Goal: Task Accomplishment & Management: Use online tool/utility

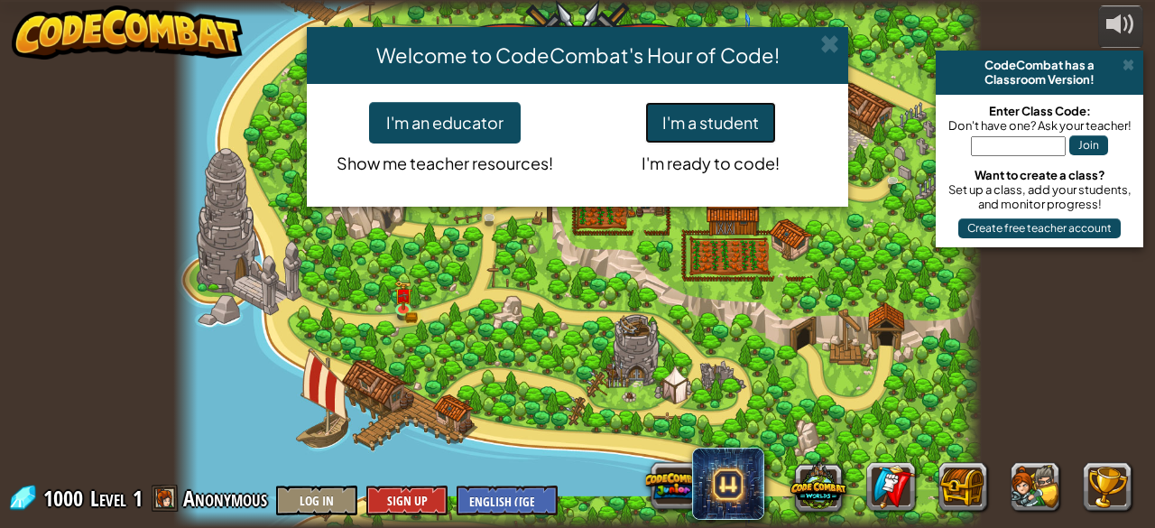
click at [683, 129] on button "I'm a student" at bounding box center [710, 123] width 131 height 42
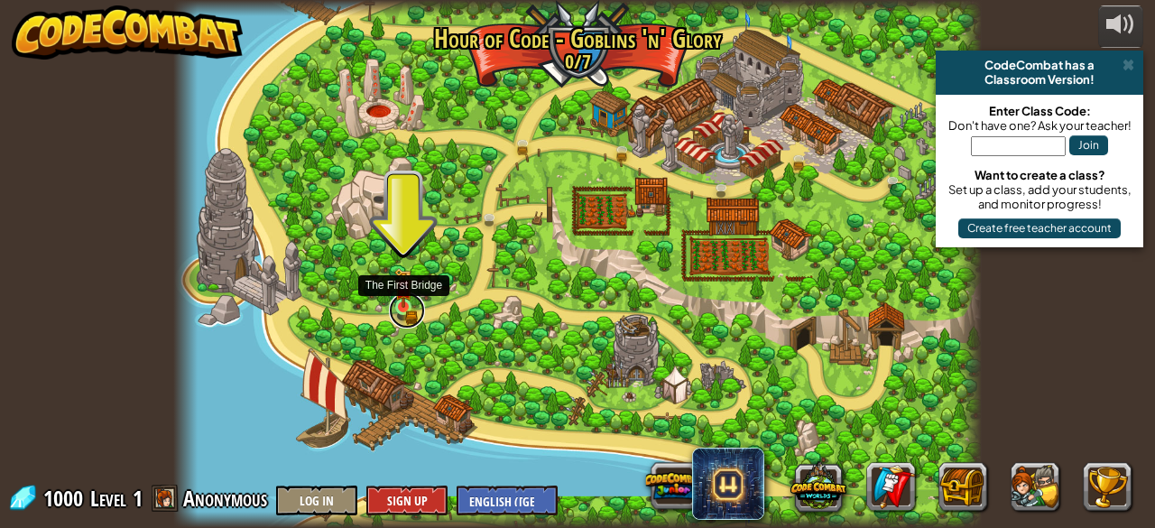
click at [401, 311] on link at bounding box center [407, 310] width 36 height 36
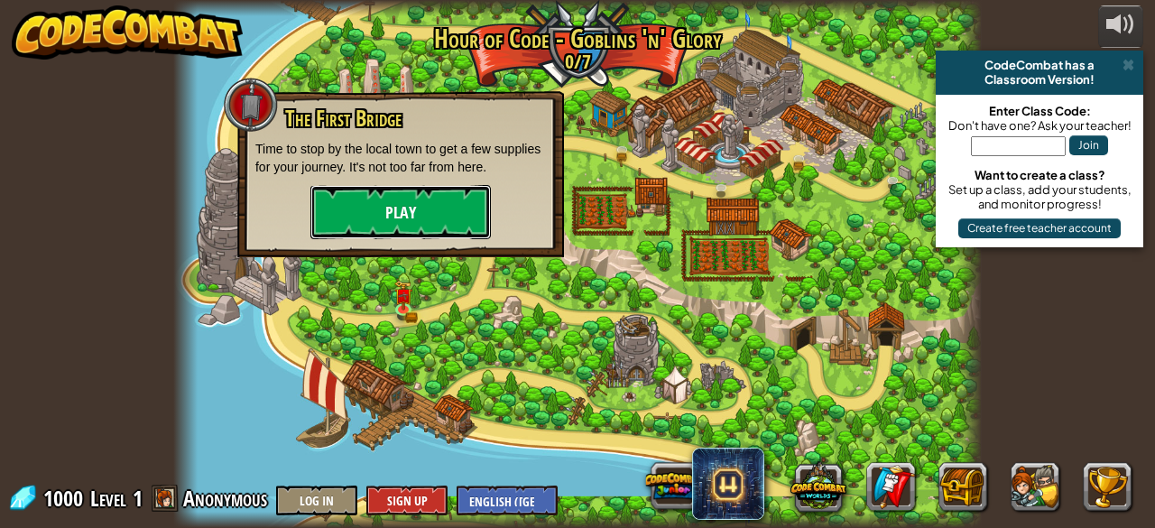
click at [408, 216] on button "Play" at bounding box center [400, 212] width 180 height 54
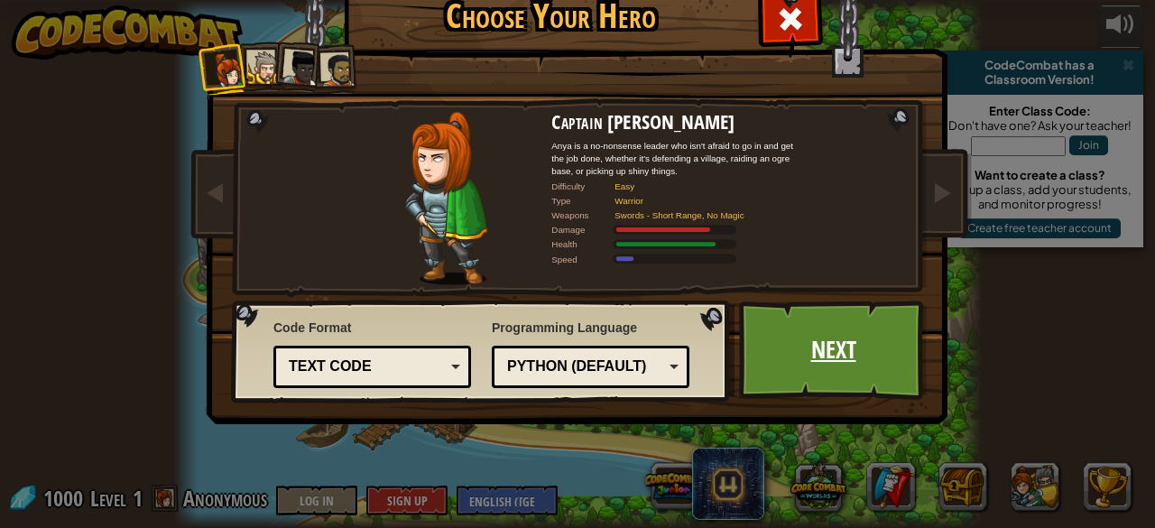
click at [798, 360] on link "Next" at bounding box center [833, 350] width 189 height 99
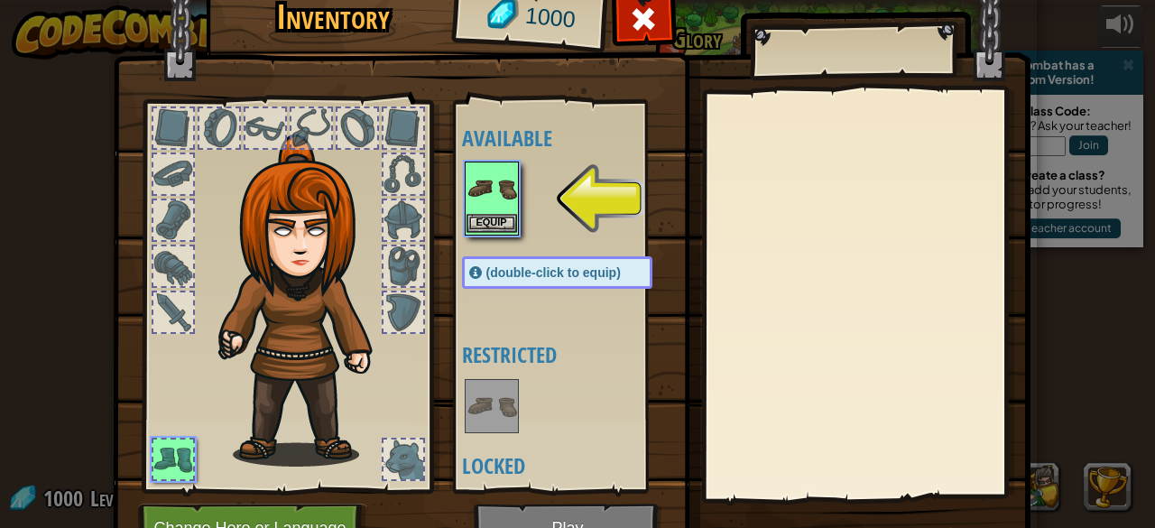
click at [467, 196] on img at bounding box center [492, 188] width 51 height 51
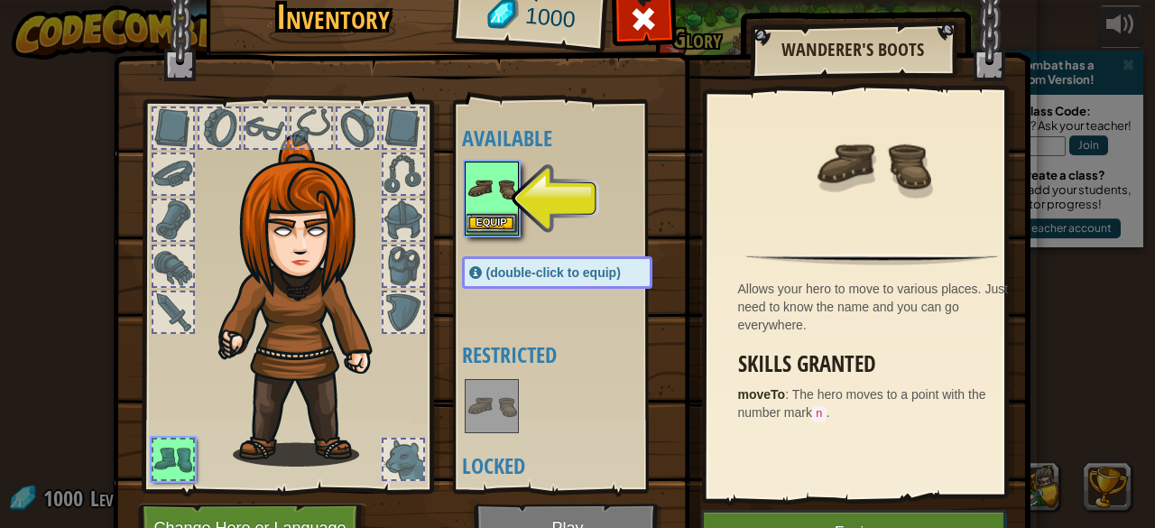
click at [470, 196] on img at bounding box center [492, 188] width 51 height 51
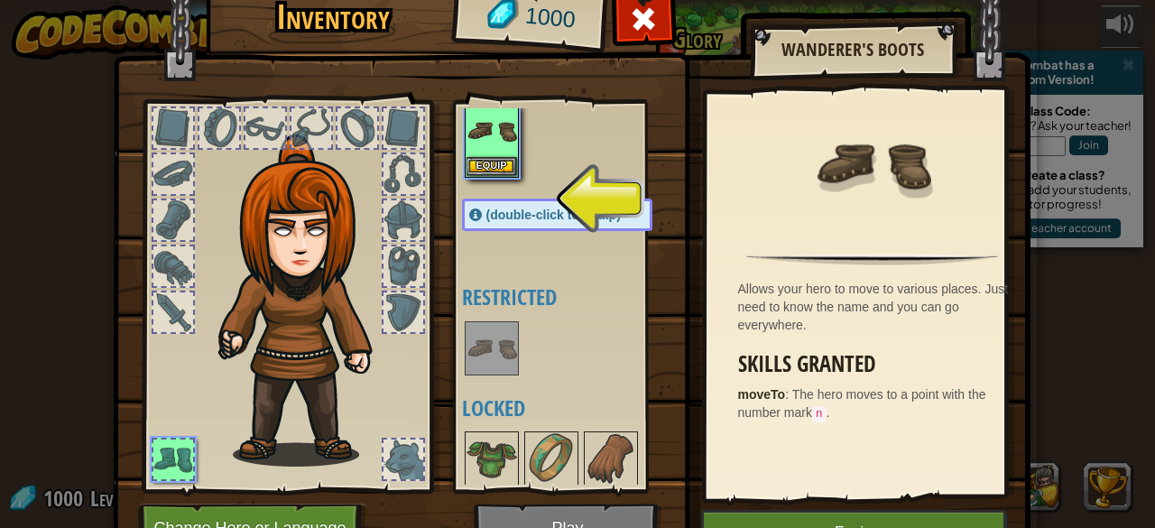
scroll to position [94, 0]
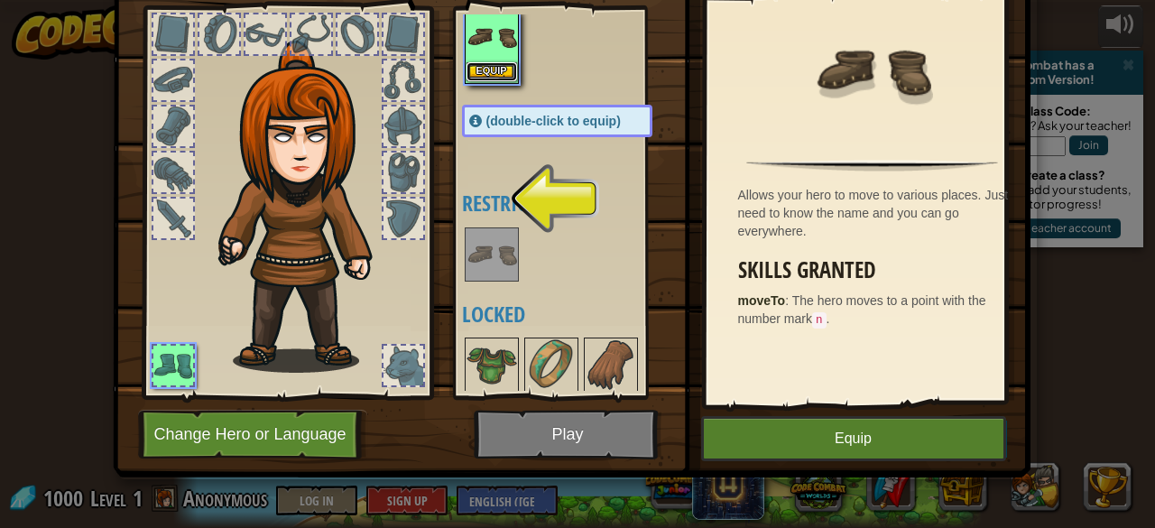
click at [486, 78] on button "Equip" at bounding box center [492, 71] width 51 height 19
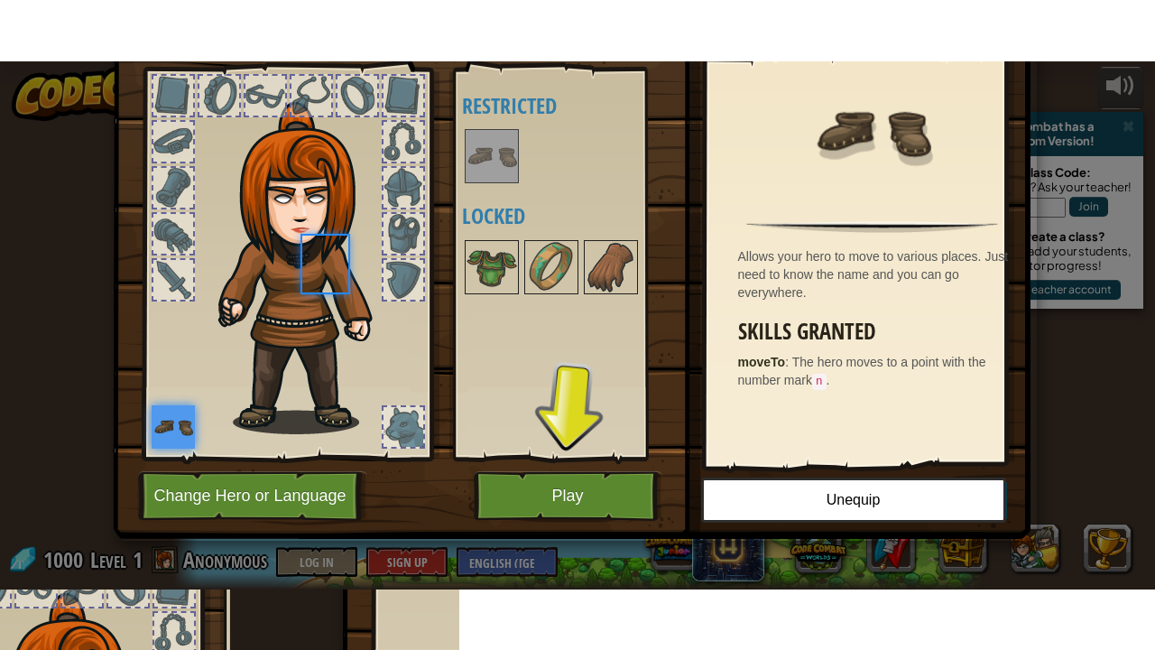
scroll to position [0, 0]
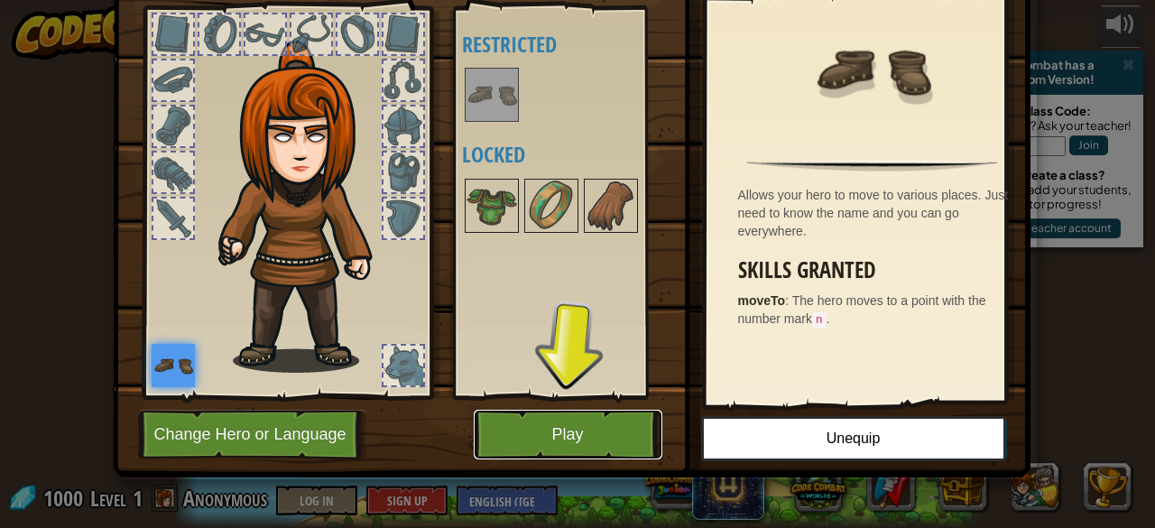
click at [551, 433] on button "Play" at bounding box center [568, 435] width 189 height 50
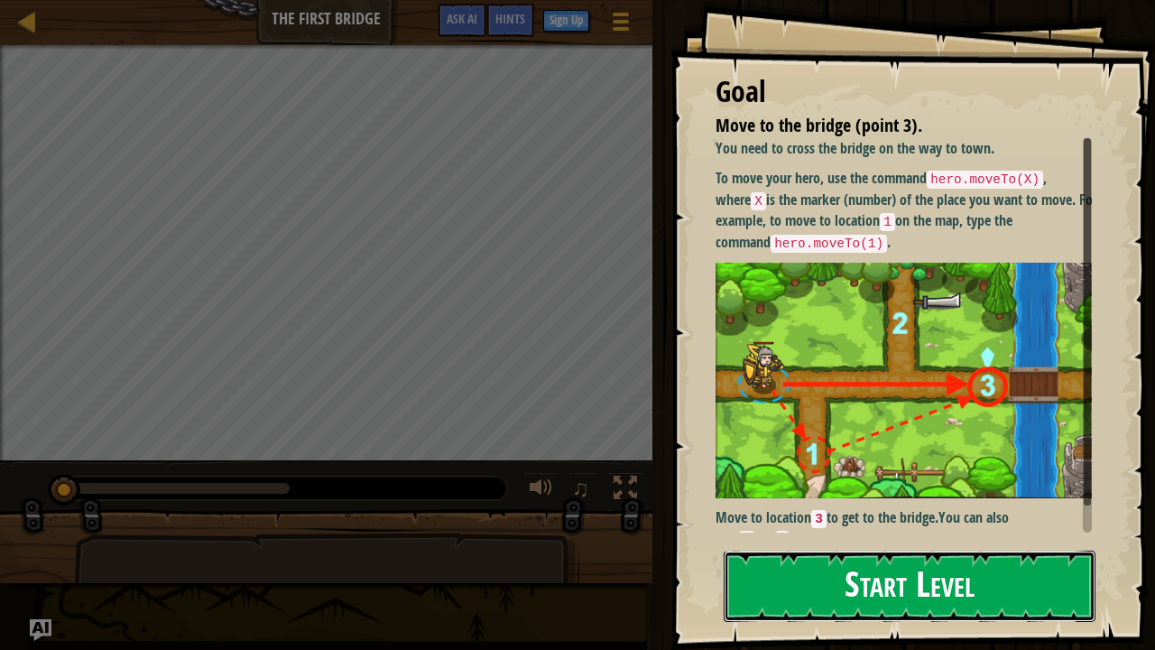
click at [801, 527] on button "Start Level" at bounding box center [910, 586] width 372 height 71
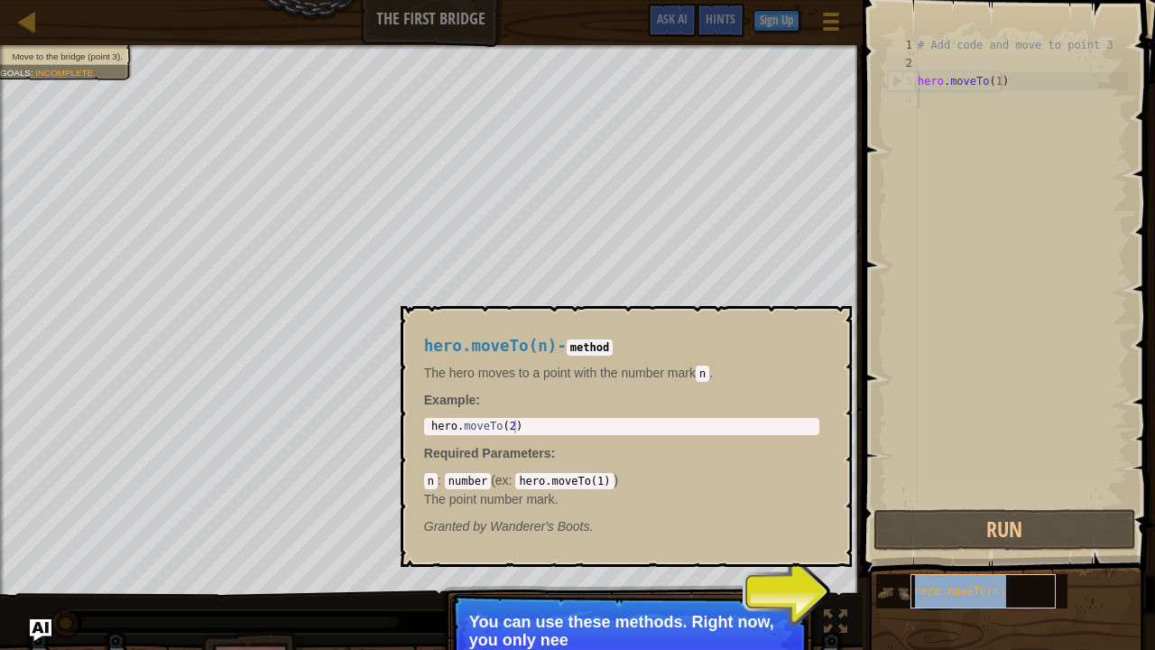
click at [936, 527] on span "hero.moveTo(n)" at bounding box center [960, 592] width 91 height 13
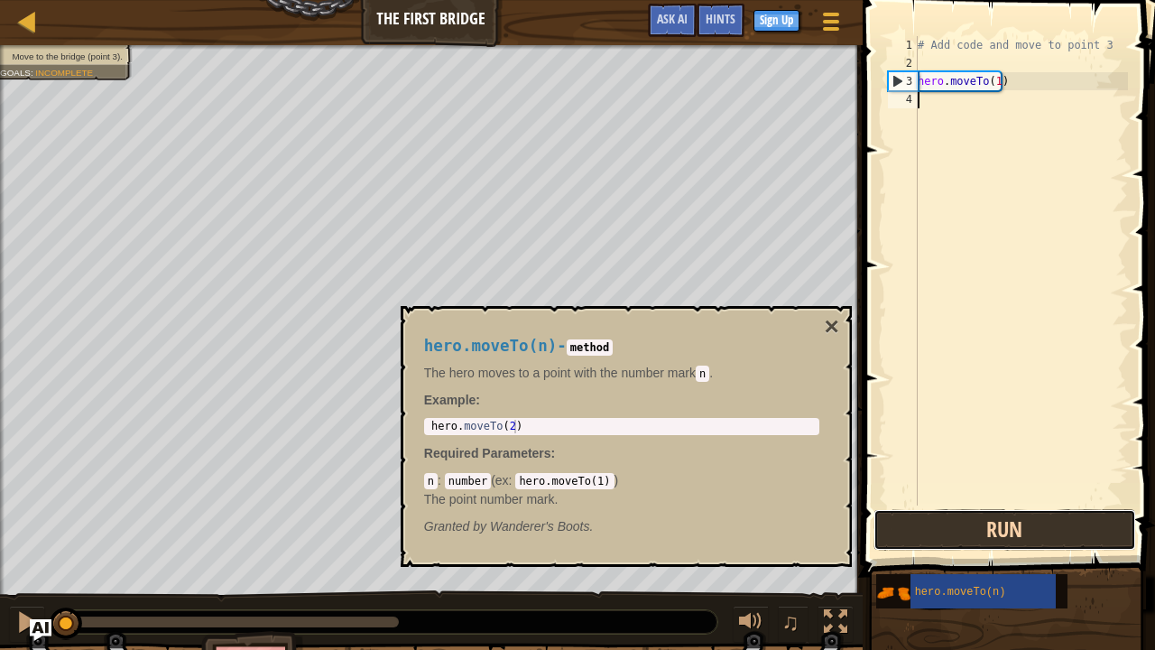
click at [1003, 527] on button "Run" at bounding box center [1005, 530] width 263 height 42
click at [987, 527] on button "Running" at bounding box center [1005, 530] width 263 height 42
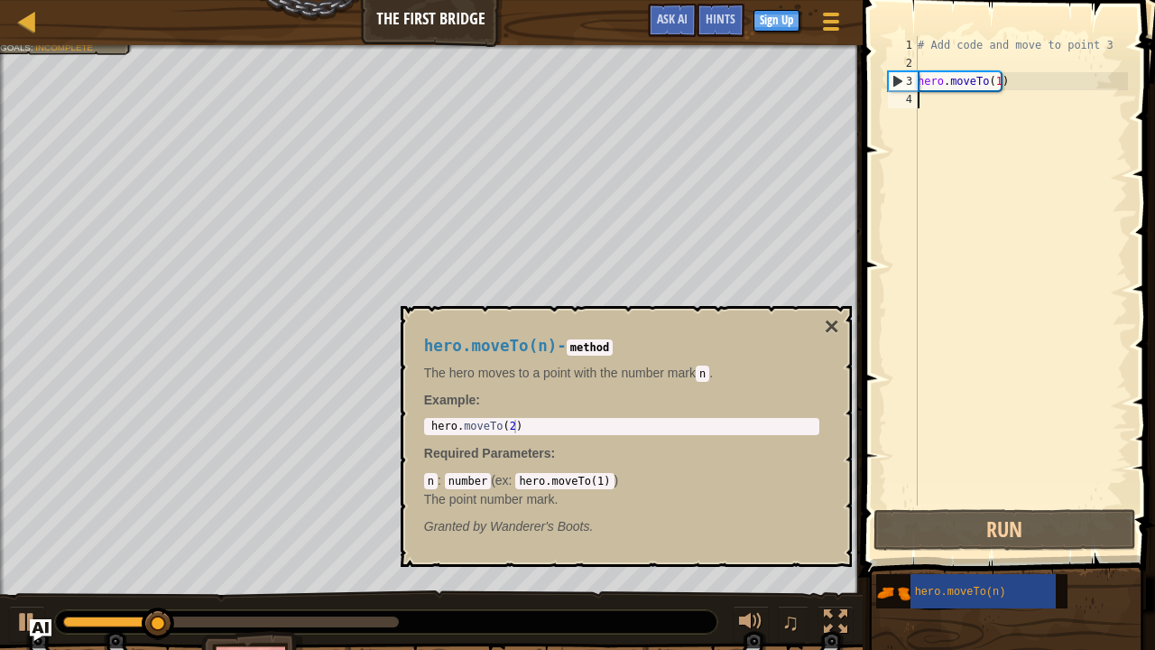
type textarea "hero.moveTo(2)"
click at [520, 430] on div "hero . moveTo ( 2 )" at bounding box center [622, 440] width 388 height 41
click at [832, 325] on button "×" at bounding box center [831, 326] width 14 height 25
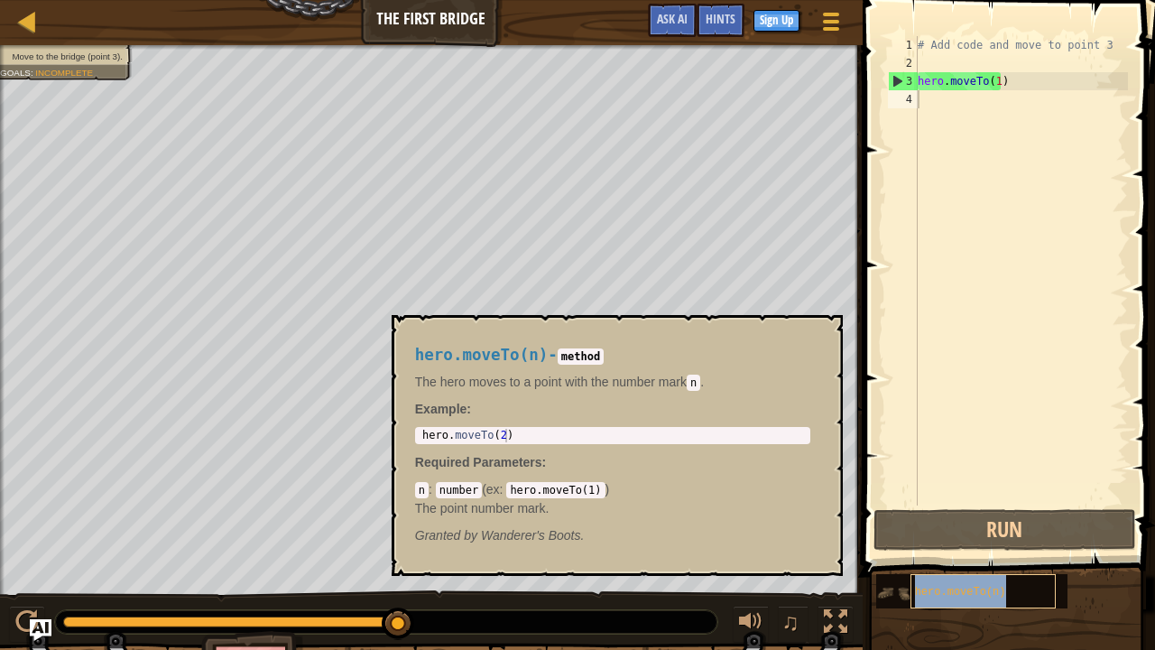
click at [931, 527] on span "hero.moveTo(n)" at bounding box center [960, 592] width 91 height 13
type textarea "hero.moveTo(2)"
click at [487, 434] on div "hero . moveTo ( 2 )" at bounding box center [613, 449] width 388 height 41
click at [496, 430] on div "hero . moveTo ( 2 )" at bounding box center [613, 449] width 388 height 41
click at [497, 433] on div "hero . moveTo ( 2 )" at bounding box center [613, 449] width 388 height 41
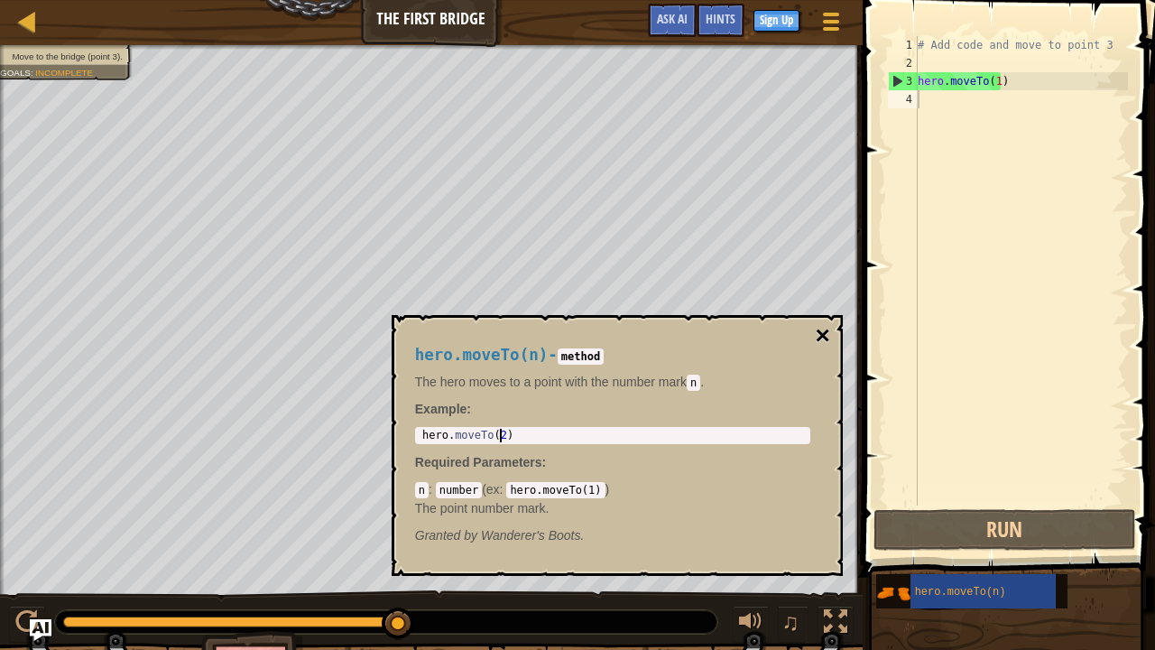
click at [818, 332] on button "×" at bounding box center [822, 335] width 14 height 25
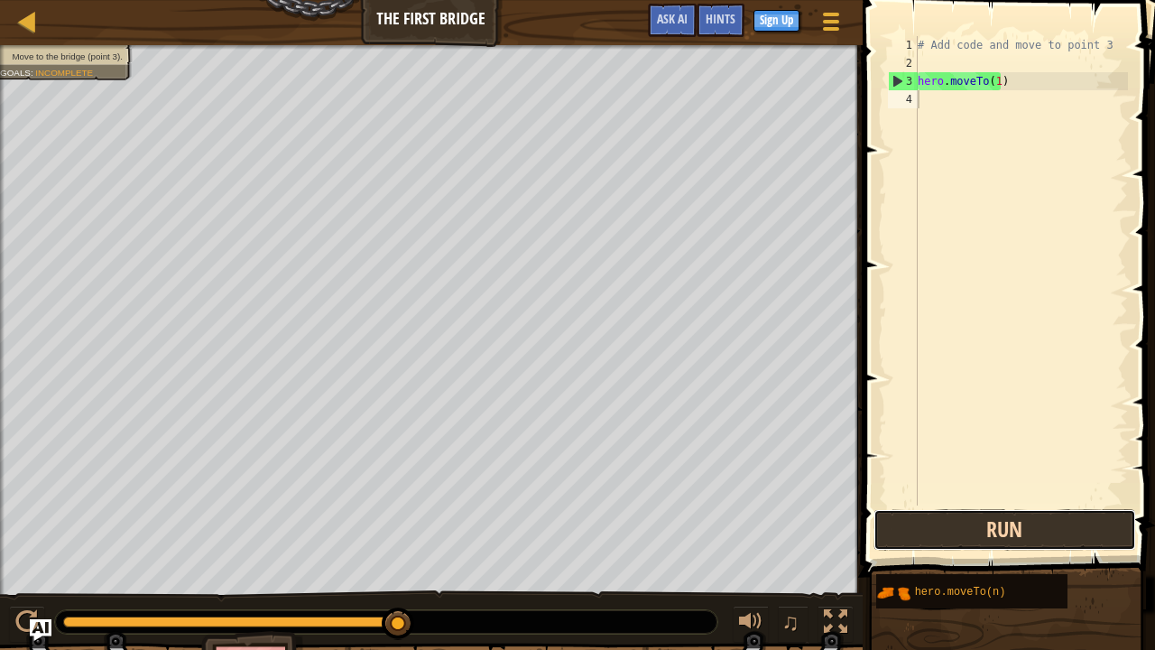
click at [976, 527] on button "Run" at bounding box center [1005, 530] width 263 height 42
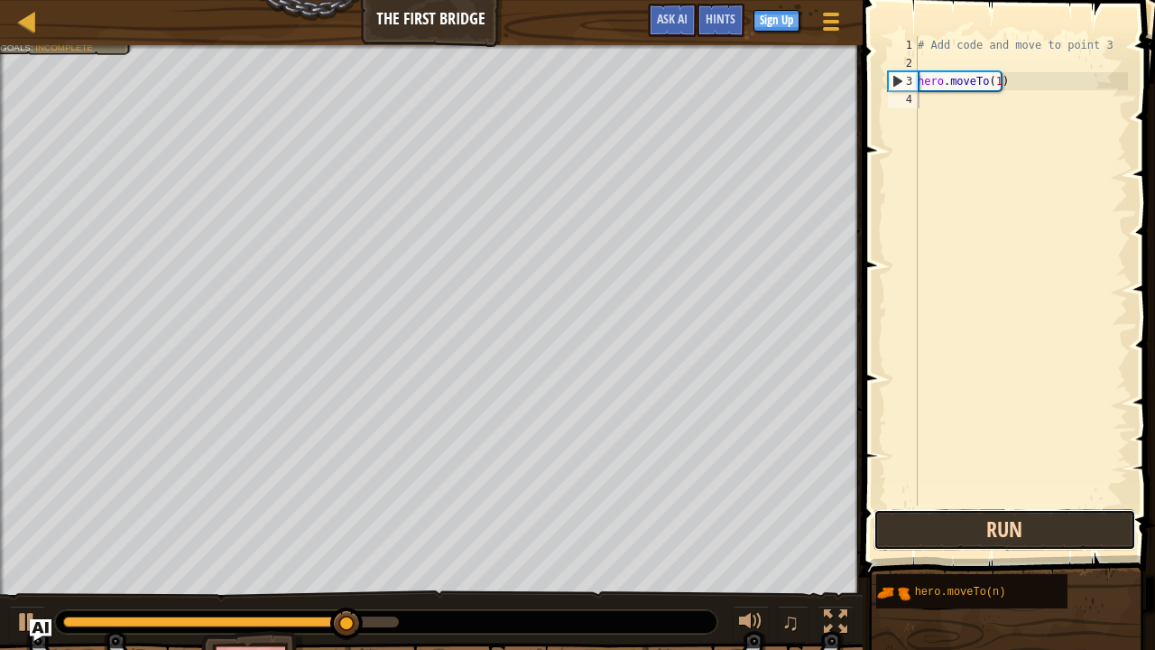
click at [969, 527] on button "Run" at bounding box center [1005, 530] width 263 height 42
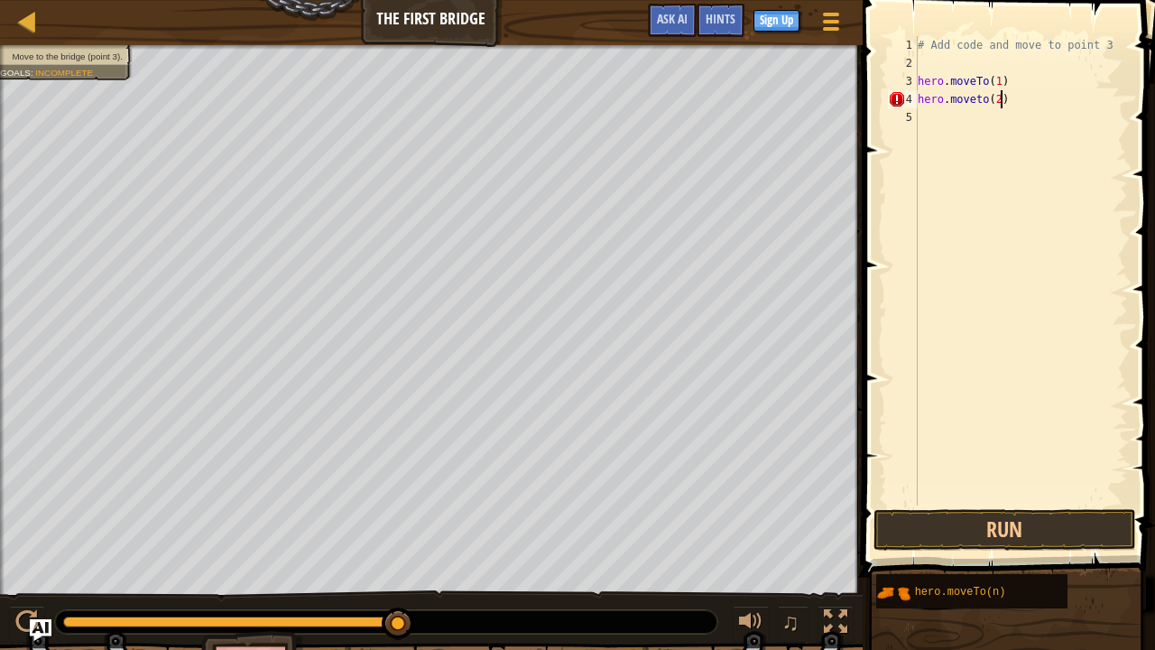
scroll to position [8, 5]
type textarea "hero.moveto(2)"
click at [1015, 527] on button "Run" at bounding box center [1005, 530] width 263 height 42
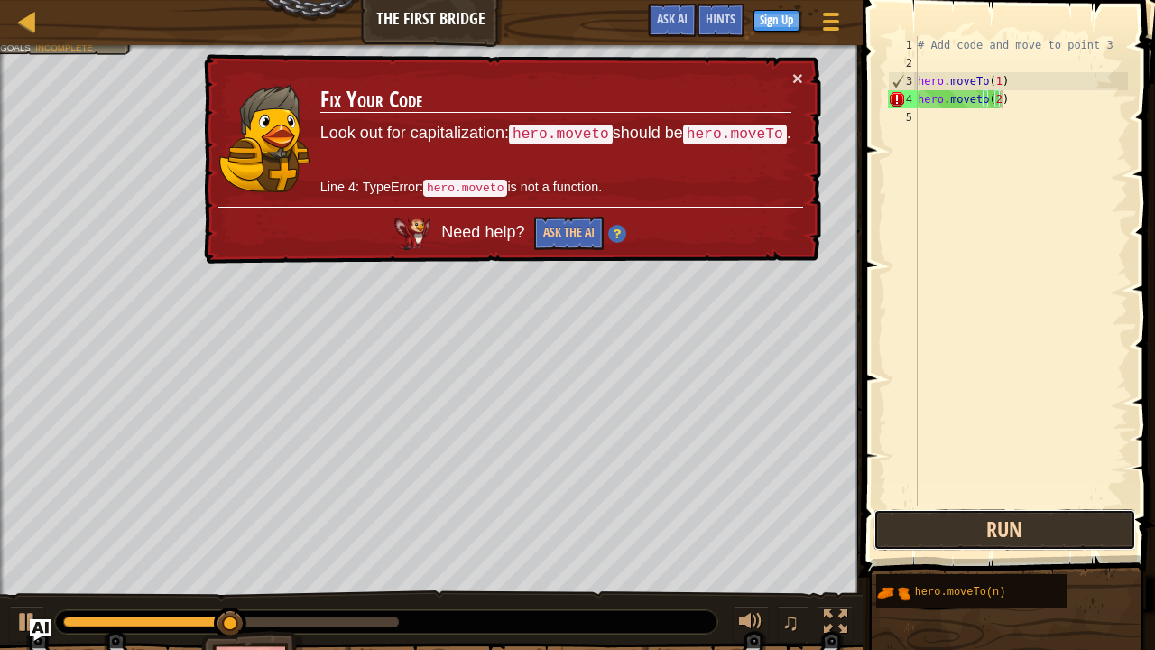
click at [995, 527] on button "Run" at bounding box center [1005, 530] width 263 height 42
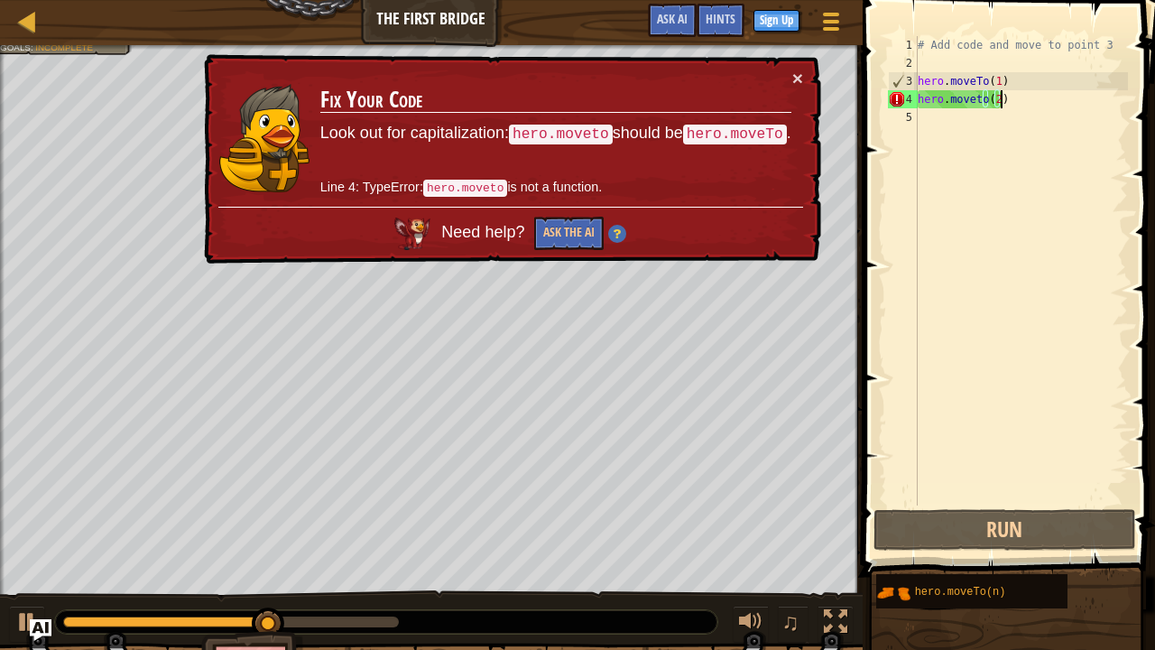
click at [1005, 103] on div "# Add code and move to point 3 hero . moveTo ( 1 ) hero . moveto ( 2 )" at bounding box center [1021, 288] width 214 height 505
click at [994, 100] on div "# Add code and move to point 3 hero . moveTo ( 1 ) hero . moveto ( 2 )" at bounding box center [1021, 288] width 214 height 505
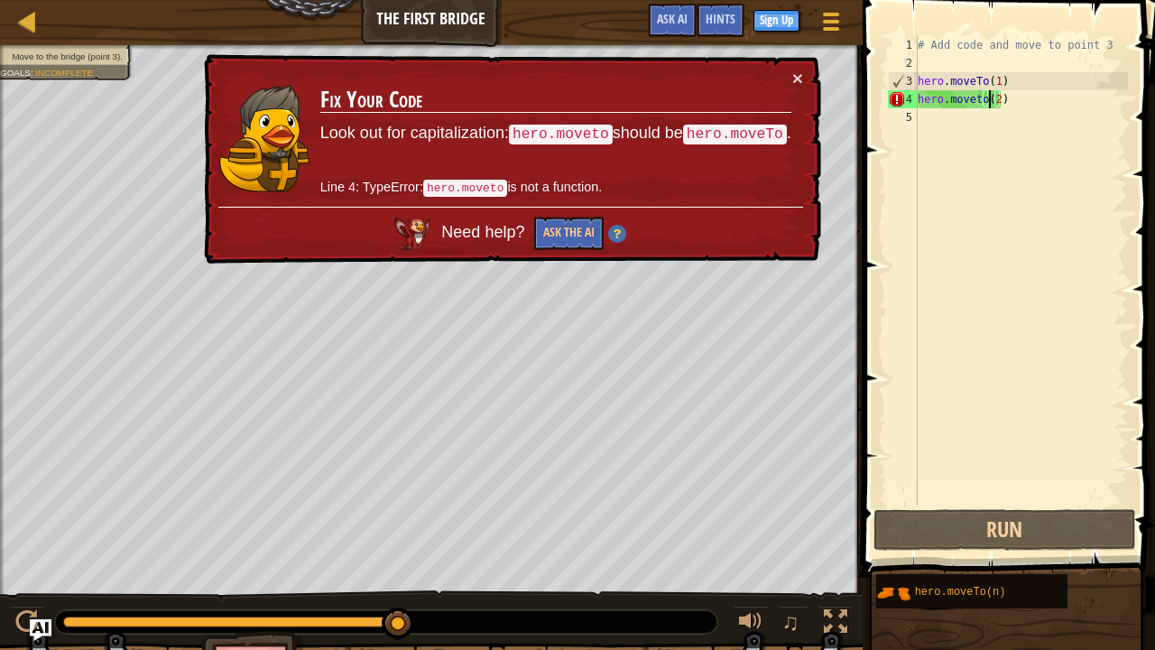
click at [992, 106] on div "# Add code and move to point 3 hero . moveTo ( 1 ) hero . moveto ( 2 )" at bounding box center [1021, 288] width 214 height 505
drag, startPoint x: 994, startPoint y: 107, endPoint x: 596, endPoint y: 262, distance: 426.9
click at [596, 262] on div "× Fix Your Code Look out for capitalization: hero.moveto should be hero.moveTo …" at bounding box center [510, 159] width 621 height 210
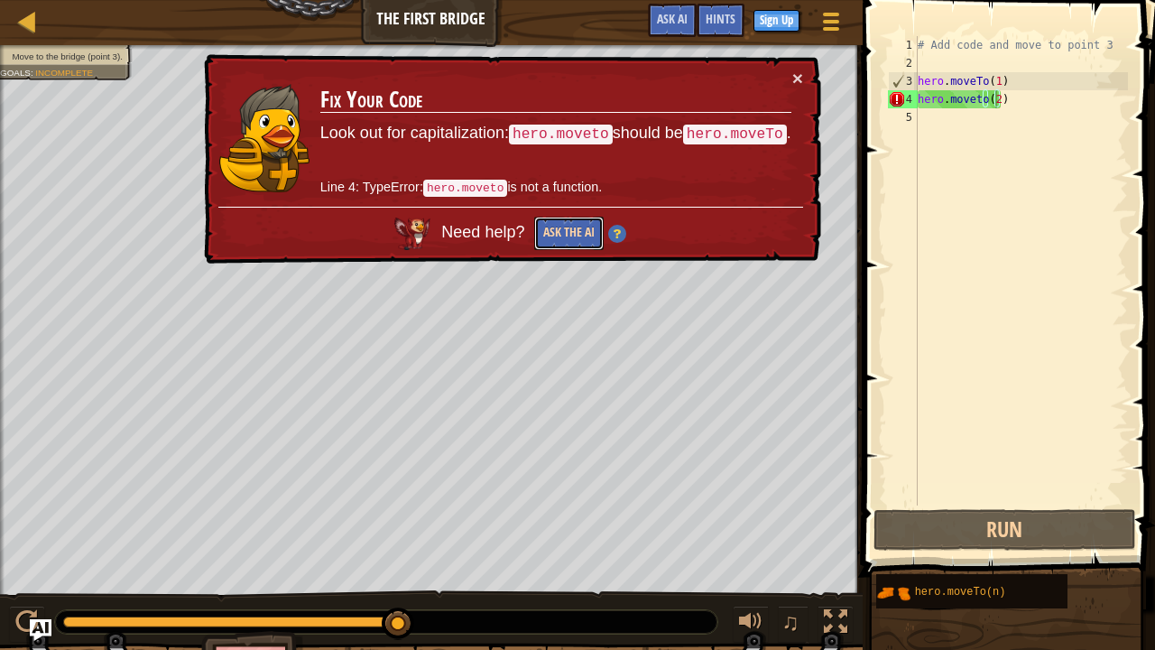
click at [585, 231] on button "Ask the AI" at bounding box center [568, 233] width 69 height 33
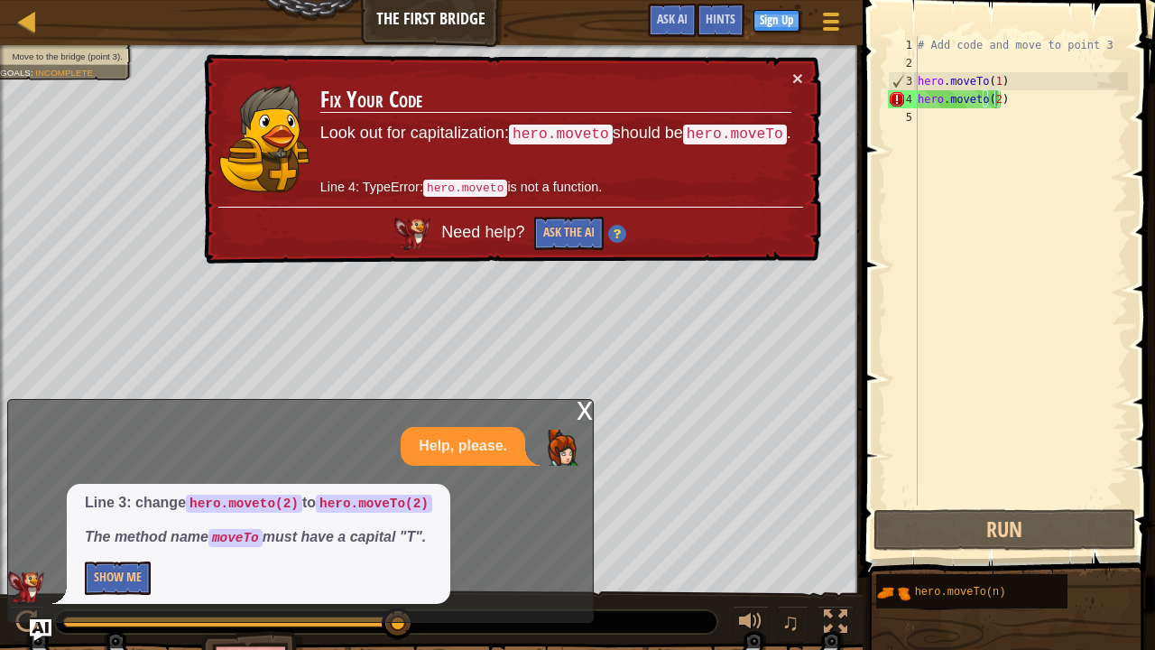
click at [588, 406] on div "x" at bounding box center [585, 409] width 16 height 18
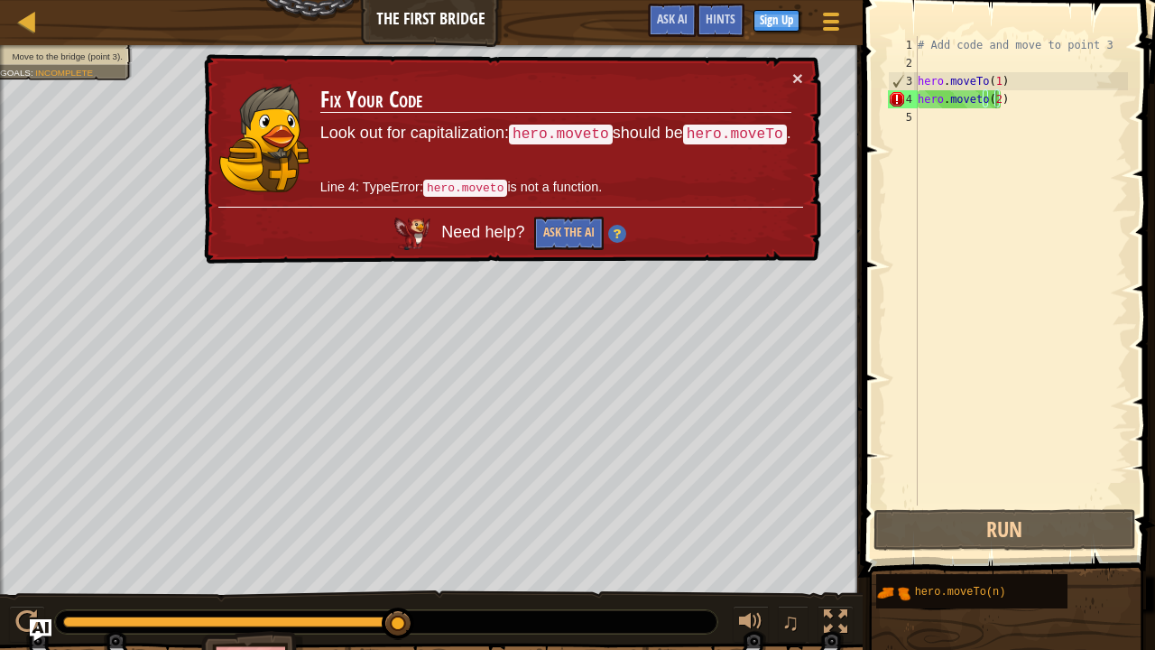
click at [967, 103] on div "# Add code and move to point 3 hero . moveTo ( 1 ) hero . moveto ( 2 )" at bounding box center [1021, 288] width 214 height 505
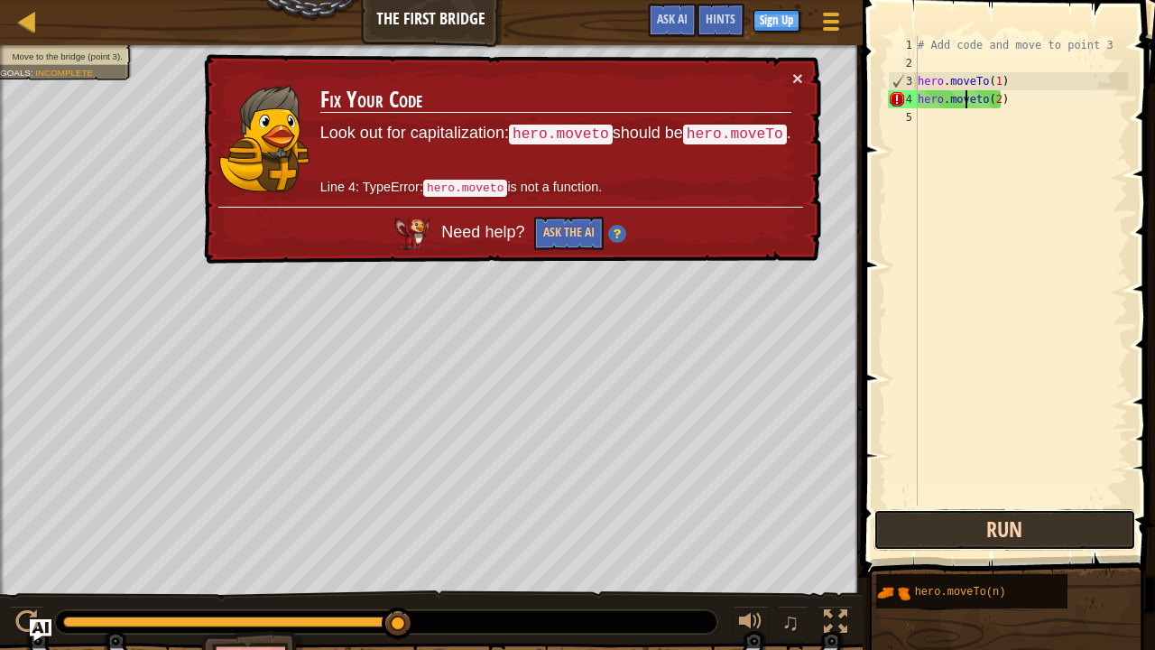
click at [986, 527] on button "Run" at bounding box center [1005, 530] width 263 height 42
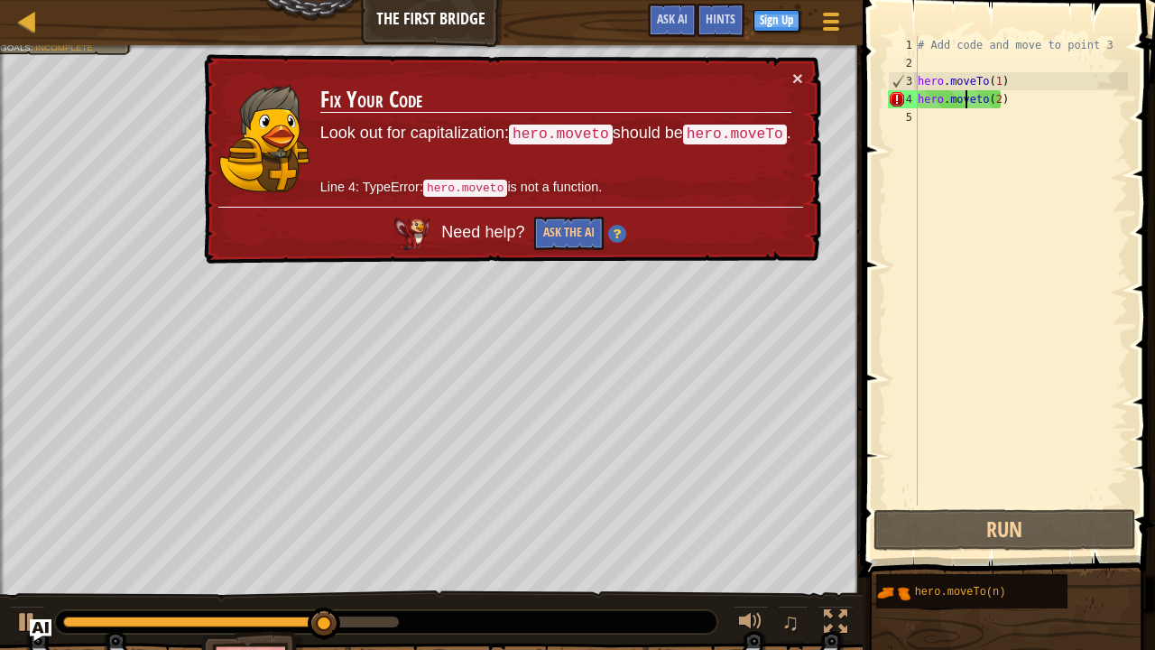
click at [1000, 101] on div "# Add code and move to point 3 hero . moveTo ( 1 ) hero . moveto ( 2 )" at bounding box center [1021, 288] width 214 height 505
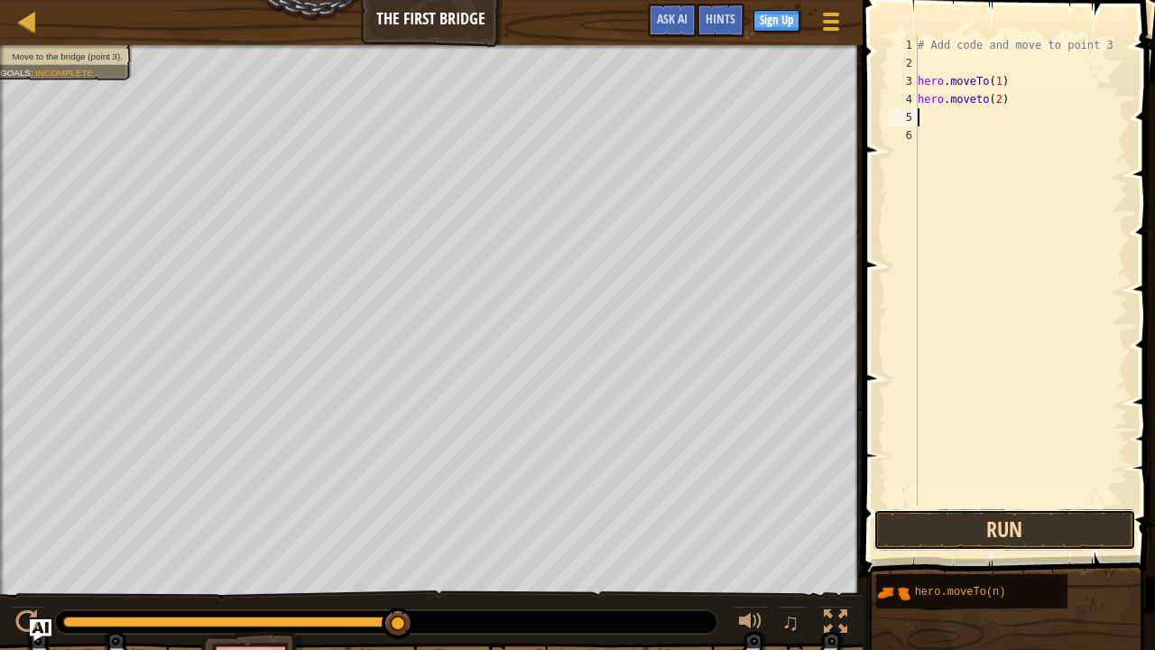
click at [1007, 526] on button "Run" at bounding box center [1005, 530] width 263 height 42
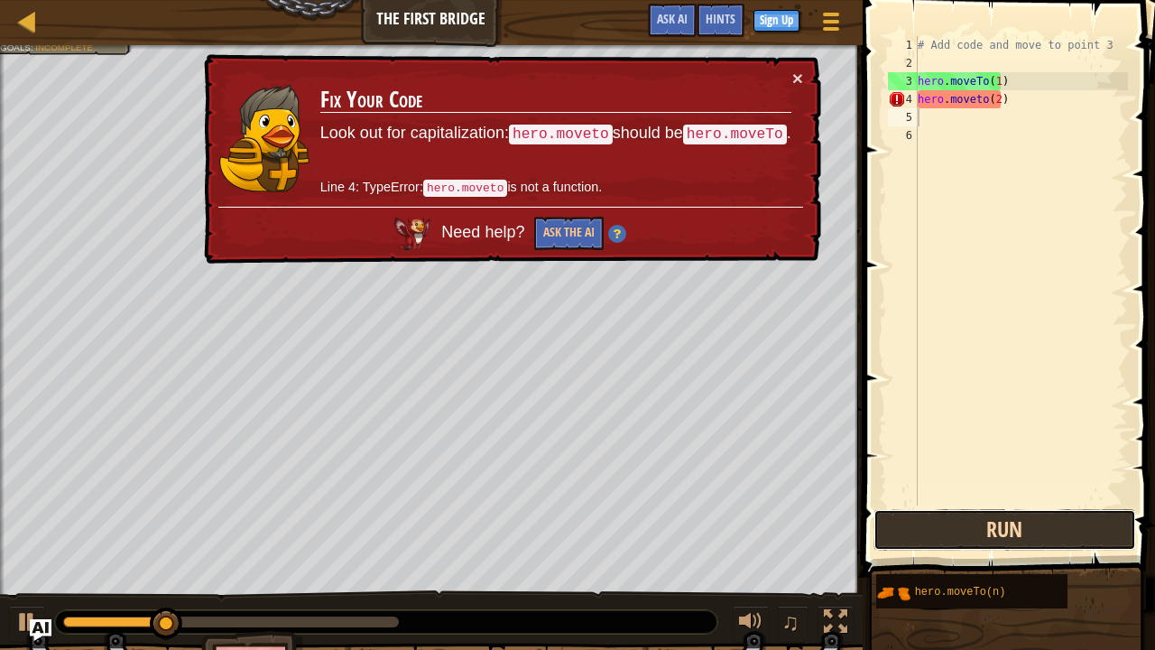
click at [1007, 526] on button "Run" at bounding box center [1005, 530] width 263 height 42
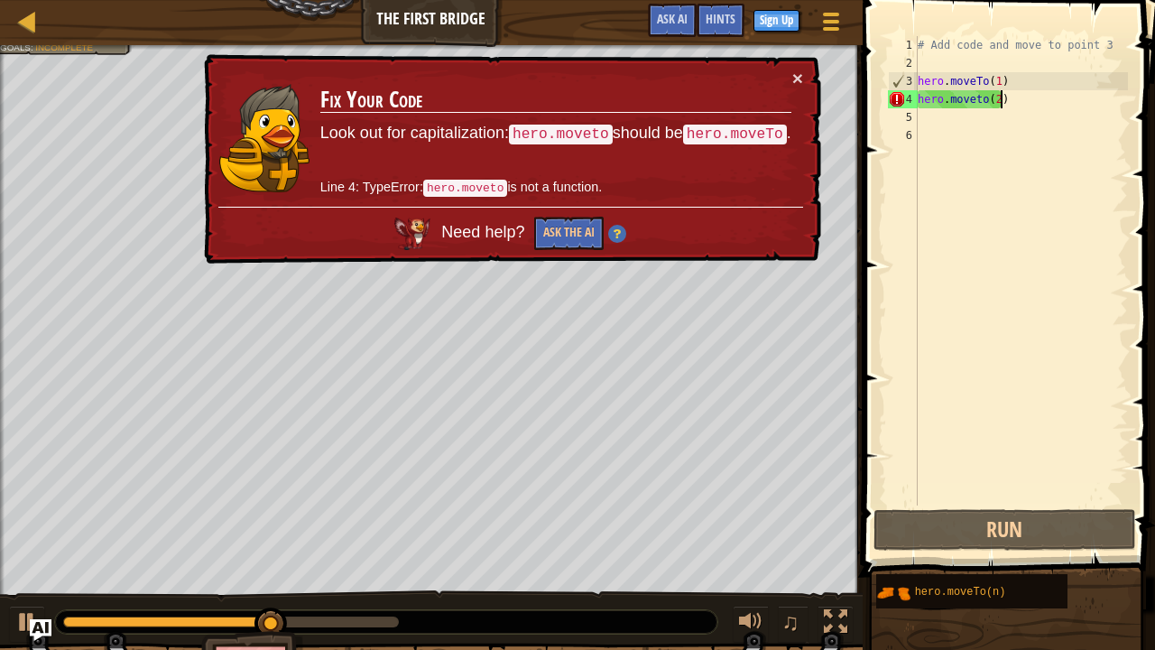
click at [1001, 97] on div "# Add code and move to point 3 hero . moveTo ( 1 ) hero . moveto ( 2 )" at bounding box center [1021, 288] width 214 height 505
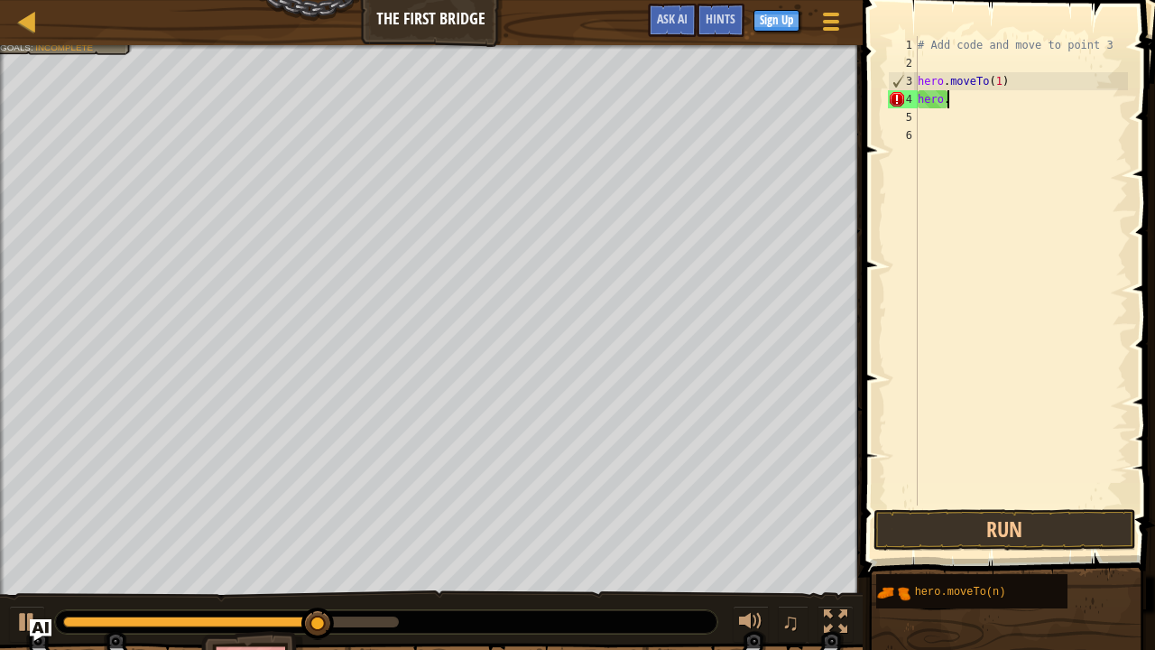
type textarea "h"
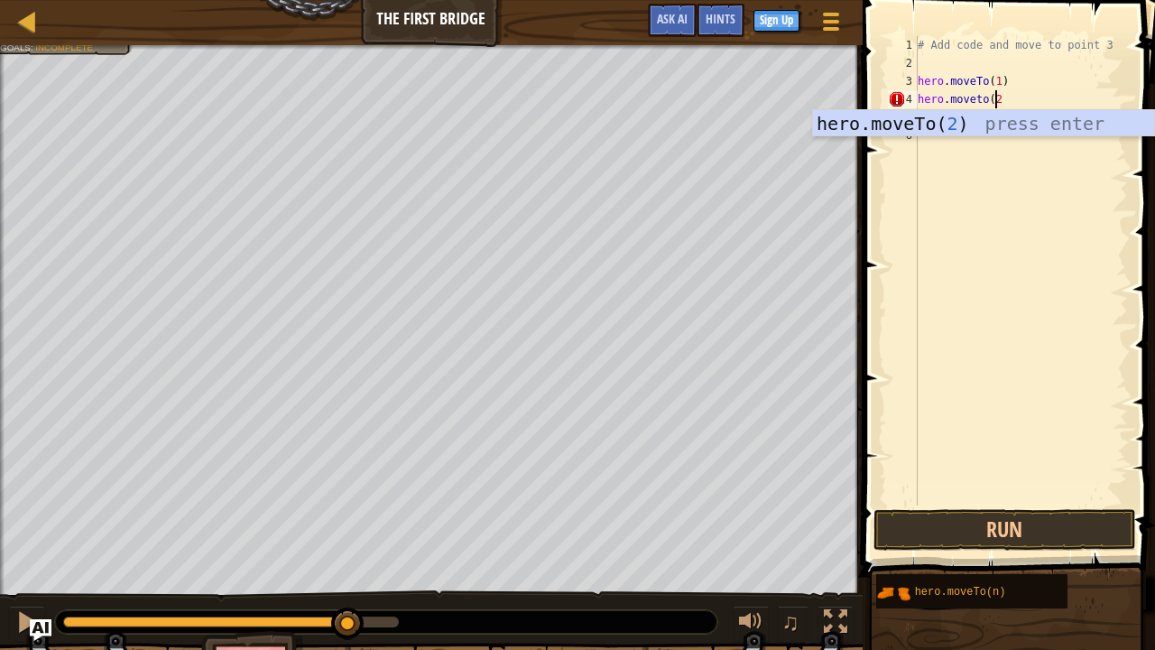
scroll to position [8, 5]
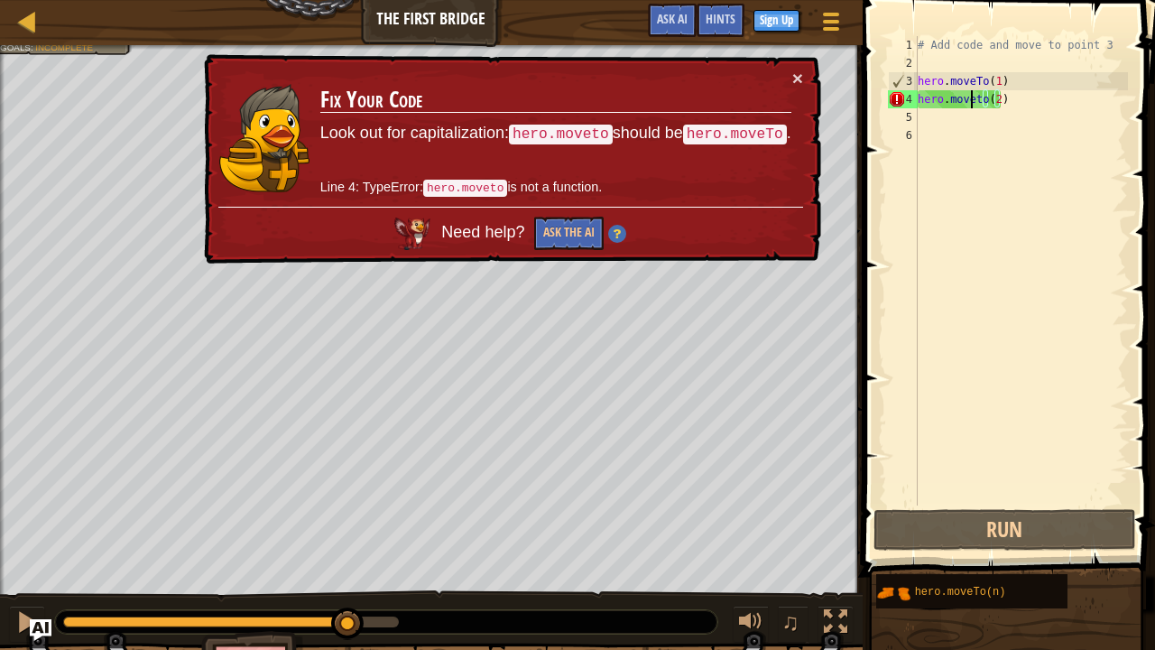
click at [973, 97] on div "# Add code and move to point 3 hero . moveTo ( 1 ) hero . moveto ( 2 )" at bounding box center [1021, 288] width 214 height 505
click at [983, 95] on div "# Add code and move to point 3 hero . moveTo ( 1 ) hero . moveto ( 2 )" at bounding box center [1021, 288] width 214 height 505
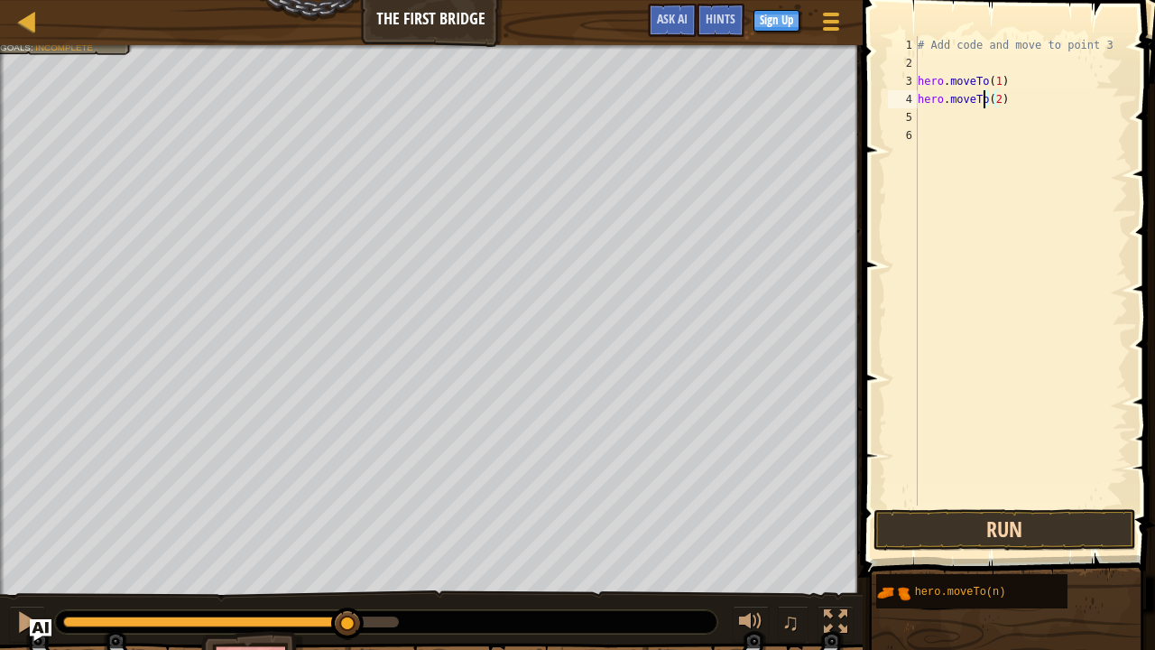
type textarea "hero.moveTo(2)"
click at [995, 527] on button "Run" at bounding box center [1005, 530] width 263 height 42
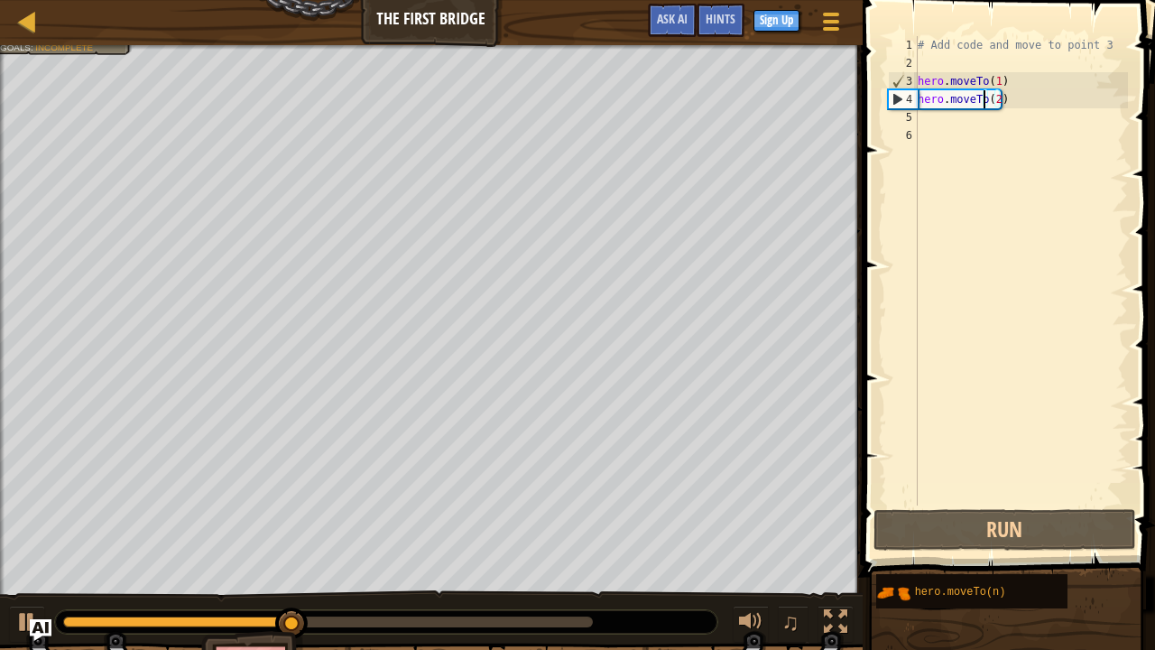
click at [926, 117] on div "# Add code and move to point 3 hero . moveTo ( 1 ) hero . moveTo ( 2 )" at bounding box center [1021, 288] width 214 height 505
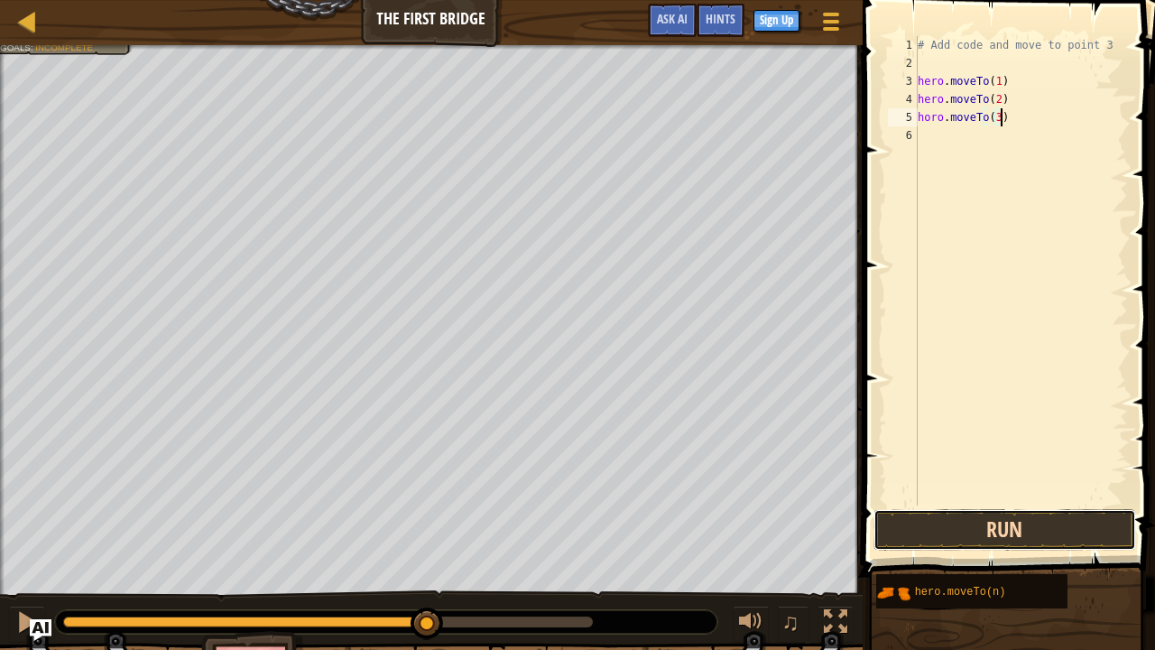
click at [972, 518] on button "Run" at bounding box center [1005, 530] width 263 height 42
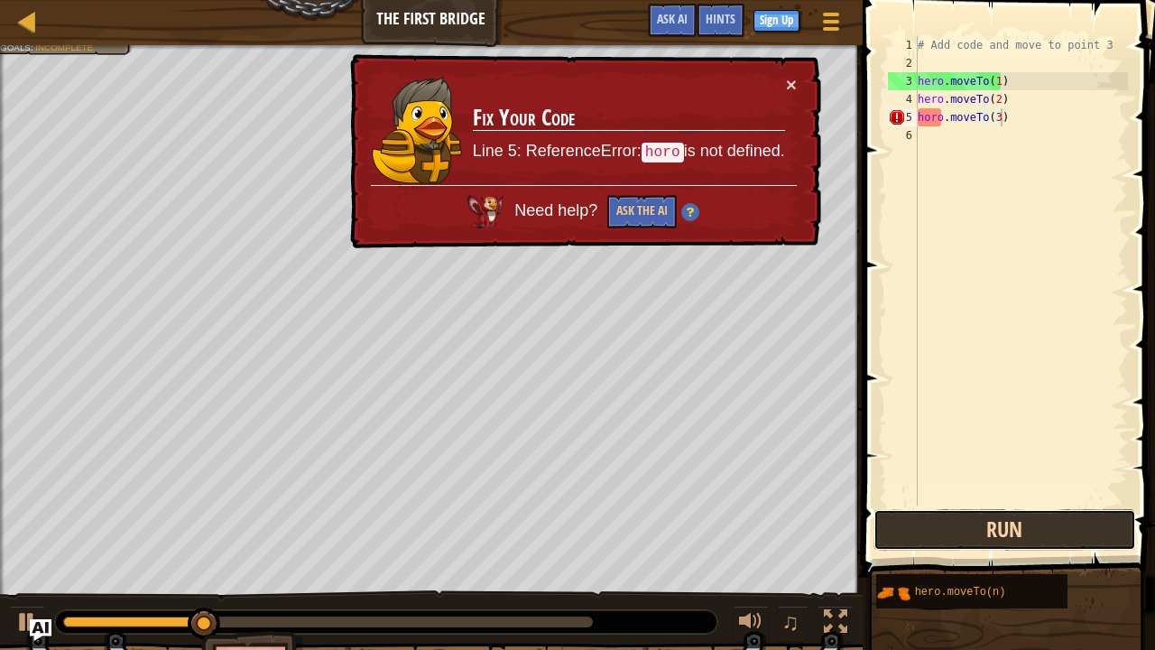
click at [972, 518] on button "Run" at bounding box center [1005, 530] width 263 height 42
click at [972, 518] on button "Running" at bounding box center [1005, 530] width 263 height 42
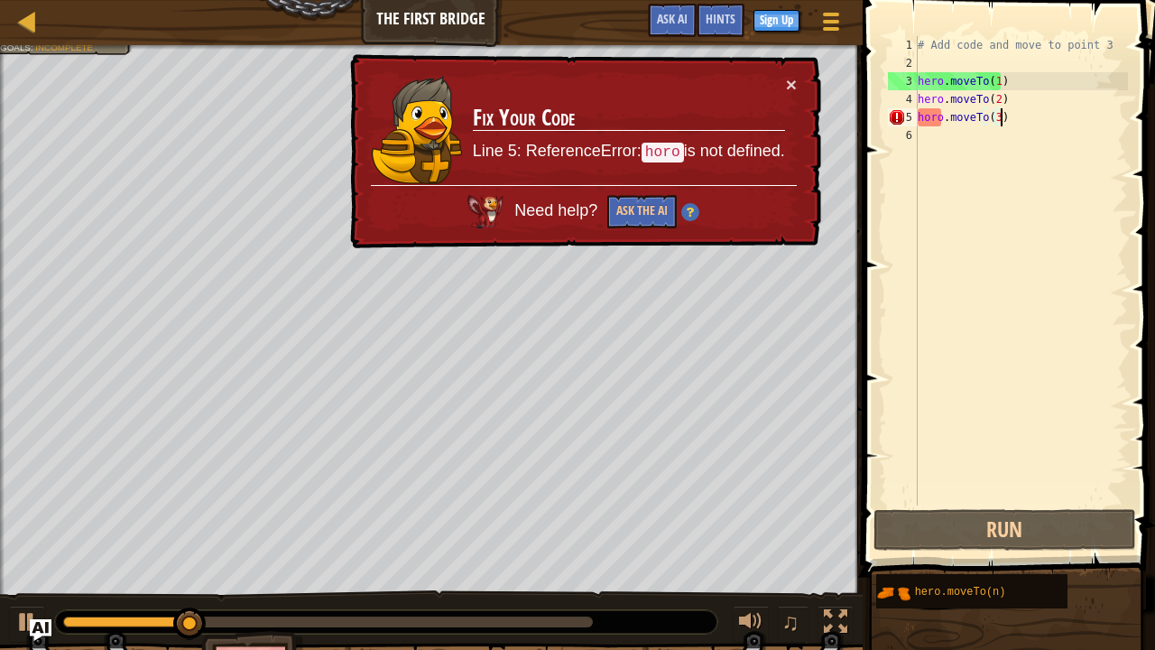
click at [927, 121] on div "# Add code and move to point 3 hero . moveTo ( 1 ) hero . moveTo ( 2 ) horo . m…" at bounding box center [1021, 288] width 214 height 505
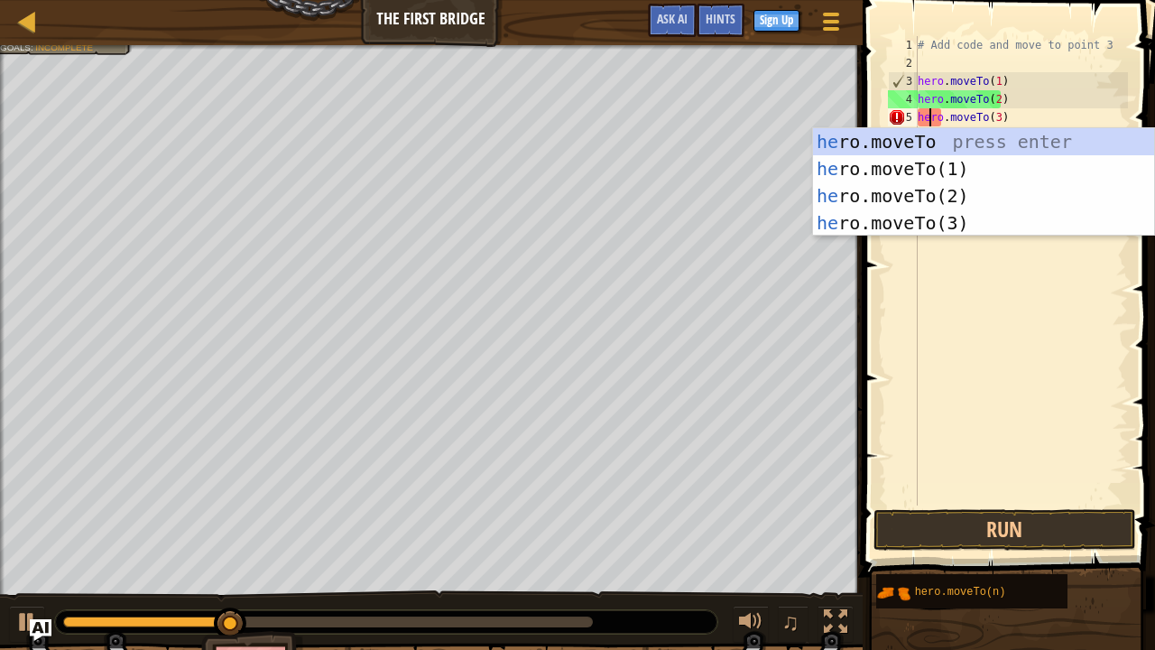
scroll to position [8, 1]
type textarea "hero.moveTo(3)"
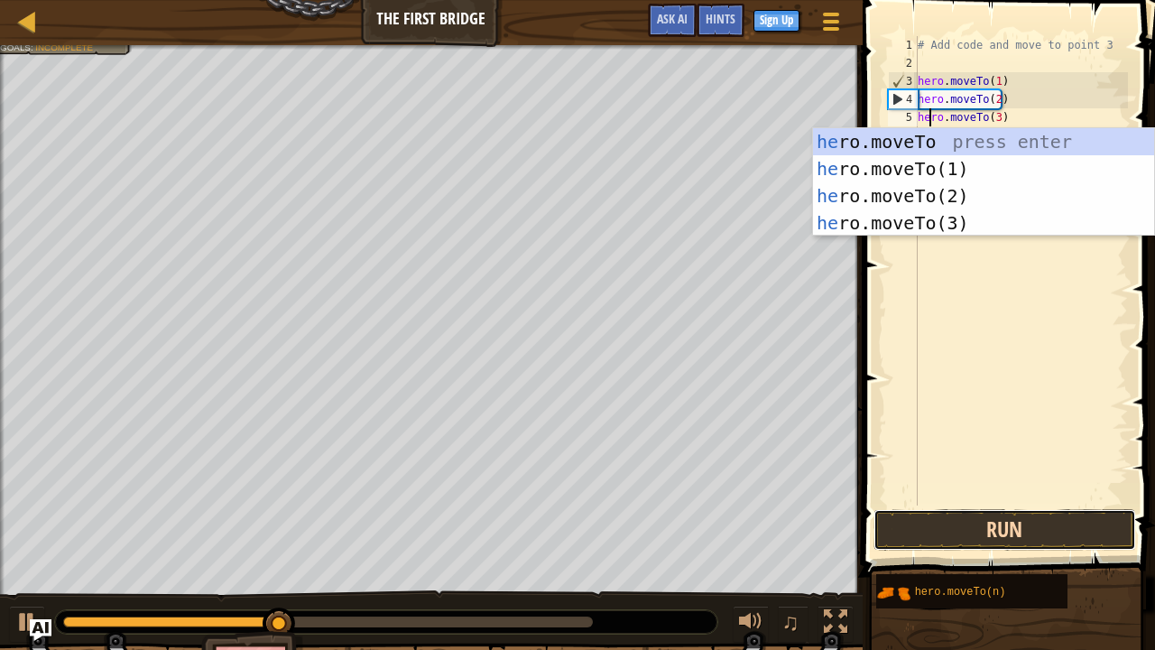
click at [958, 526] on button "Run" at bounding box center [1005, 530] width 263 height 42
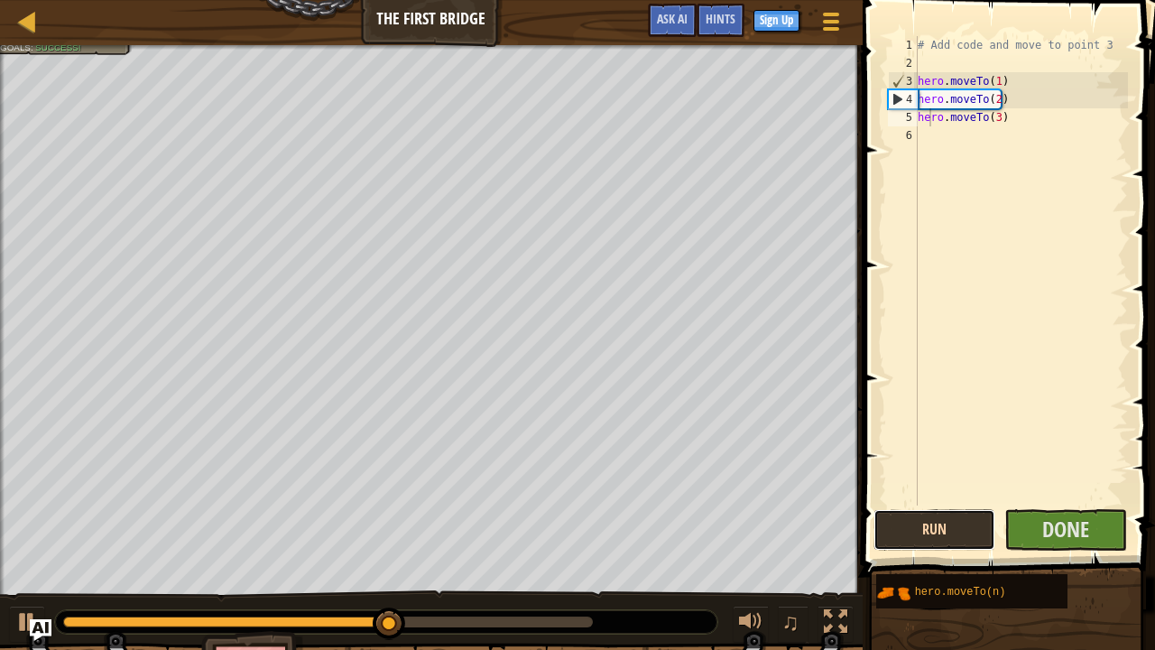
click at [950, 527] on button "Run" at bounding box center [935, 530] width 123 height 42
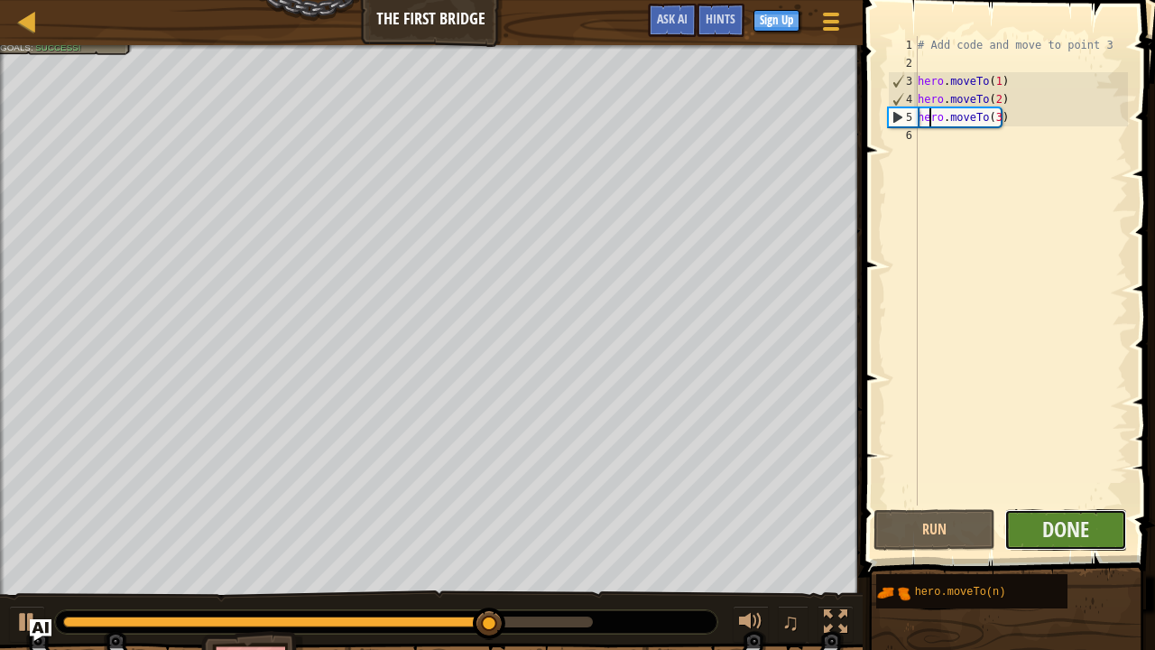
click at [1081, 513] on button "Done" at bounding box center [1065, 530] width 123 height 42
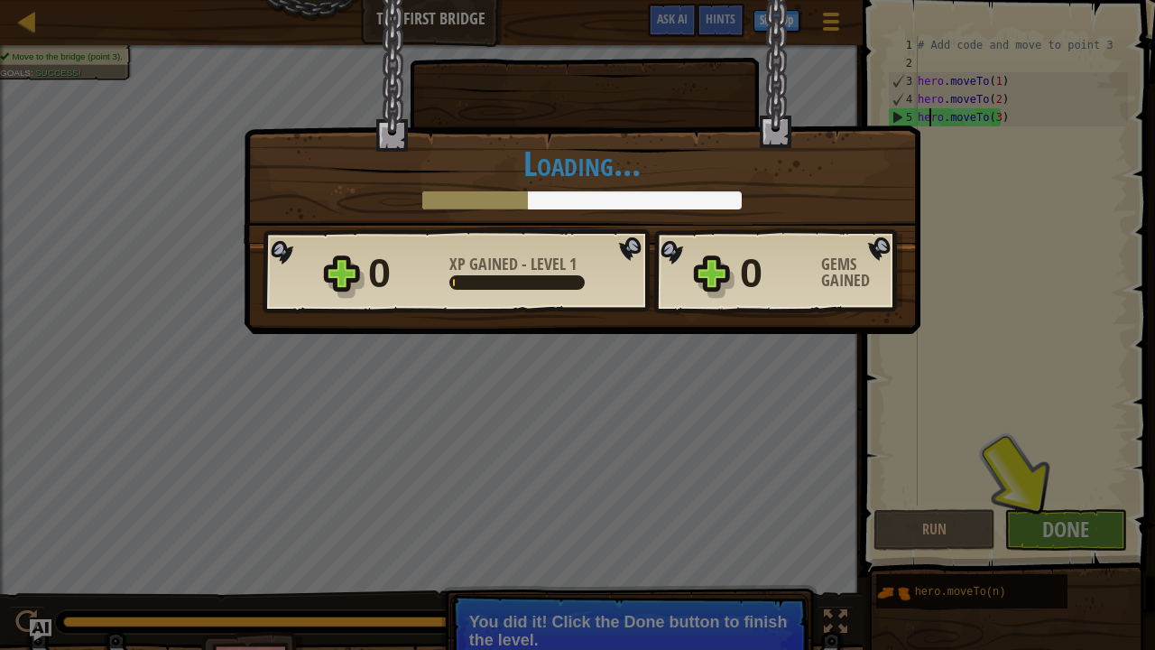
click at [1080, 527] on div "× Those people are careless and forget that the Great Forest can be dangerous. …" at bounding box center [577, 325] width 1155 height 650
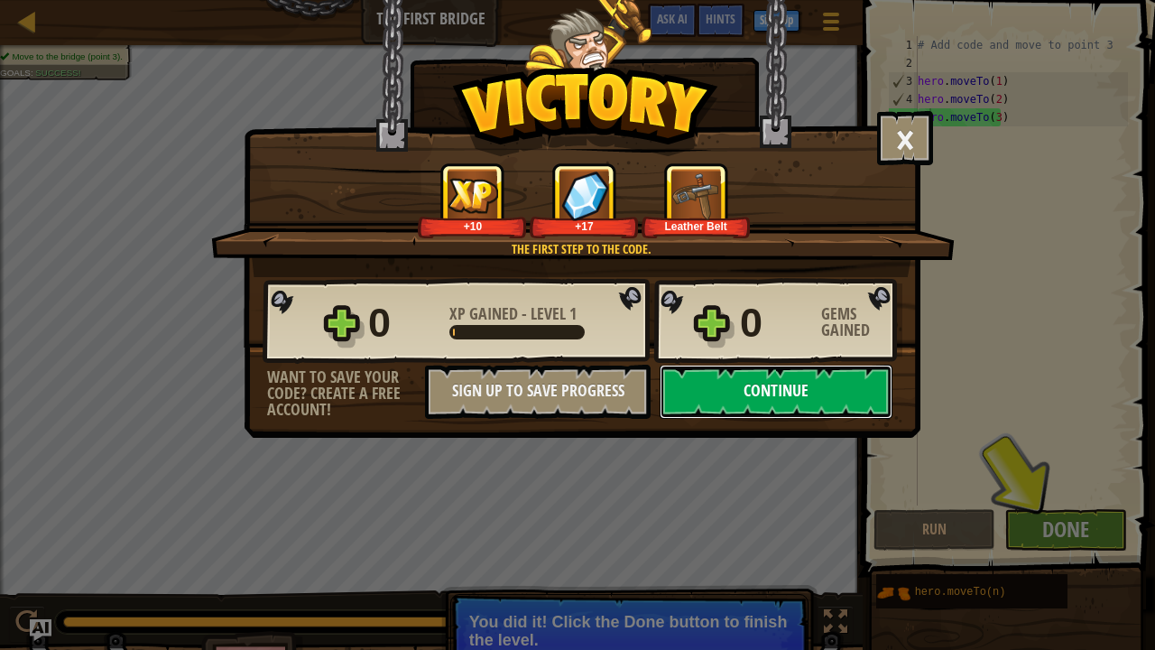
click at [752, 404] on button "Continue" at bounding box center [776, 392] width 233 height 54
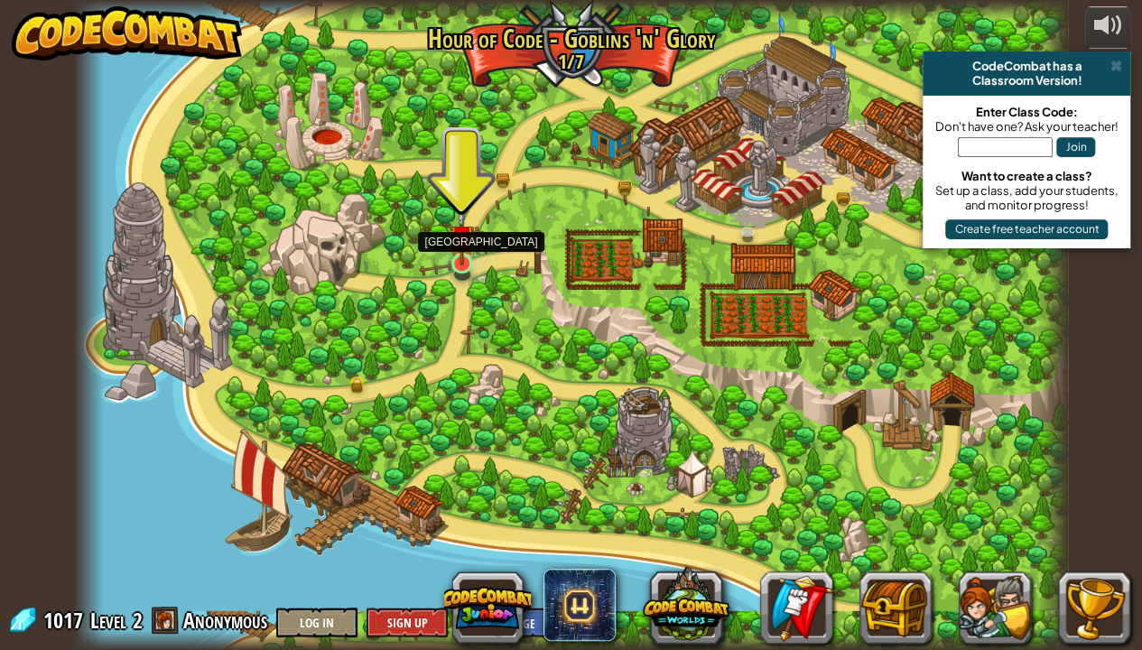
click at [465, 250] on img at bounding box center [461, 236] width 24 height 56
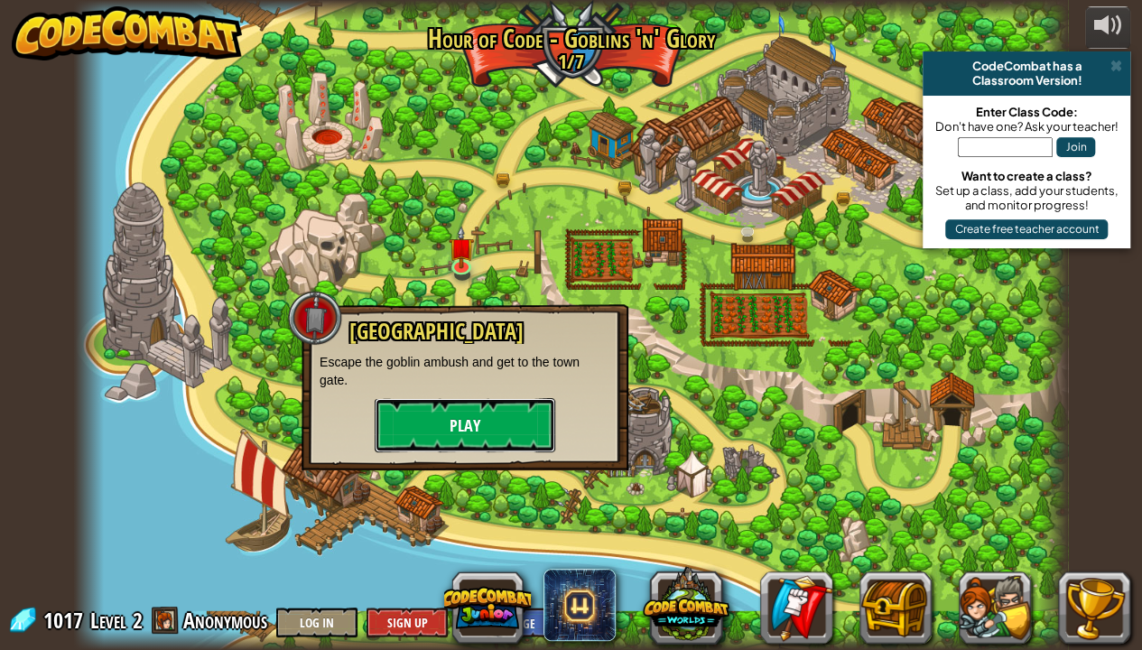
click at [448, 414] on button "Play" at bounding box center [465, 425] width 180 height 54
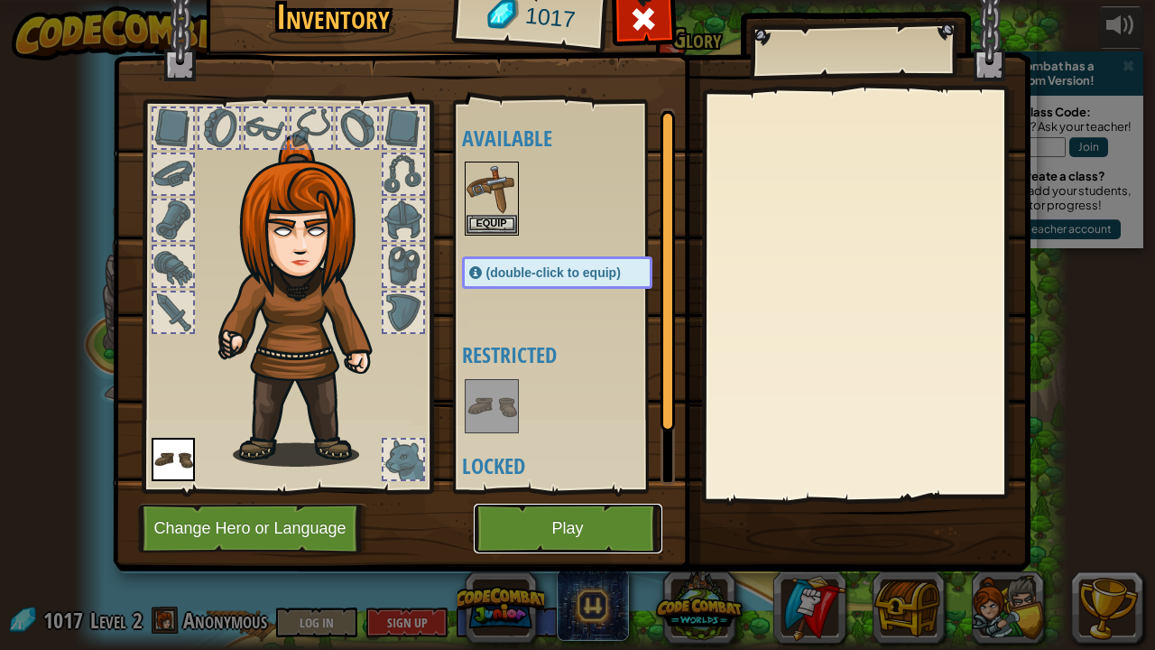
click at [505, 523] on button "Play" at bounding box center [568, 529] width 189 height 50
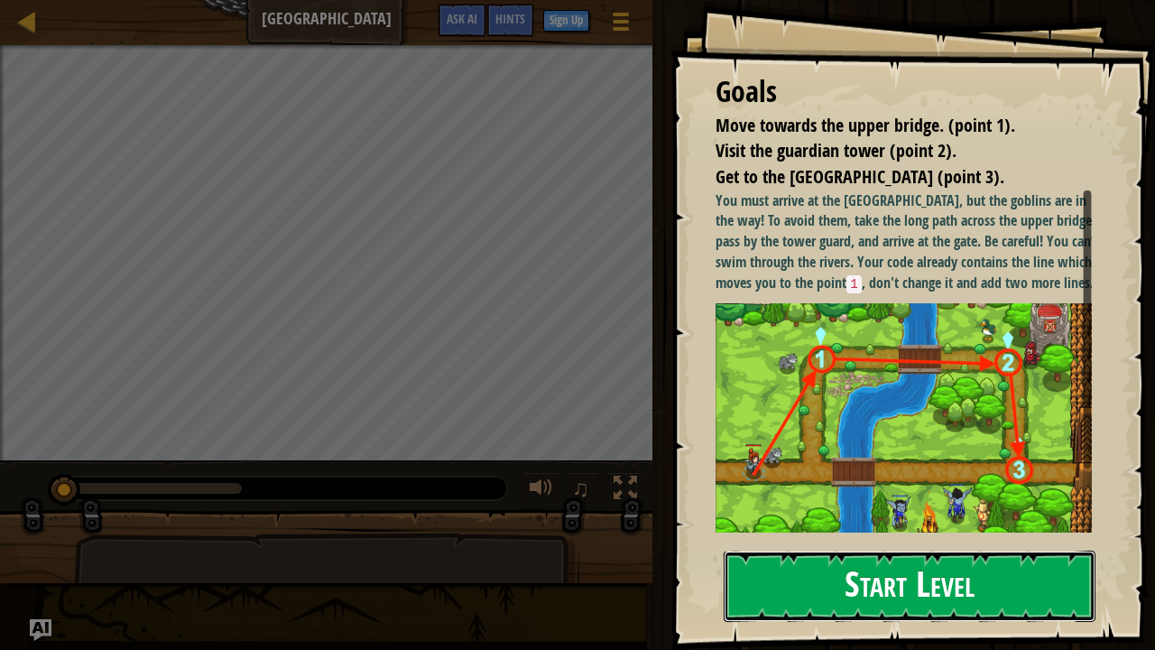
click at [869, 527] on button "Start Level" at bounding box center [910, 586] width 372 height 71
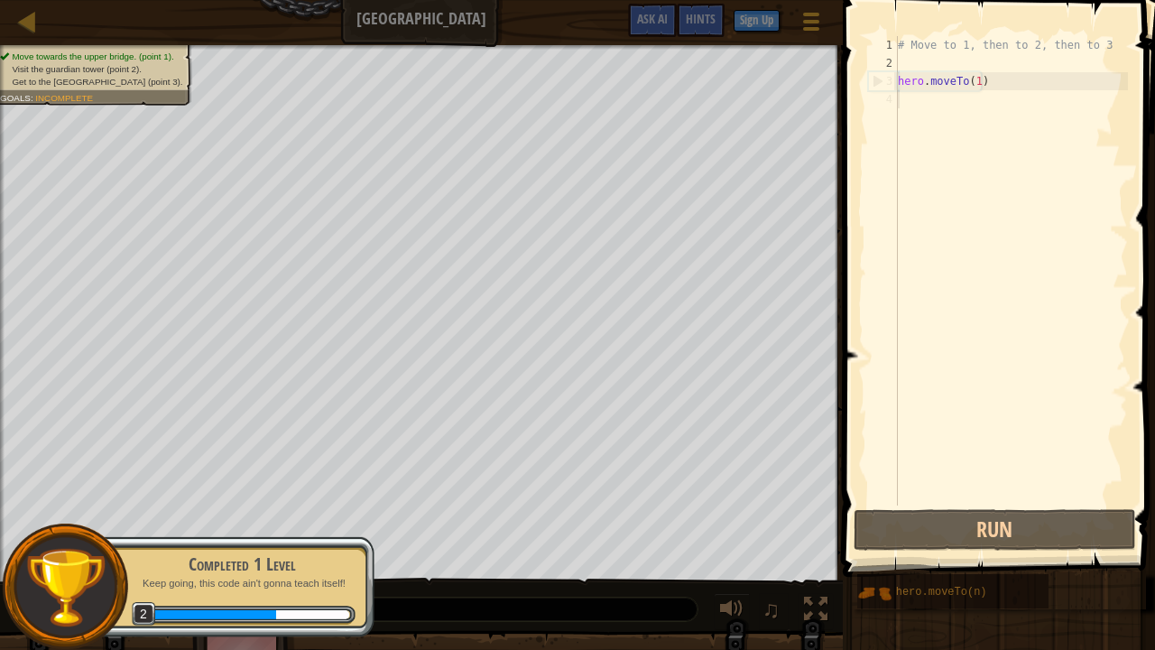
click at [988, 464] on div "# Move to 1, then to 2, then to 3 hero . moveTo ( 1 )" at bounding box center [1011, 288] width 234 height 505
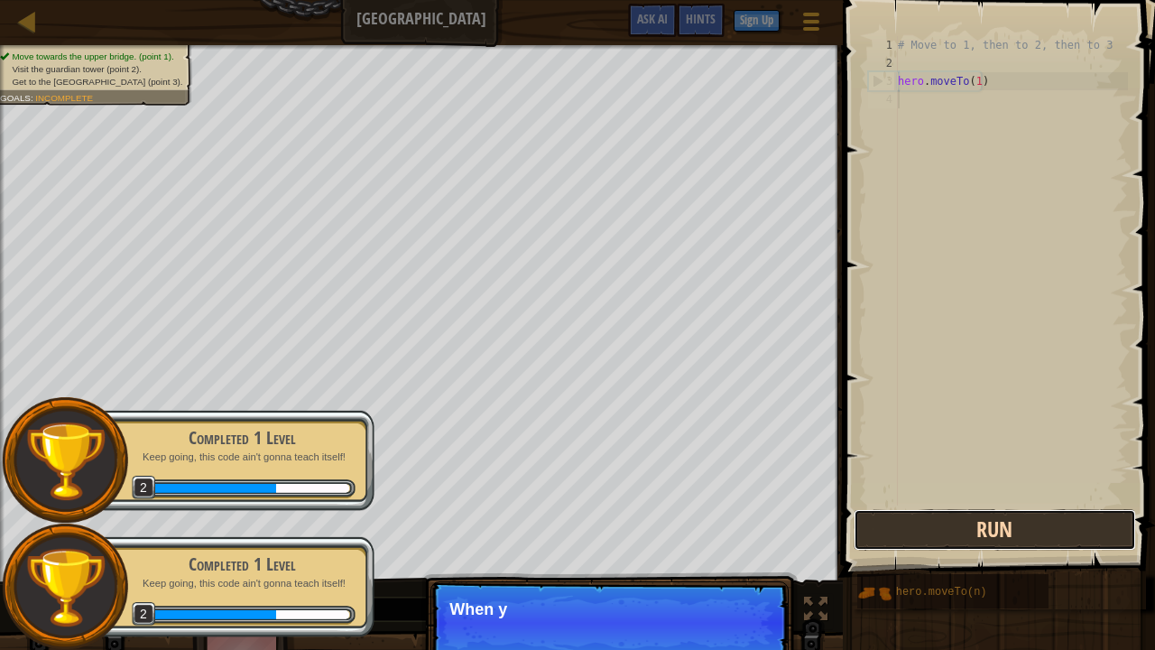
click at [969, 527] on button "Run" at bounding box center [995, 530] width 282 height 42
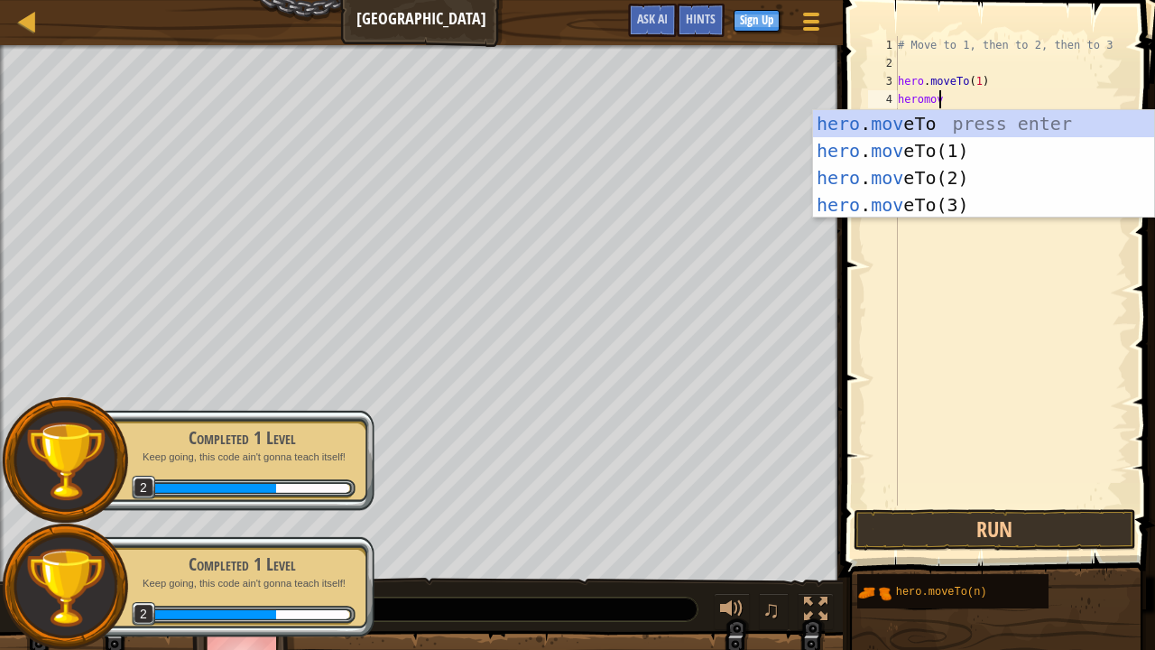
scroll to position [8, 3]
click at [916, 99] on div "# Move to 1, then to 2, then to 3 hero . moveTo ( 1 ) [PERSON_NAME]" at bounding box center [1011, 288] width 234 height 505
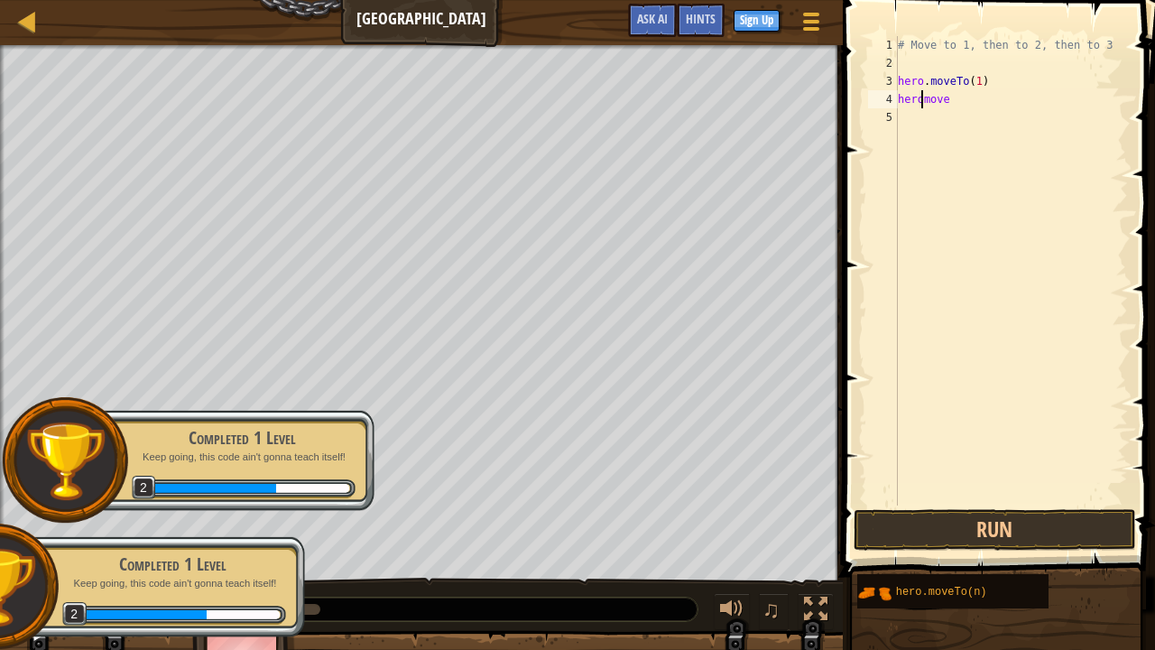
click at [921, 101] on div "# Move to 1, then to 2, then to 3 hero . moveTo ( 1 ) [PERSON_NAME]" at bounding box center [1011, 288] width 234 height 505
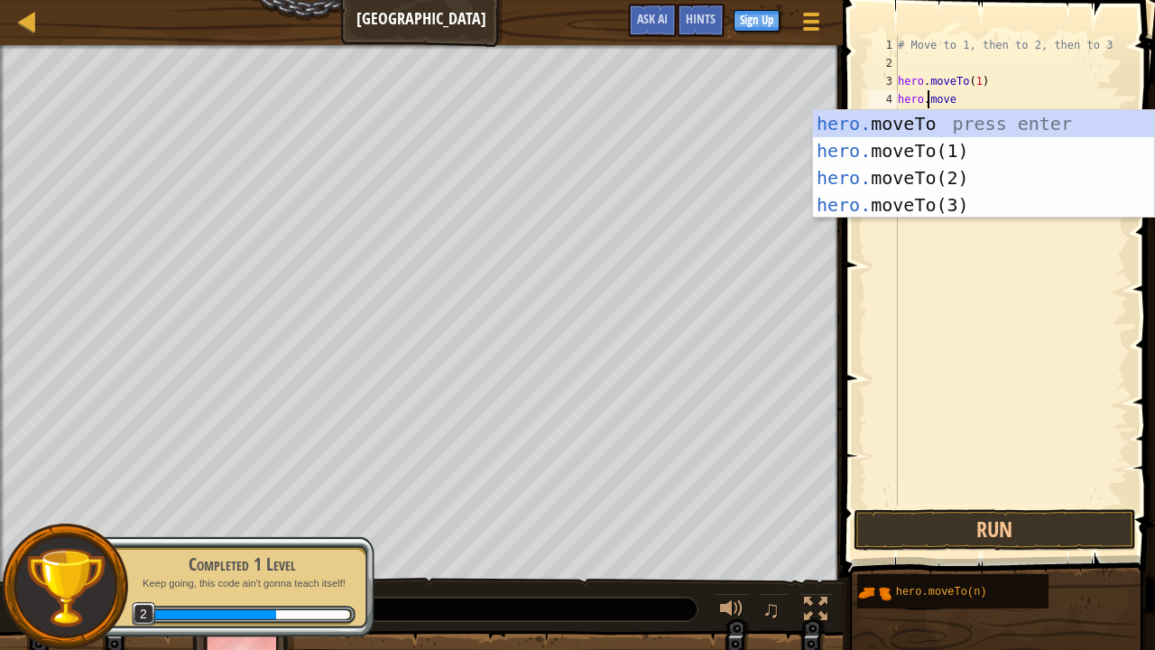
scroll to position [8, 2]
click at [957, 101] on div "# Move to 1, then to 2, then to 3 hero . moveTo ( 1 ) hero . move" at bounding box center [1011, 288] width 234 height 505
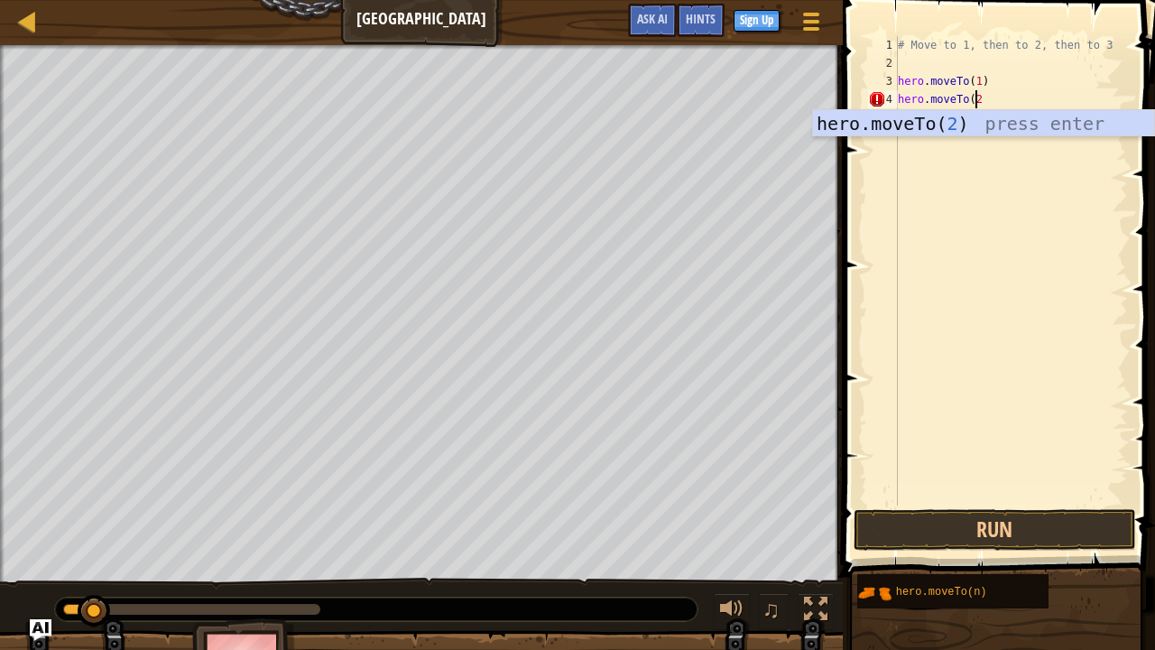
scroll to position [8, 5]
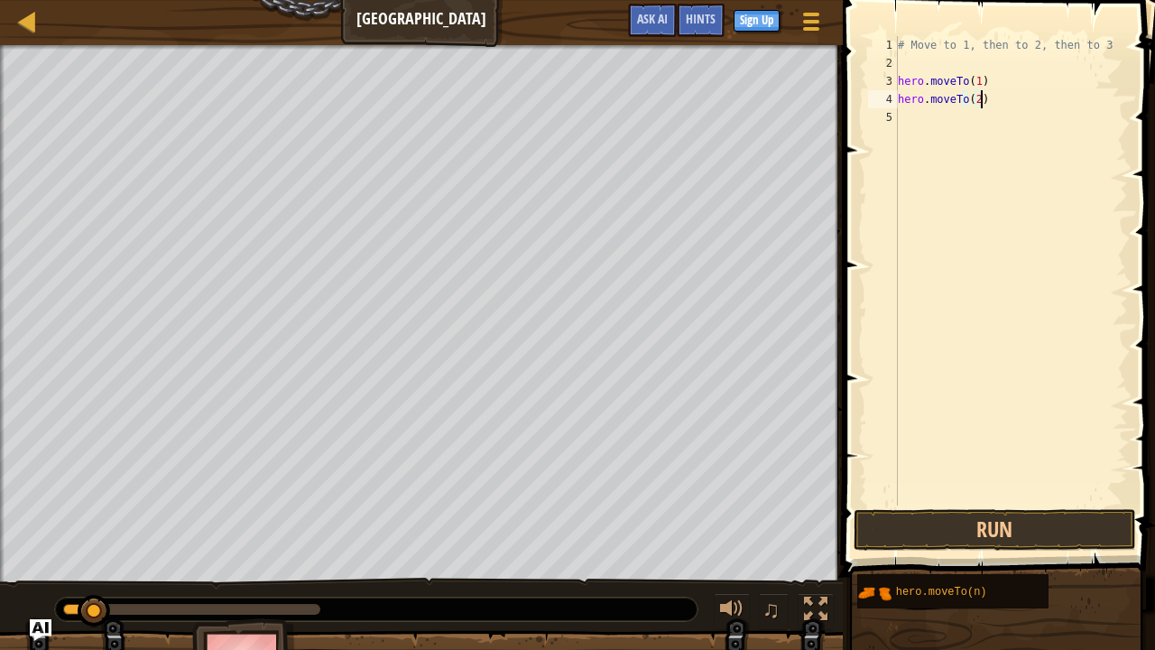
type textarea "hero.moveTo(2)"
click at [933, 527] on button "Run" at bounding box center [995, 530] width 282 height 42
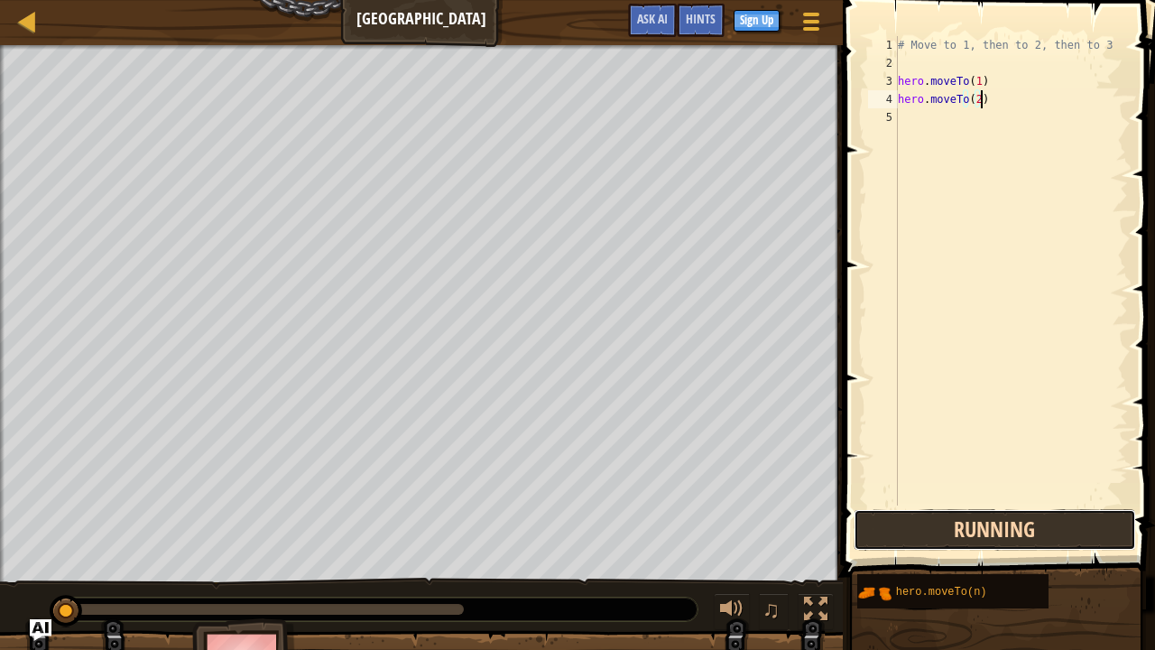
click at [939, 525] on button "Running" at bounding box center [995, 530] width 282 height 42
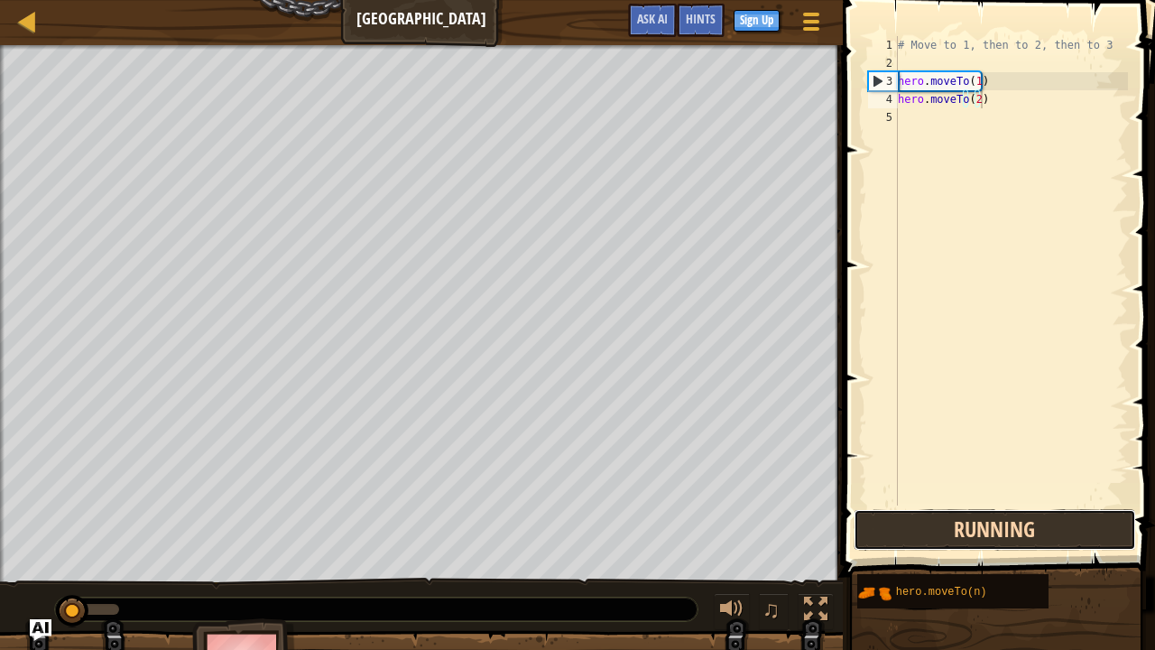
click at [958, 525] on button "Running" at bounding box center [995, 530] width 282 height 42
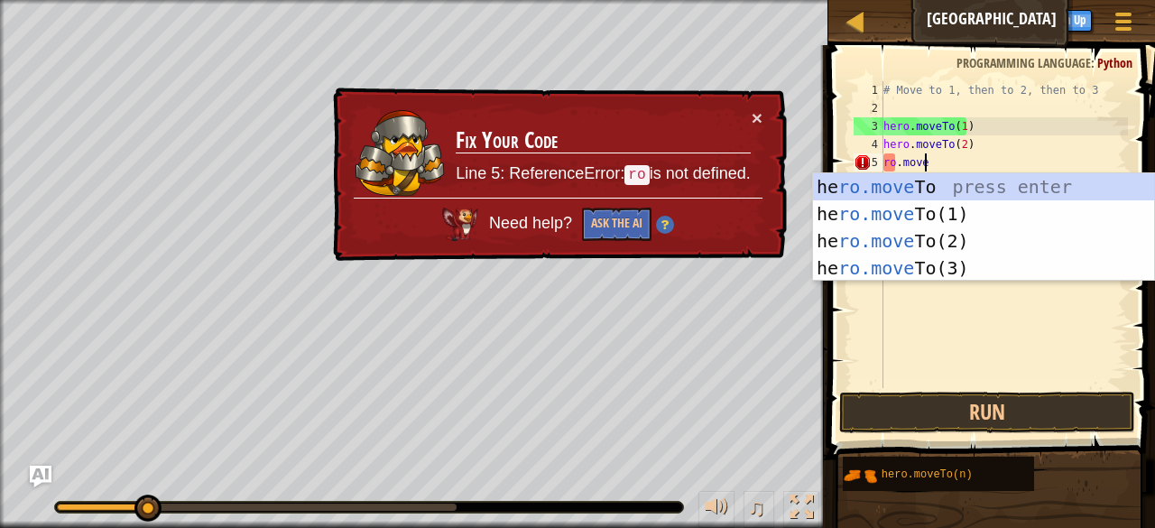
scroll to position [8, 2]
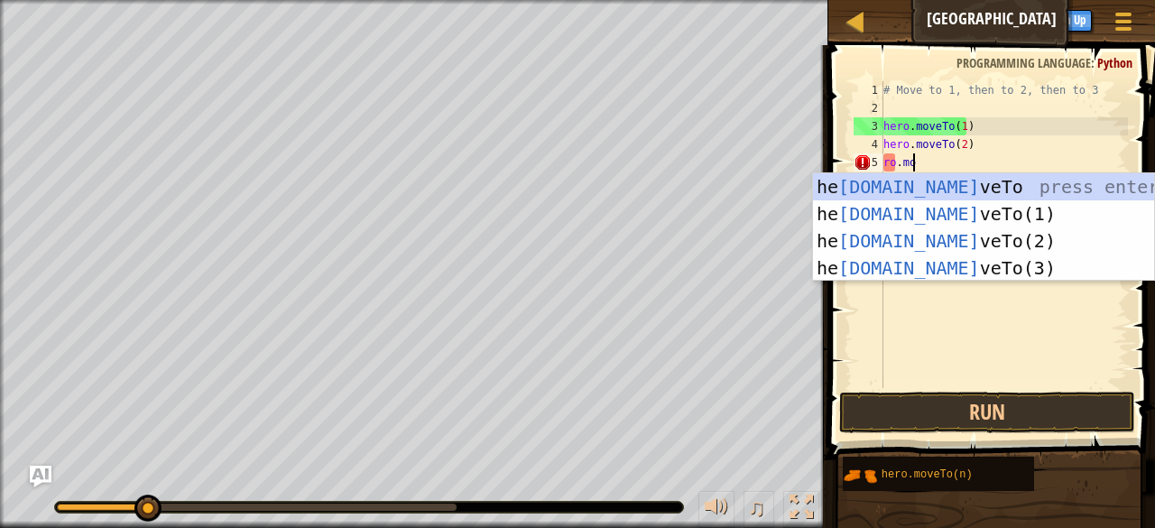
type textarea "r"
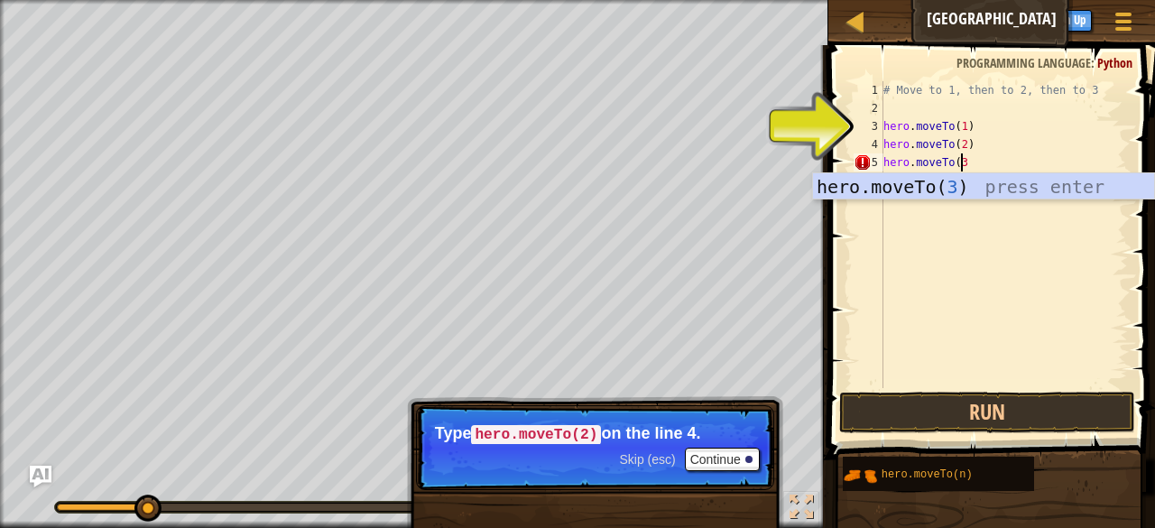
scroll to position [8, 5]
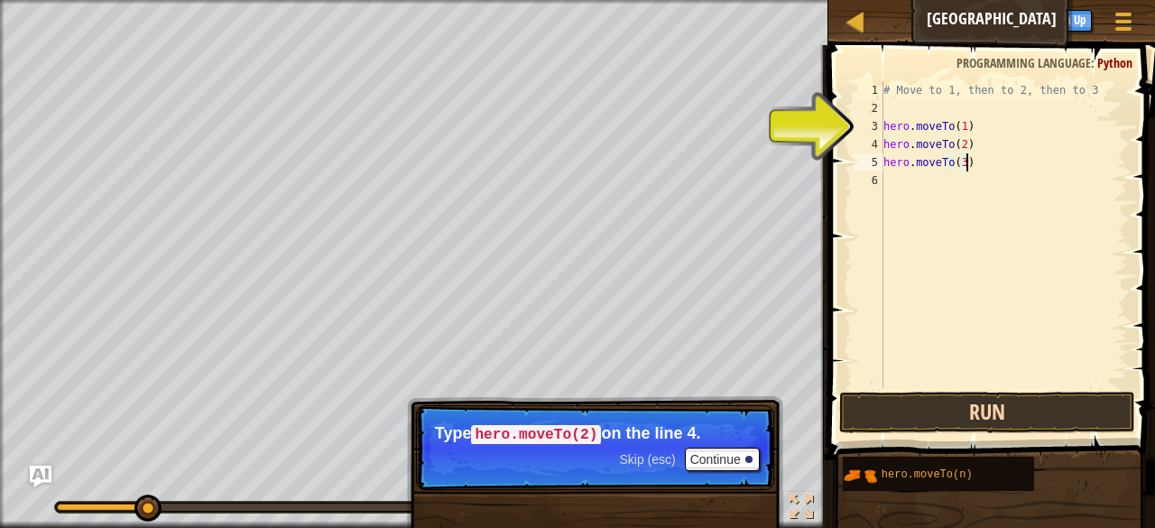
type textarea "hero.moveTo(3)"
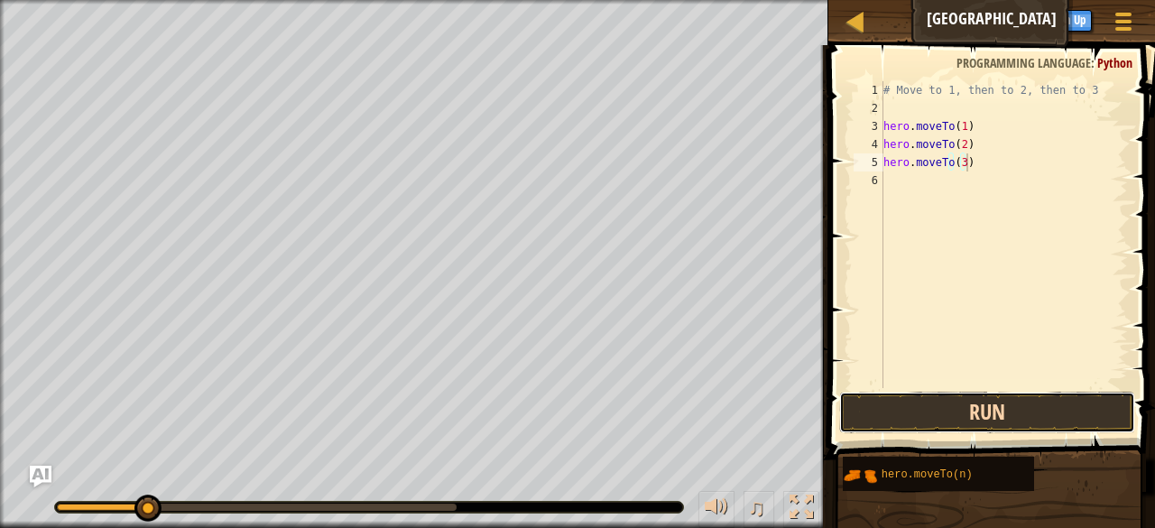
click at [893, 413] on button "Run" at bounding box center [987, 413] width 296 height 42
click at [893, 413] on button "Running" at bounding box center [987, 413] width 296 height 42
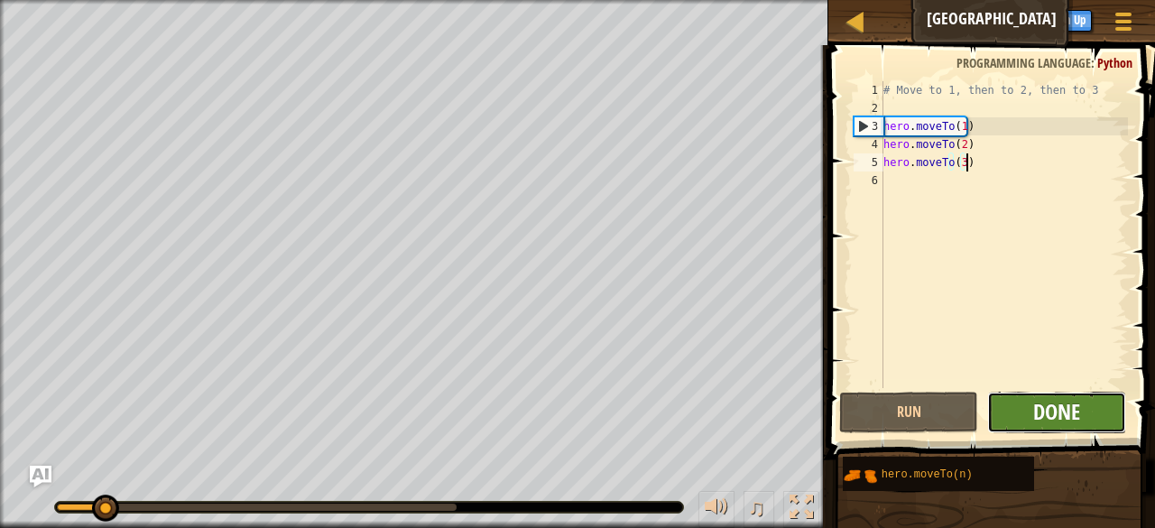
click at [1034, 414] on span "Done" at bounding box center [1056, 411] width 47 height 29
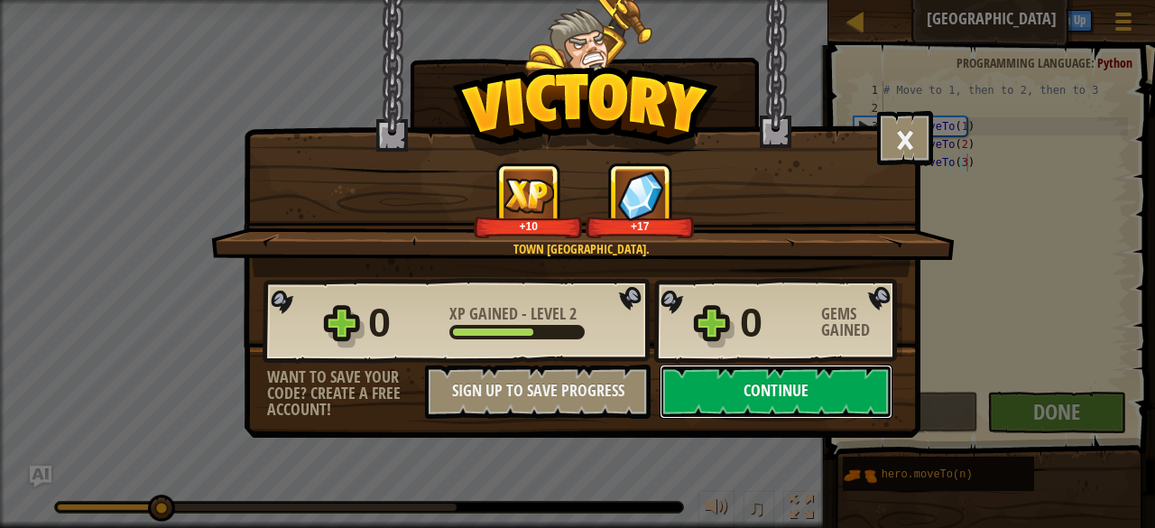
click at [782, 385] on button "Continue" at bounding box center [776, 392] width 233 height 54
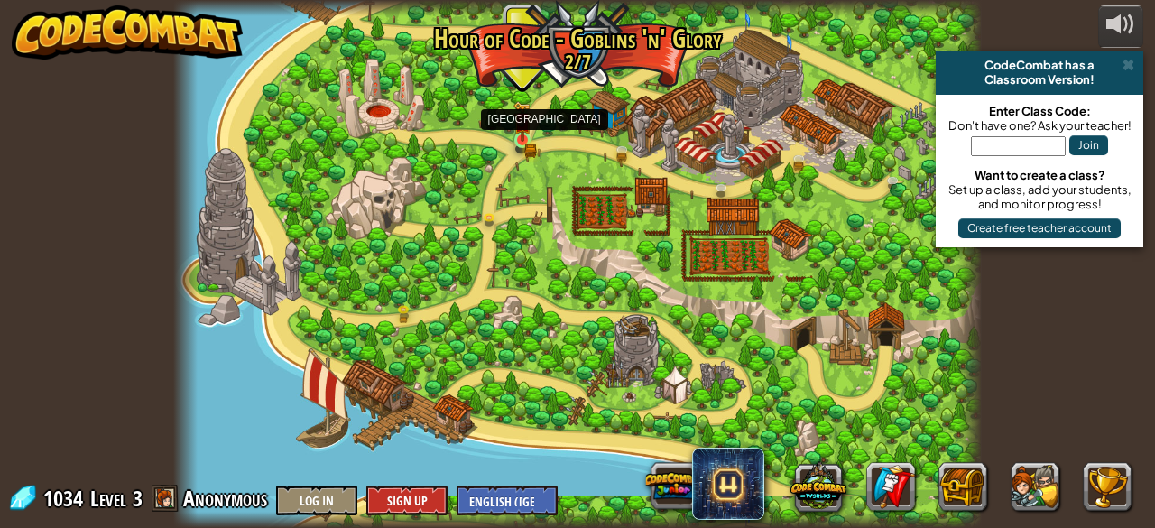
click at [514, 134] on img at bounding box center [523, 121] width 18 height 40
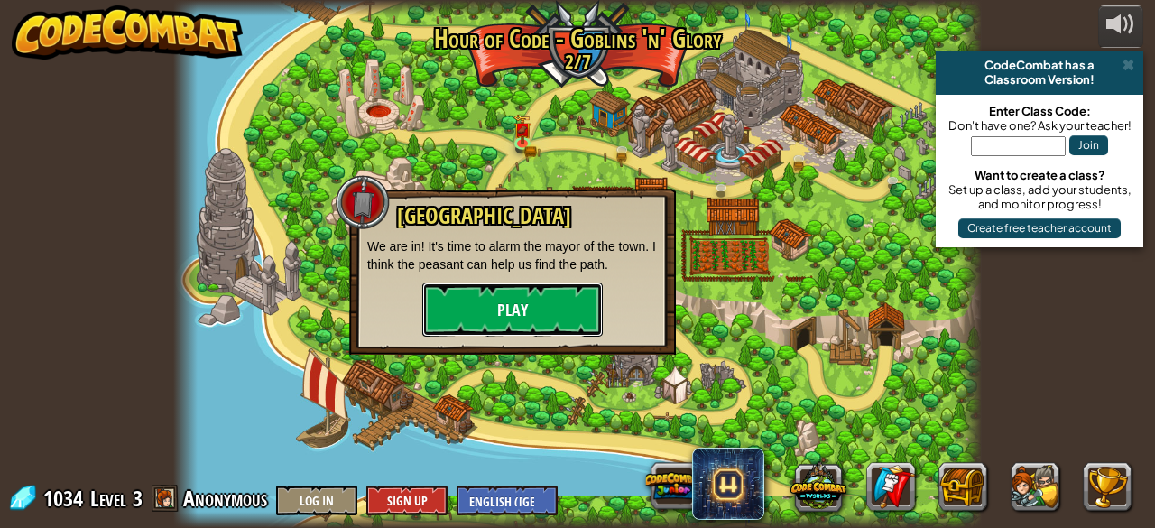
click at [514, 331] on button "Play" at bounding box center [512, 309] width 180 height 54
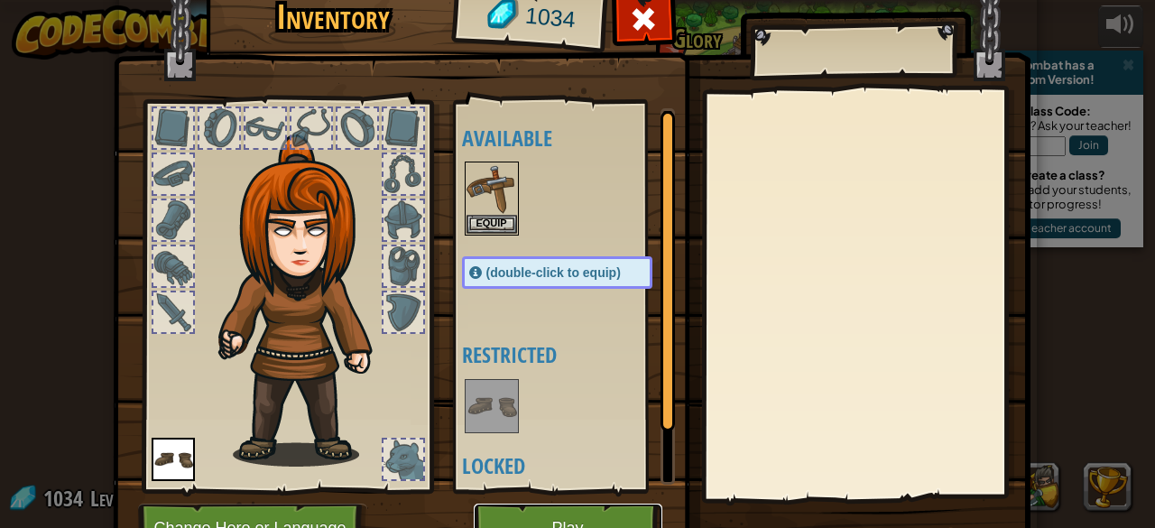
click at [621, 511] on button "Play" at bounding box center [568, 529] width 189 height 50
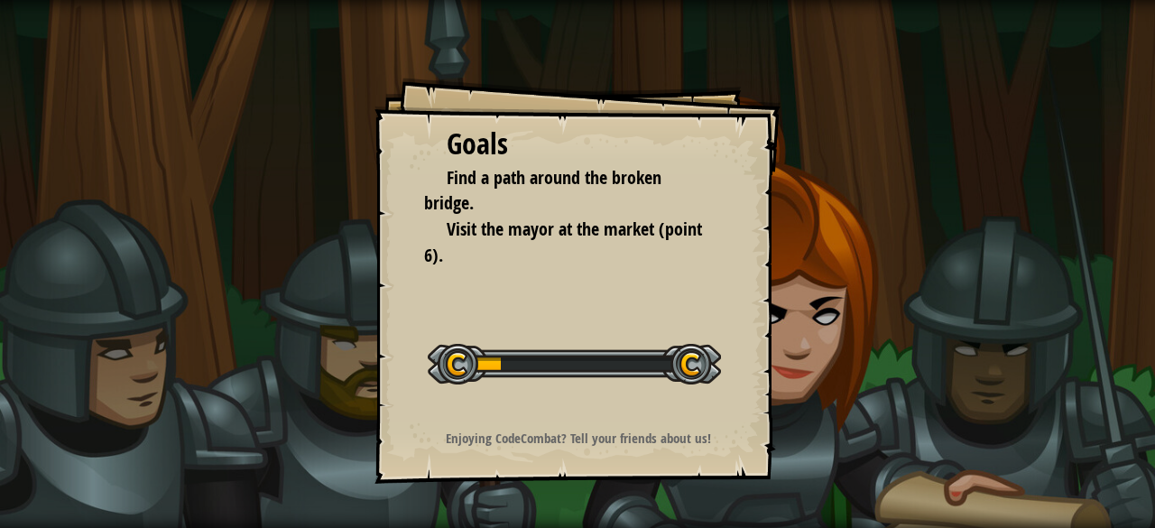
click at [579, 407] on div "Goals Find a path around the broken bridge. Visit the mayor at the market (poin…" at bounding box center [578, 281] width 406 height 406
click at [509, 441] on strong "Enjoying CodeCombat? Tell your friends about us!" at bounding box center [578, 438] width 265 height 19
click at [543, 367] on div at bounding box center [574, 364] width 293 height 41
click at [695, 360] on div at bounding box center [574, 364] width 293 height 41
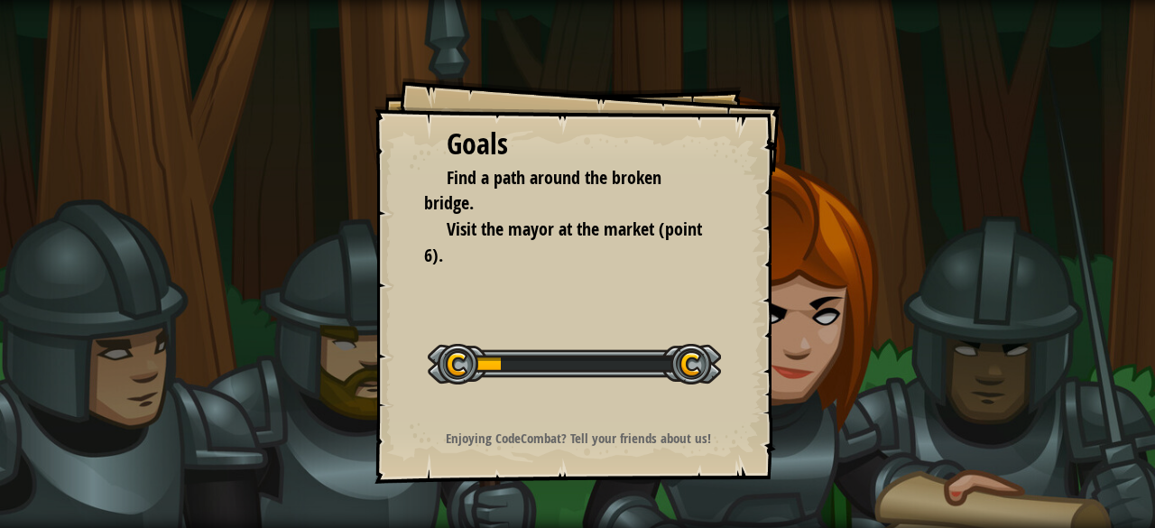
click at [427, 409] on div "Goals Find a path around the broken bridge. Visit the mayor at the market (poin…" at bounding box center [578, 281] width 406 height 406
click at [557, 416] on div "Goals Find a path around the broken bridge. Visit the mayor at the market (poin…" at bounding box center [578, 281] width 406 height 406
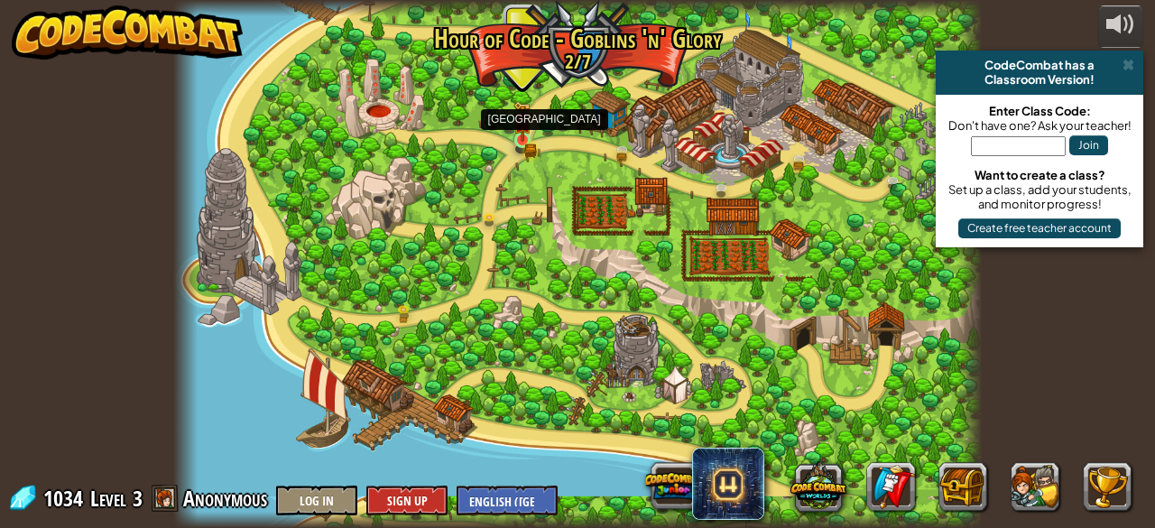
click at [529, 139] on img at bounding box center [523, 121] width 18 height 40
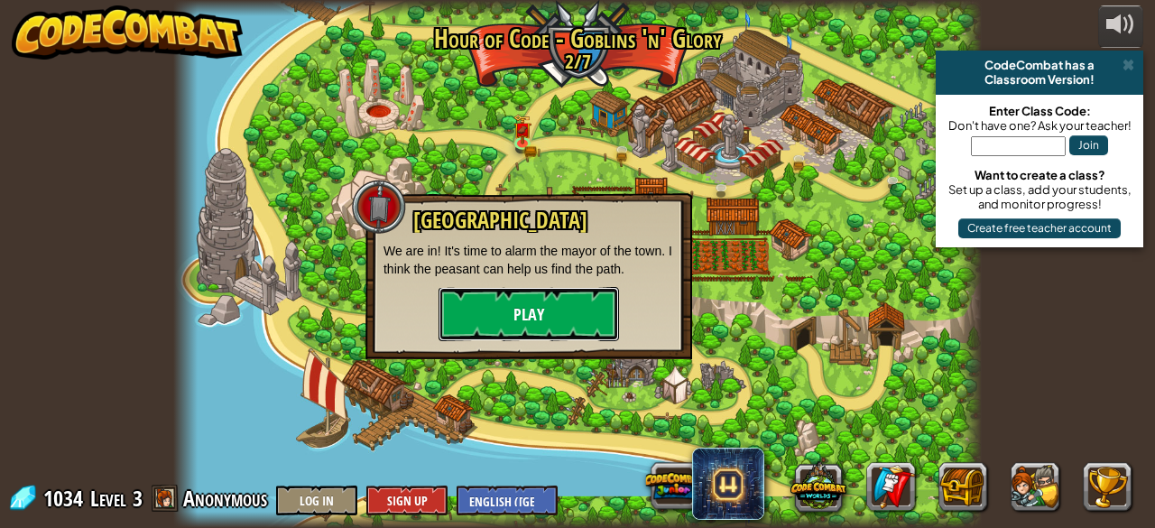
click at [477, 298] on button "Play" at bounding box center [529, 314] width 180 height 54
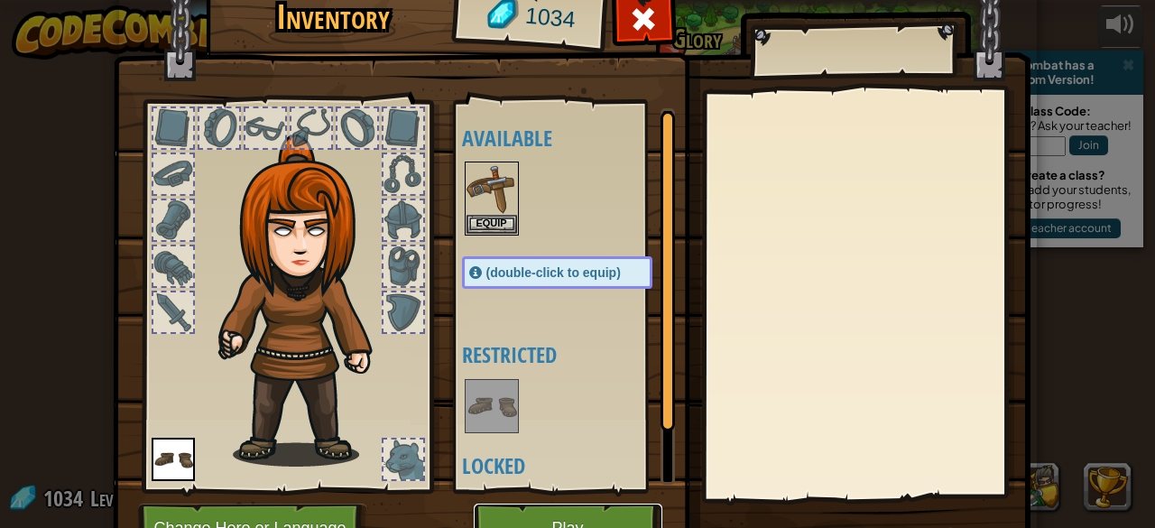
click at [524, 512] on button "Play" at bounding box center [568, 529] width 189 height 50
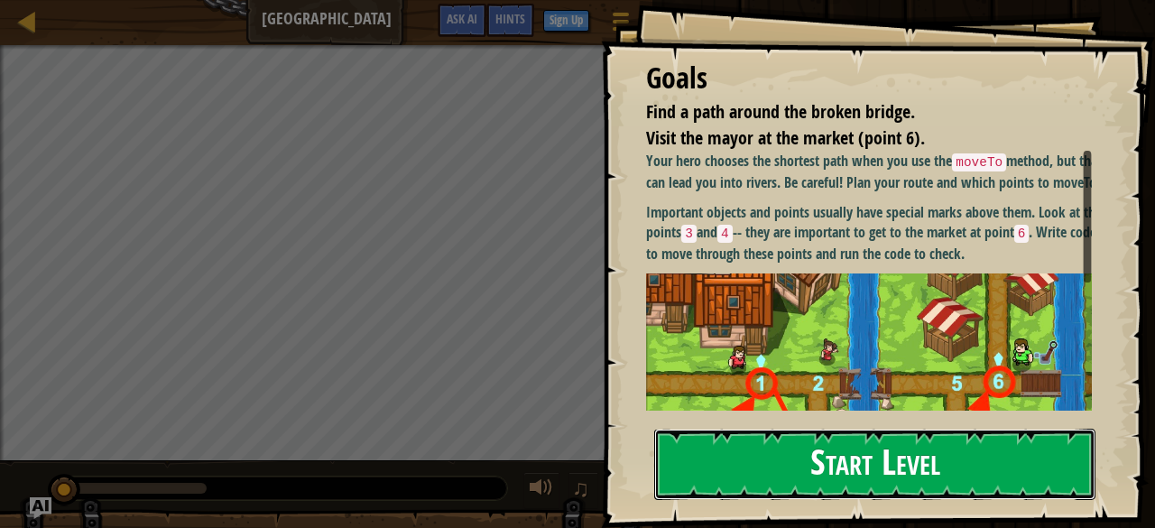
click at [1049, 458] on button "Start Level" at bounding box center [874, 464] width 441 height 71
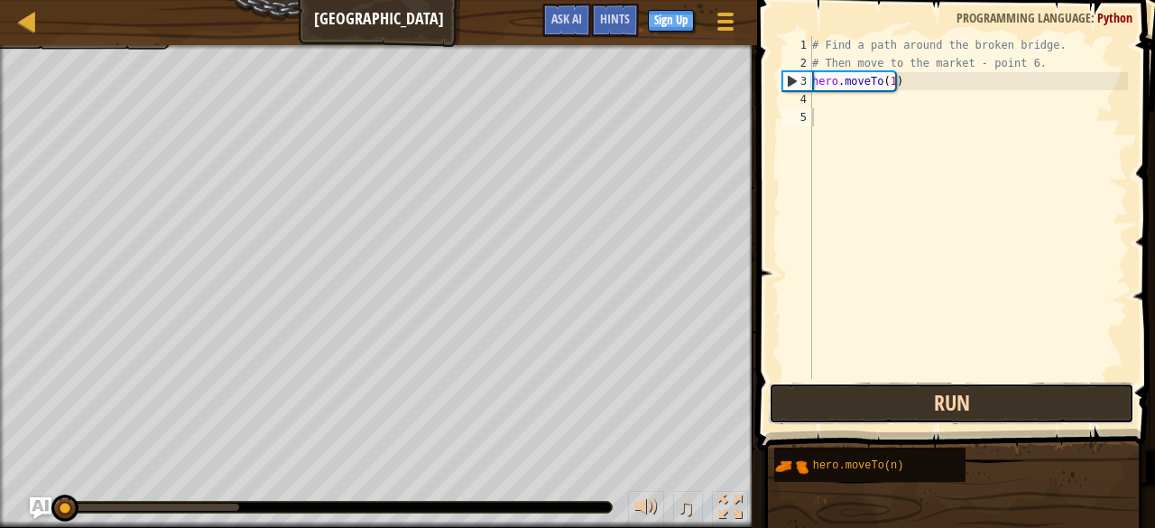
click at [818, 403] on button "Run" at bounding box center [951, 404] width 365 height 42
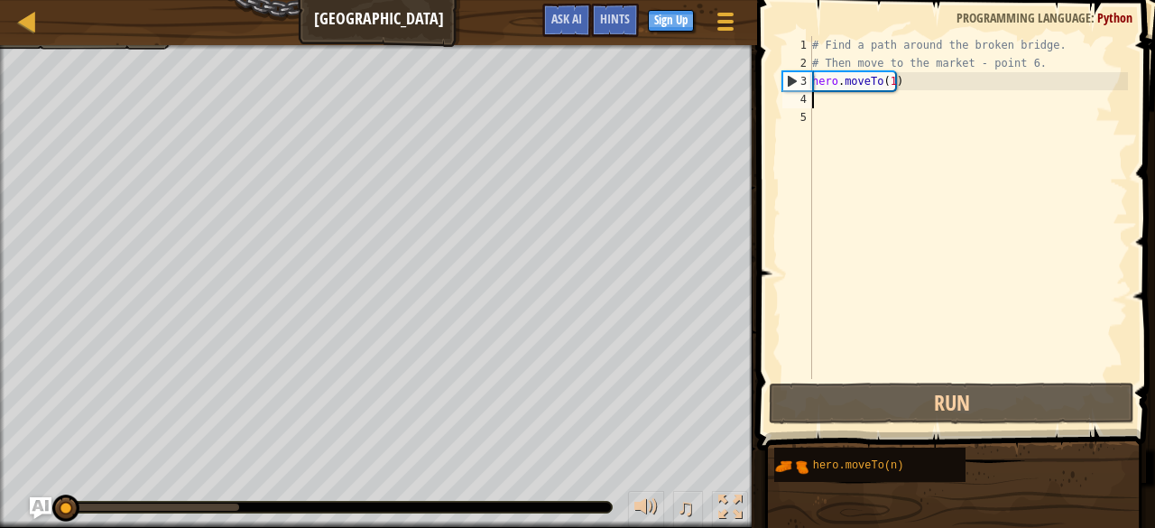
click at [823, 107] on div "# Find a path around the broken bridge. # Then move to the market - point 6. he…" at bounding box center [968, 225] width 319 height 379
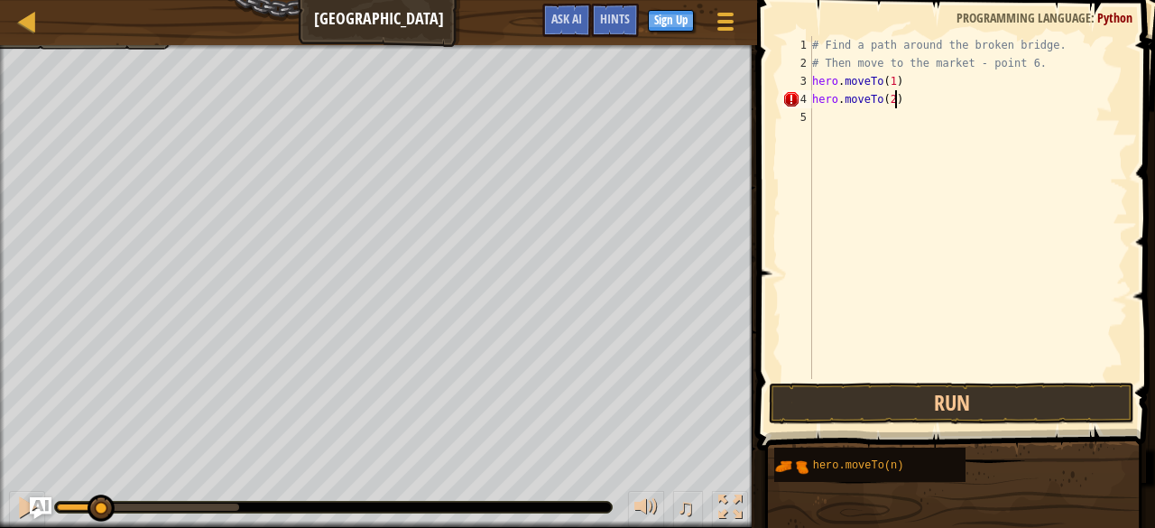
scroll to position [8, 5]
type textarea "hero.moveTo(2)"
click at [868, 407] on button "Run" at bounding box center [951, 404] width 365 height 42
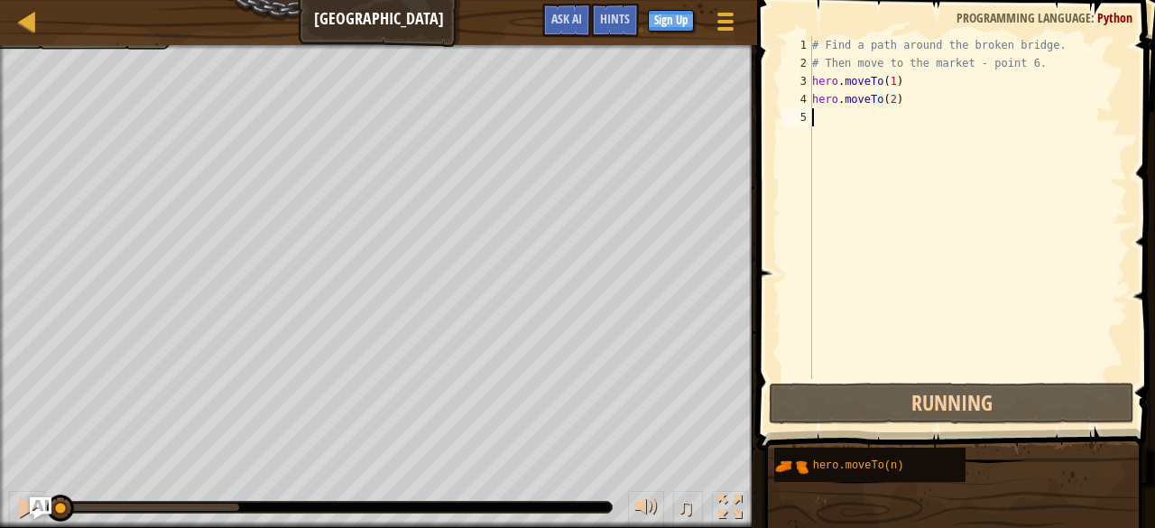
click at [814, 121] on div "# Find a path around the broken bridge. # Then move to the market - point 6. he…" at bounding box center [968, 225] width 319 height 379
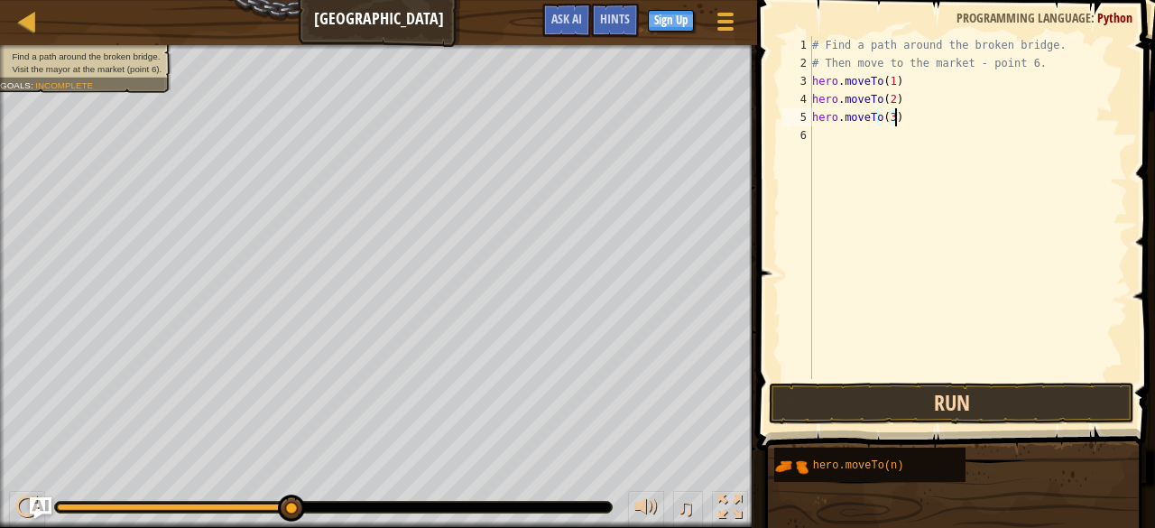
type textarea "hero.moveTo(3)"
click at [893, 393] on button "Run" at bounding box center [951, 404] width 365 height 42
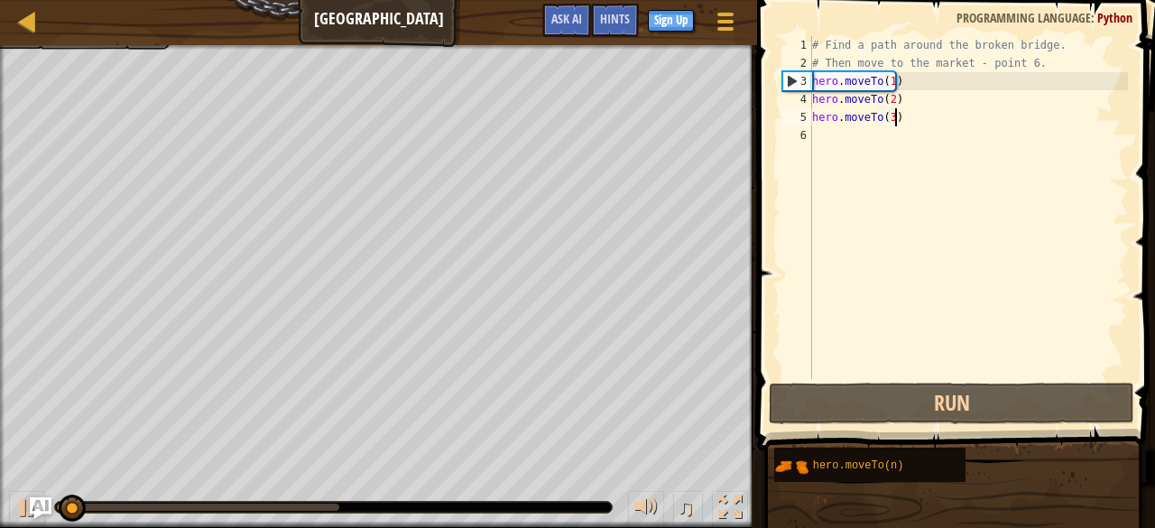
click at [816, 140] on div "# Find a path around the broken bridge. # Then move to the market - point 6. he…" at bounding box center [968, 225] width 319 height 379
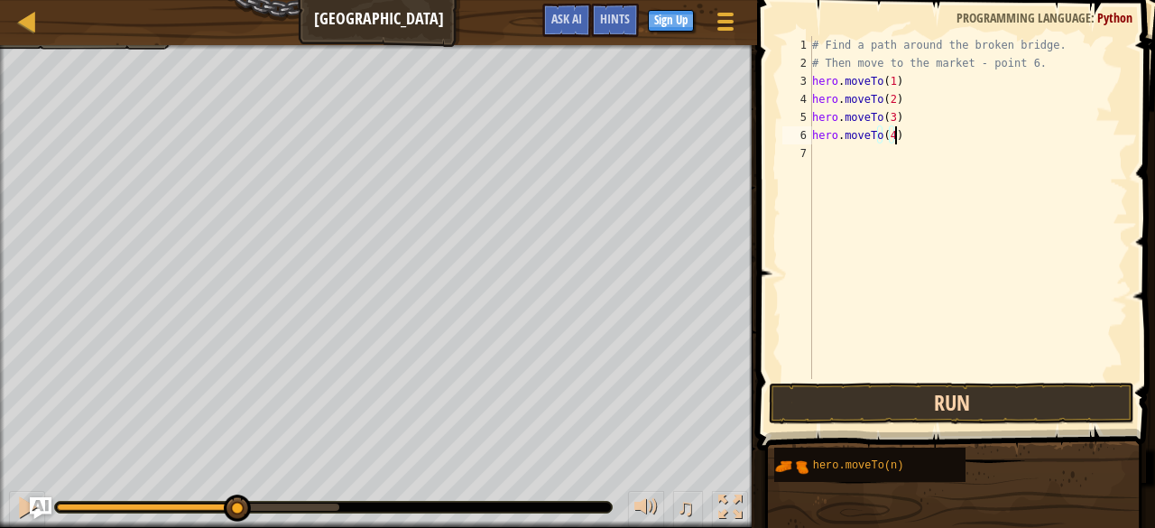
type textarea "hero.moveTo(4)"
click at [836, 411] on button "Run" at bounding box center [951, 404] width 365 height 42
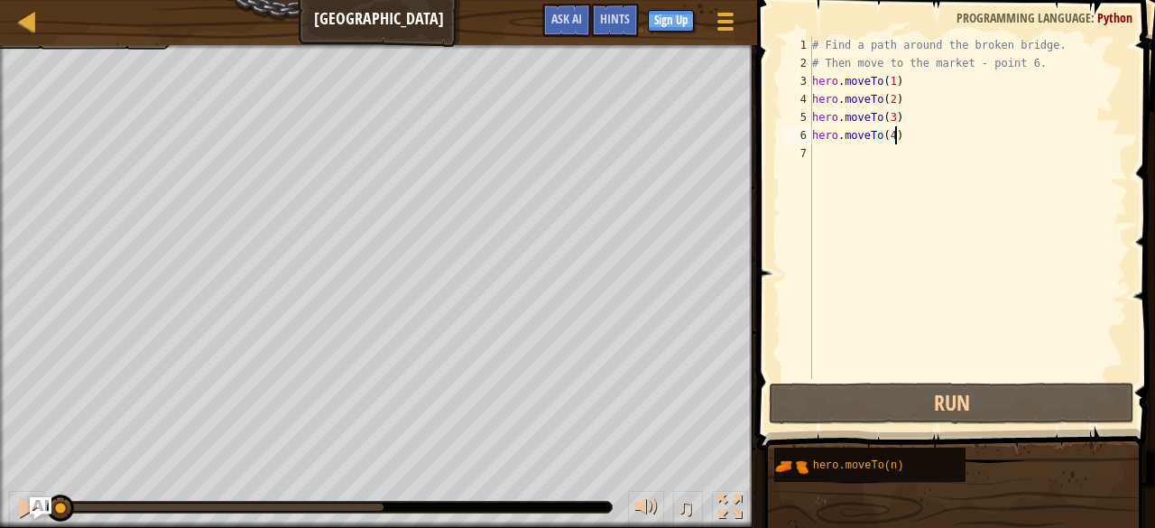
click at [810, 151] on div "7" at bounding box center [797, 153] width 30 height 18
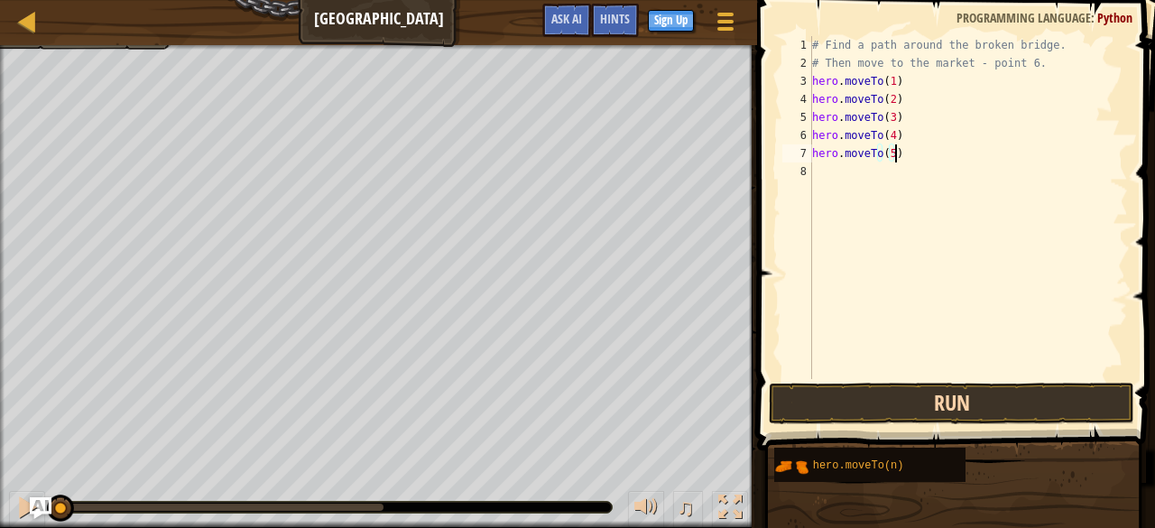
type textarea "hero.moveTo(5)"
click at [854, 402] on button "Run" at bounding box center [951, 404] width 365 height 42
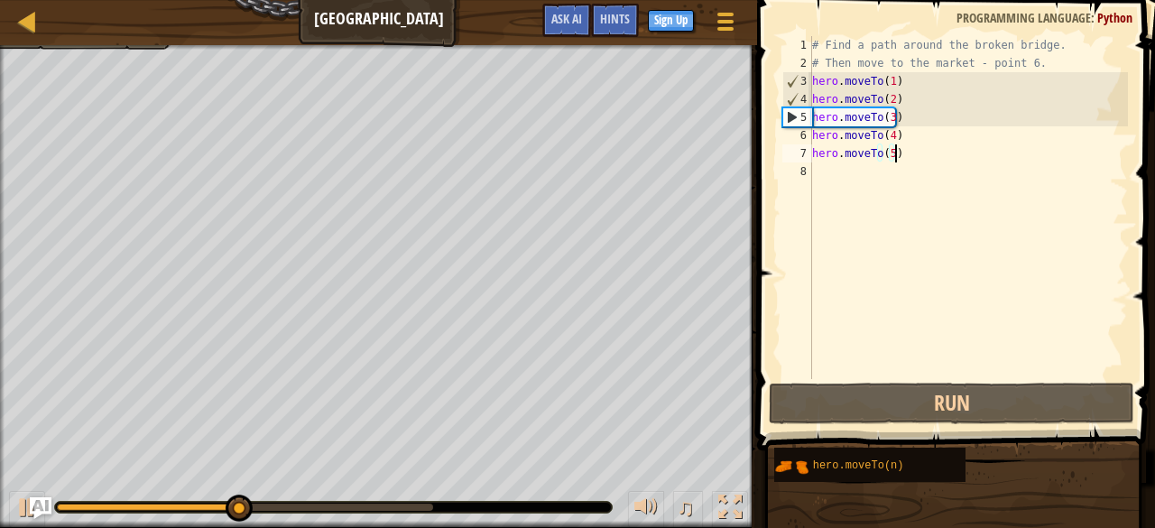
click at [823, 175] on div "# Find a path around the broken bridge. # Then move to the market - point 6. he…" at bounding box center [968, 225] width 319 height 379
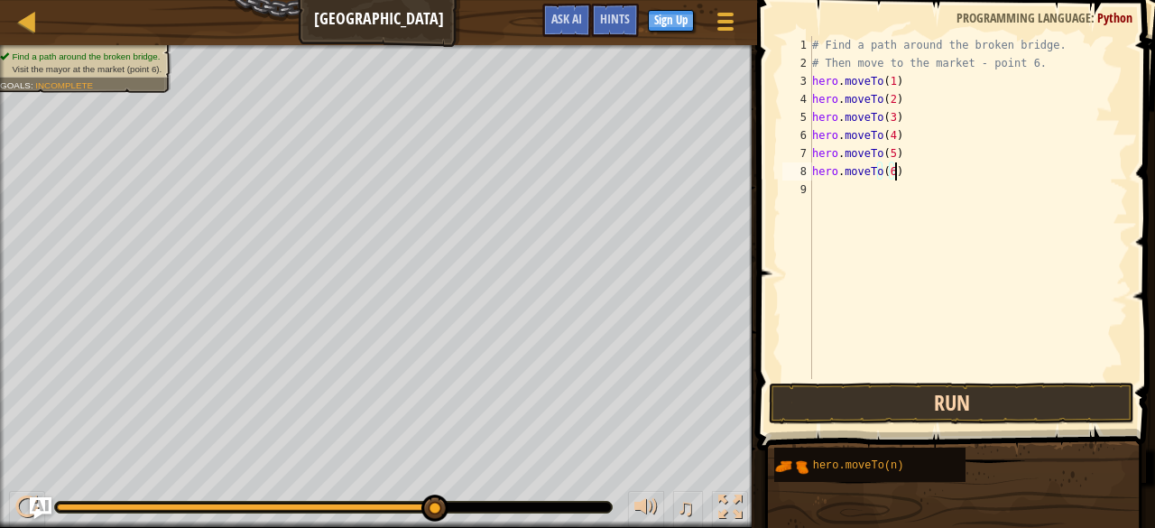
type textarea "hero.moveTo(6)"
click at [870, 398] on button "Run" at bounding box center [951, 404] width 365 height 42
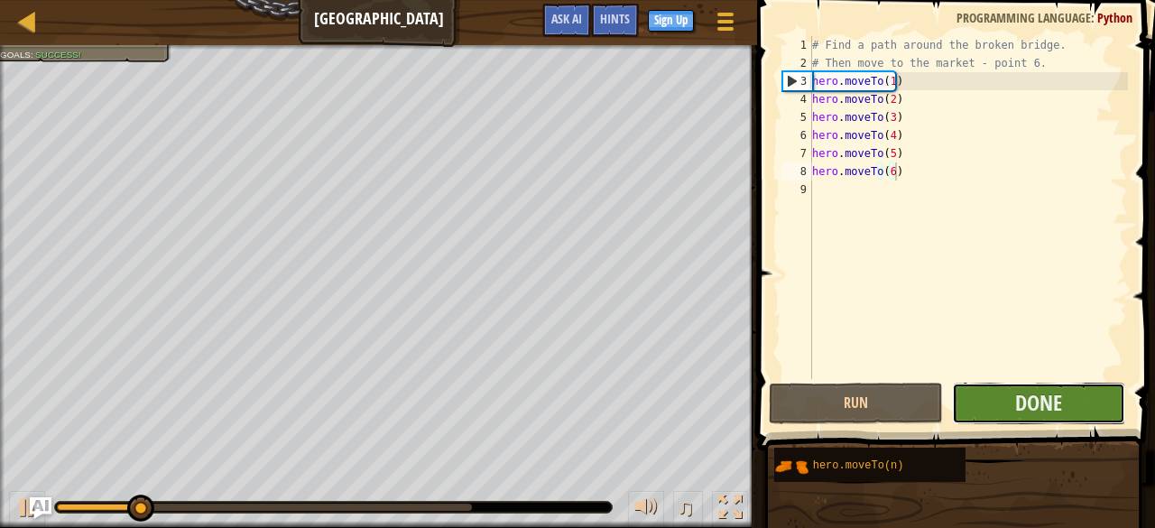
click at [980, 402] on button "Done" at bounding box center [1038, 404] width 173 height 42
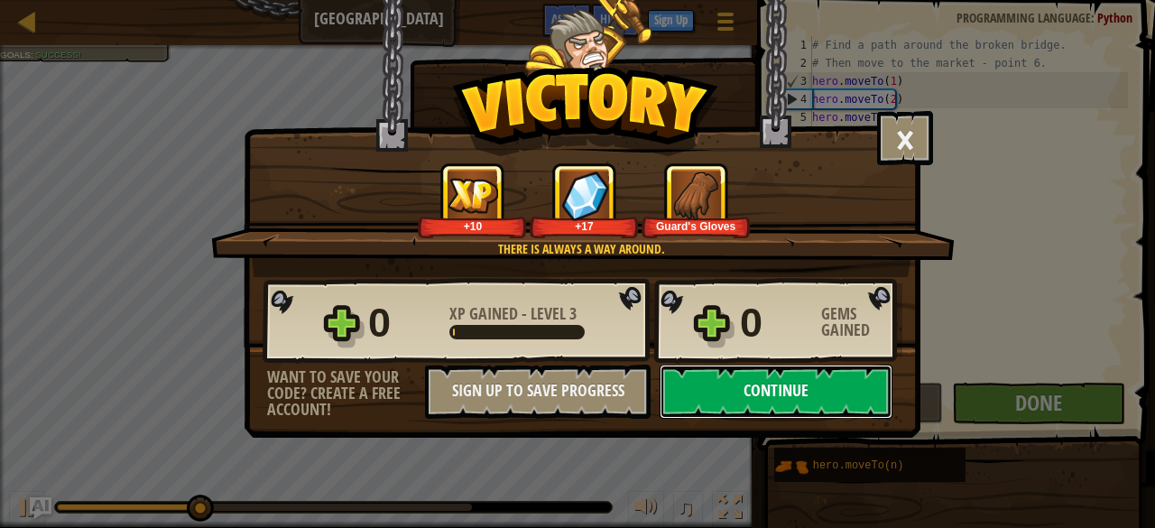
click at [684, 399] on button "Continue" at bounding box center [776, 392] width 233 height 54
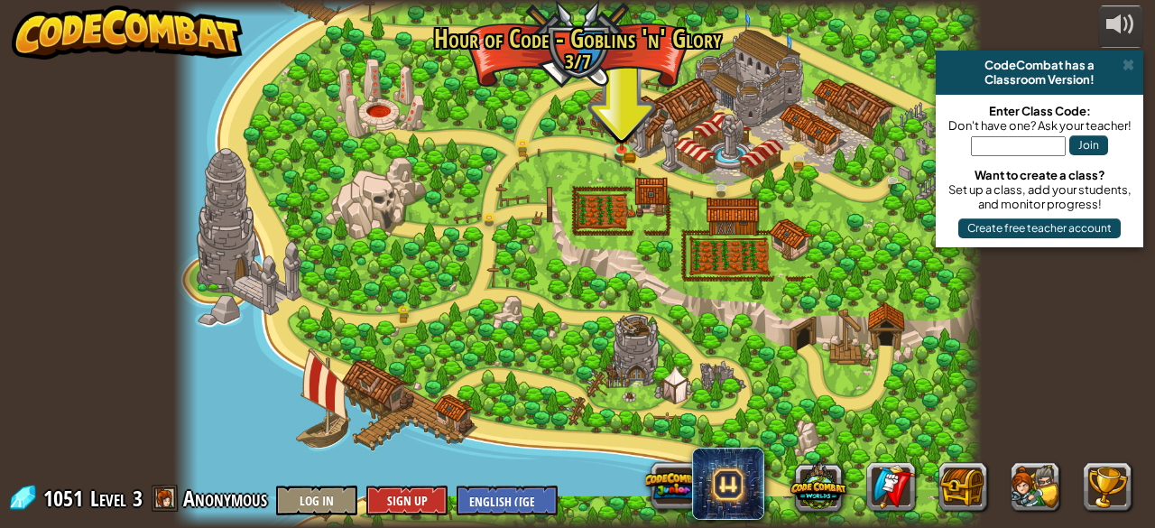
click at [607, 121] on div at bounding box center [577, 264] width 808 height 528
click at [621, 145] on img at bounding box center [621, 128] width 18 height 40
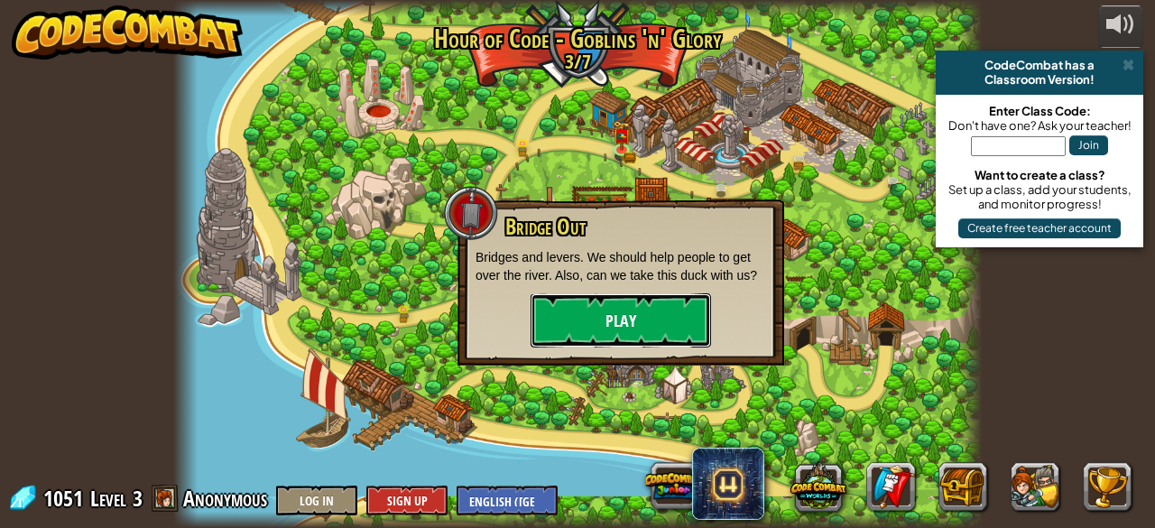
click at [635, 303] on button "Play" at bounding box center [621, 320] width 180 height 54
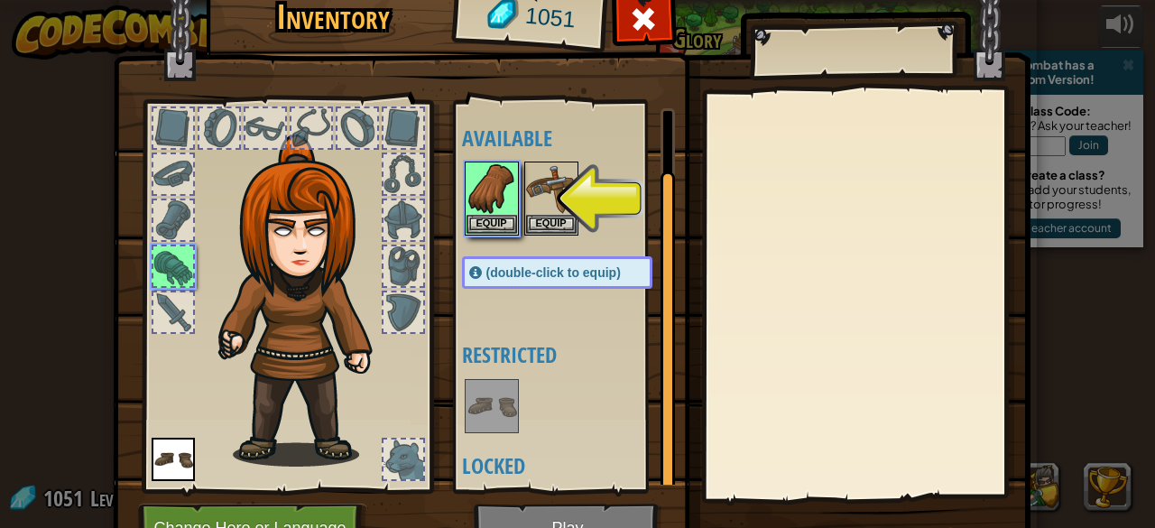
scroll to position [58, 0]
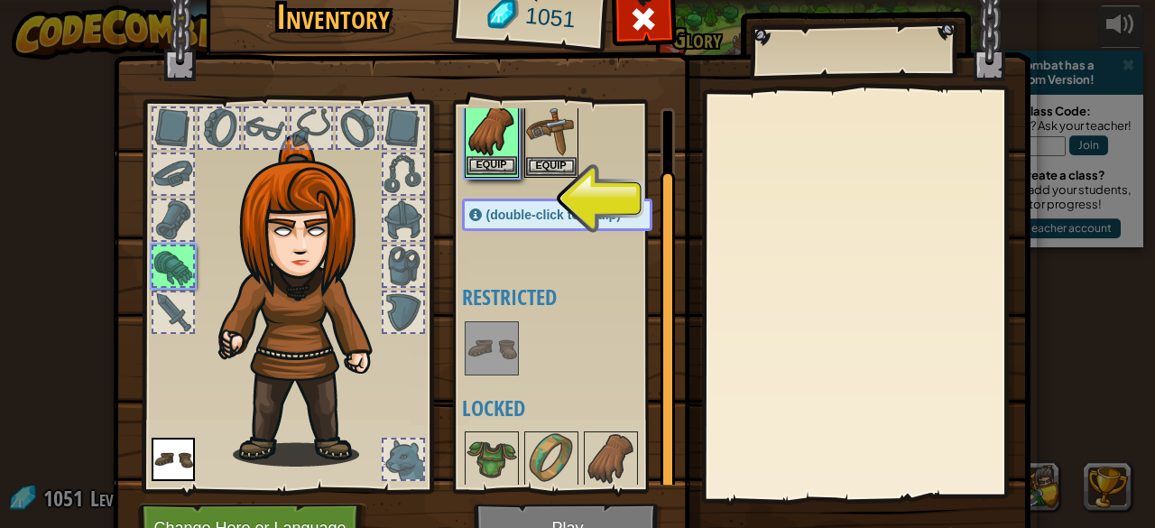
click at [477, 150] on img at bounding box center [492, 131] width 51 height 51
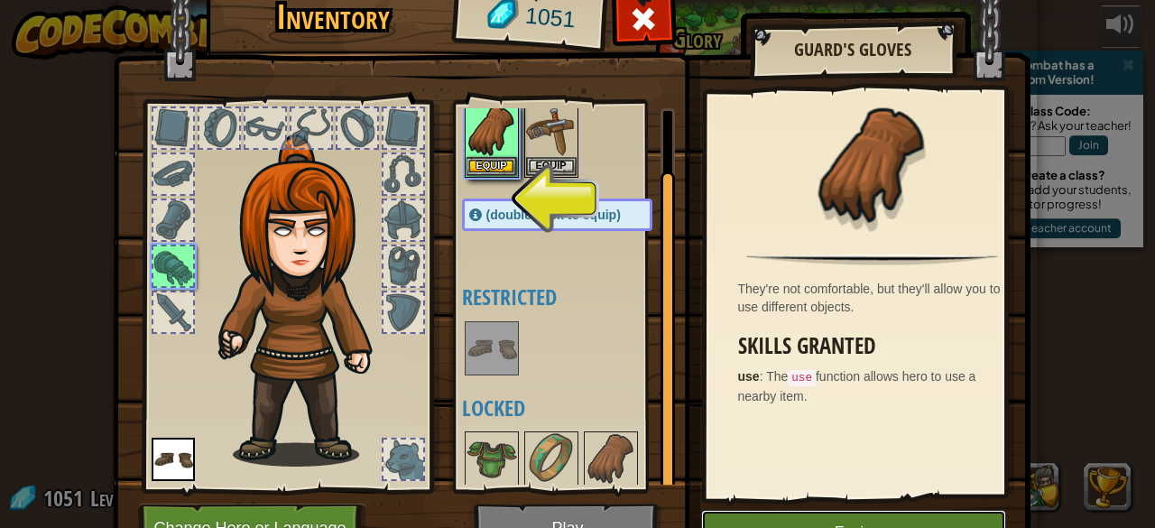
click at [711, 517] on button "Equip" at bounding box center [853, 532] width 305 height 45
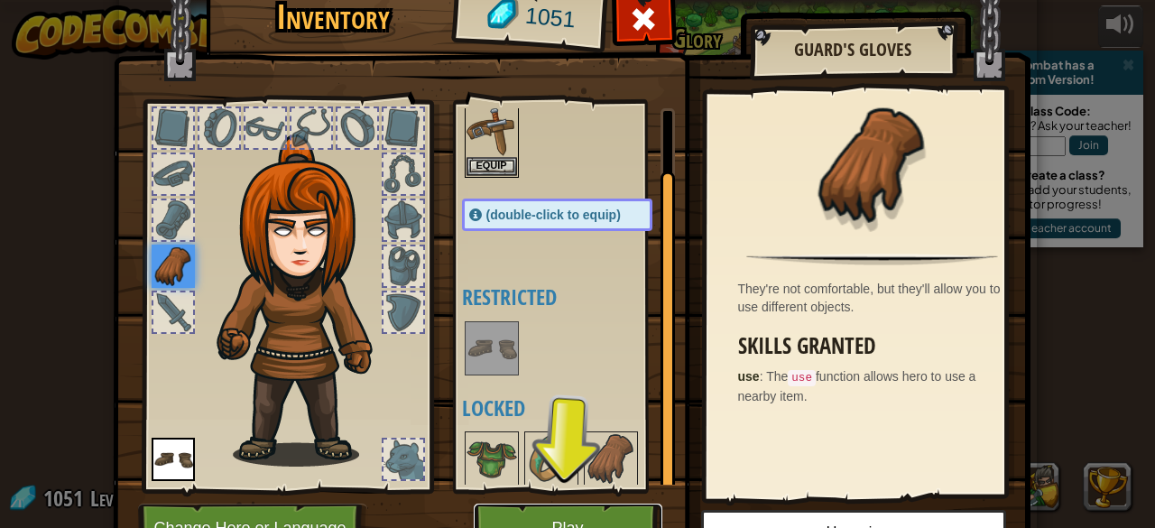
click at [556, 512] on button "Play" at bounding box center [568, 529] width 189 height 50
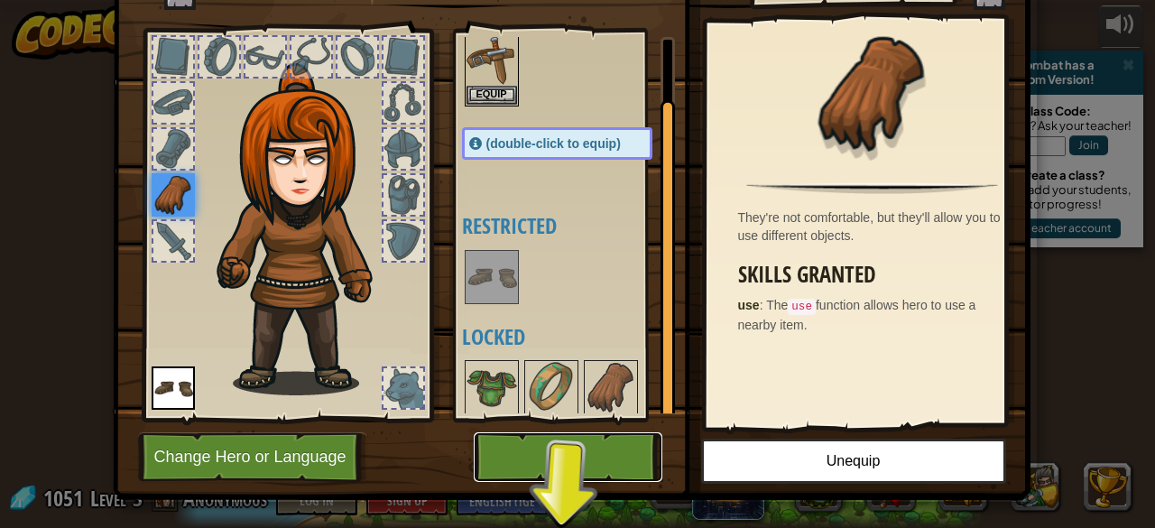
scroll to position [72, 0]
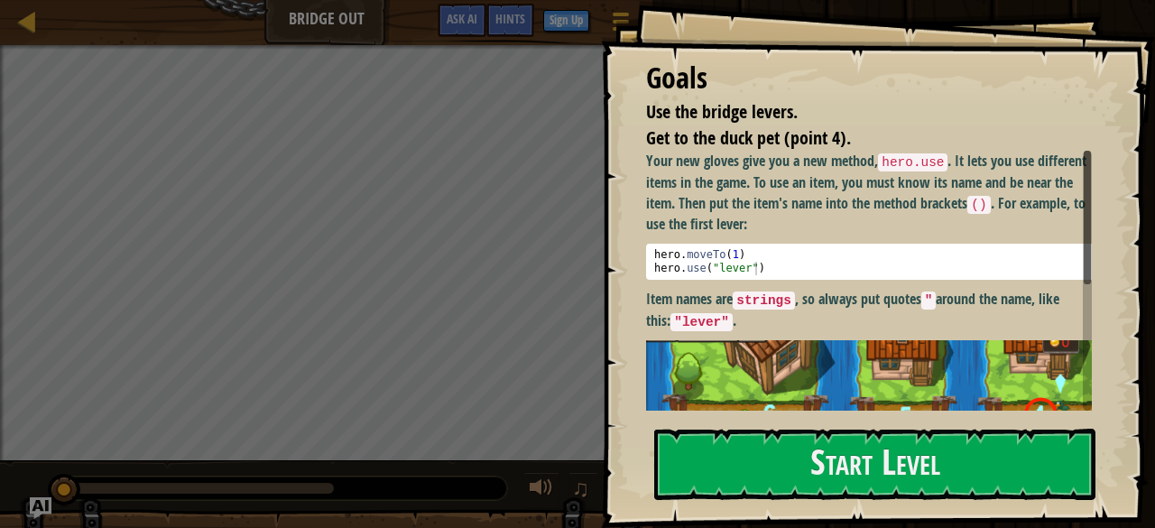
click at [832, 326] on p "Item names are strings , so always put quotes " around the name, like this: "le…" at bounding box center [875, 310] width 459 height 42
click at [800, 428] on div "Goals Use the bridge levers. Get to the duck pet (point 4). Your new gloves giv…" at bounding box center [878, 264] width 554 height 528
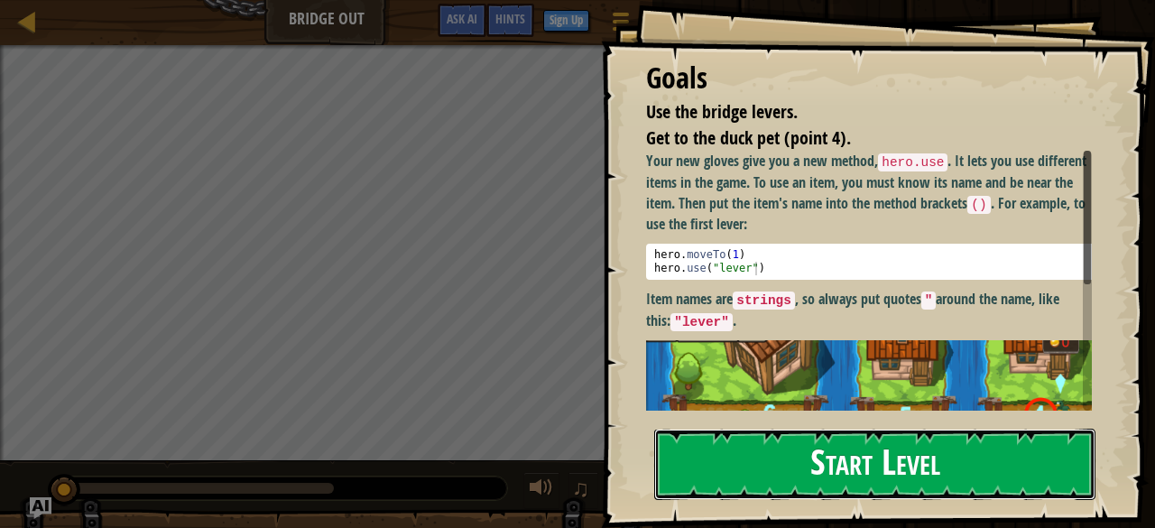
click at [805, 483] on button "Start Level" at bounding box center [874, 464] width 441 height 71
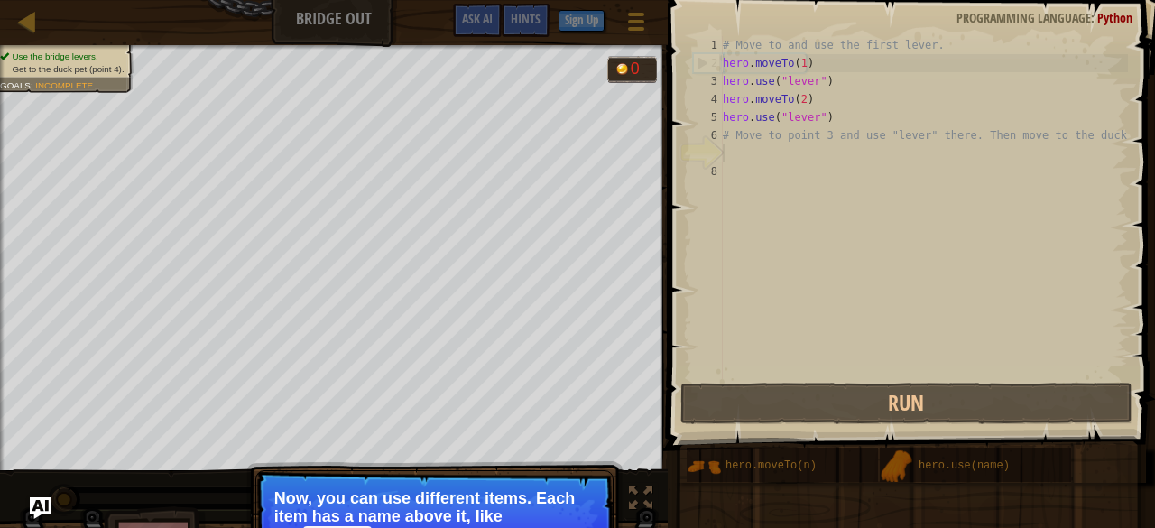
click at [569, 481] on p "Skip (esc) Continue Now, you can use different items. Each item has a name abov…" at bounding box center [434, 530] width 358 height 121
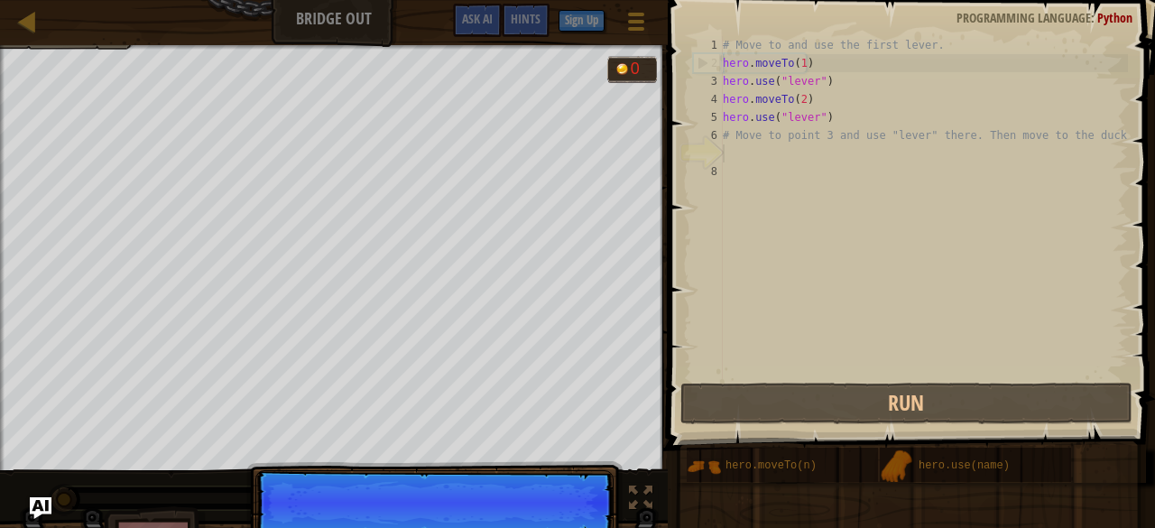
scroll to position [8, 0]
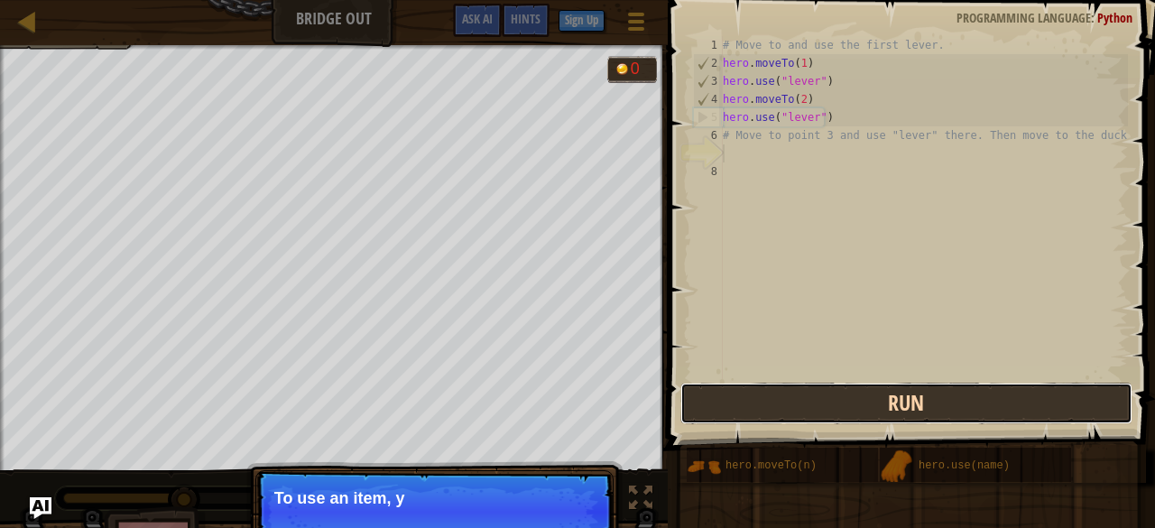
click at [792, 403] on button "Run" at bounding box center [906, 404] width 452 height 42
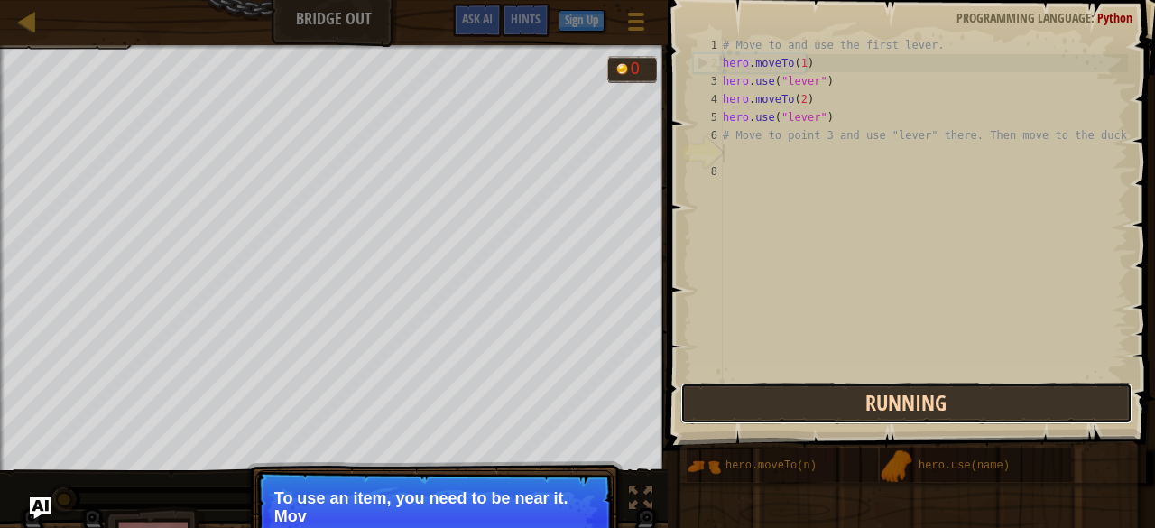
click at [792, 400] on button "Running" at bounding box center [906, 404] width 452 height 42
click at [792, 403] on button "Running" at bounding box center [906, 404] width 452 height 42
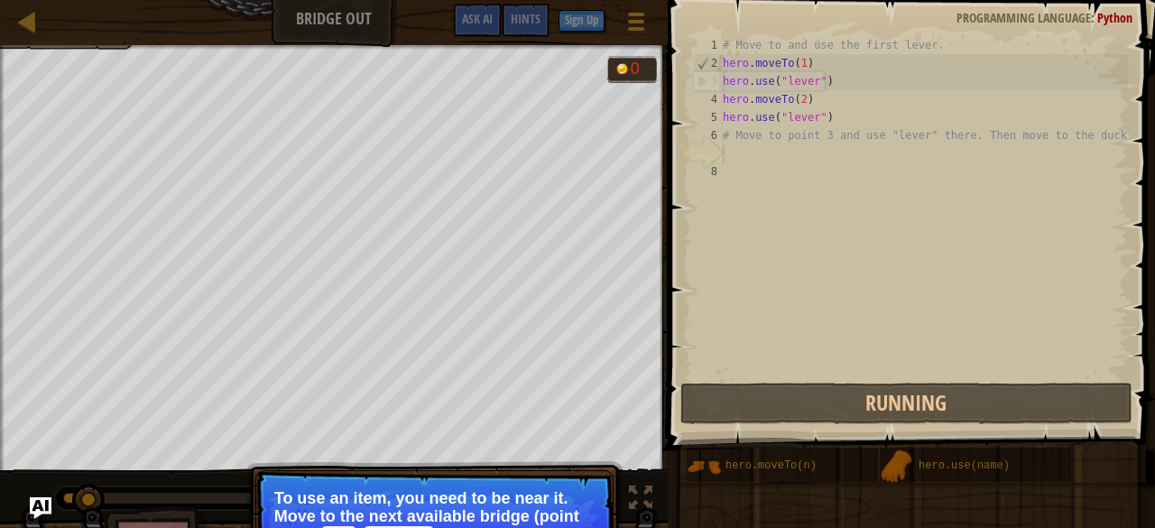
click at [555, 443] on div "Use the bridge levers. Get to the duck pet (point 4). Goals : Running... 0 ♫ An…" at bounding box center [577, 319] width 1155 height 548
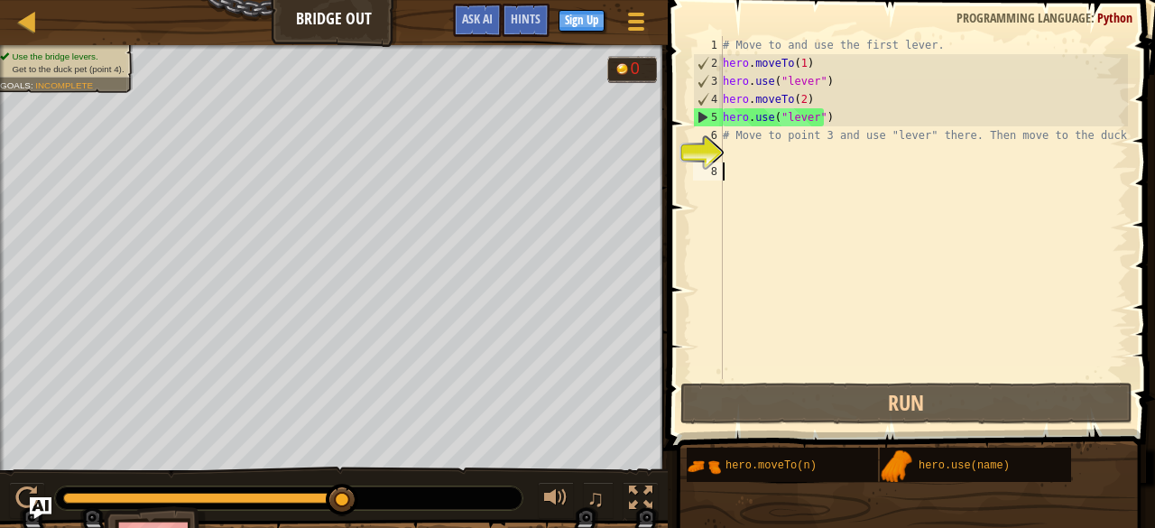
drag, startPoint x: 888, startPoint y: 378, endPoint x: 821, endPoint y: 296, distance: 105.9
click at [821, 296] on div "# Move to and use the first lever. hero . moveTo ( 1 ) hero . use ( "lever" ) h…" at bounding box center [923, 225] width 409 height 379
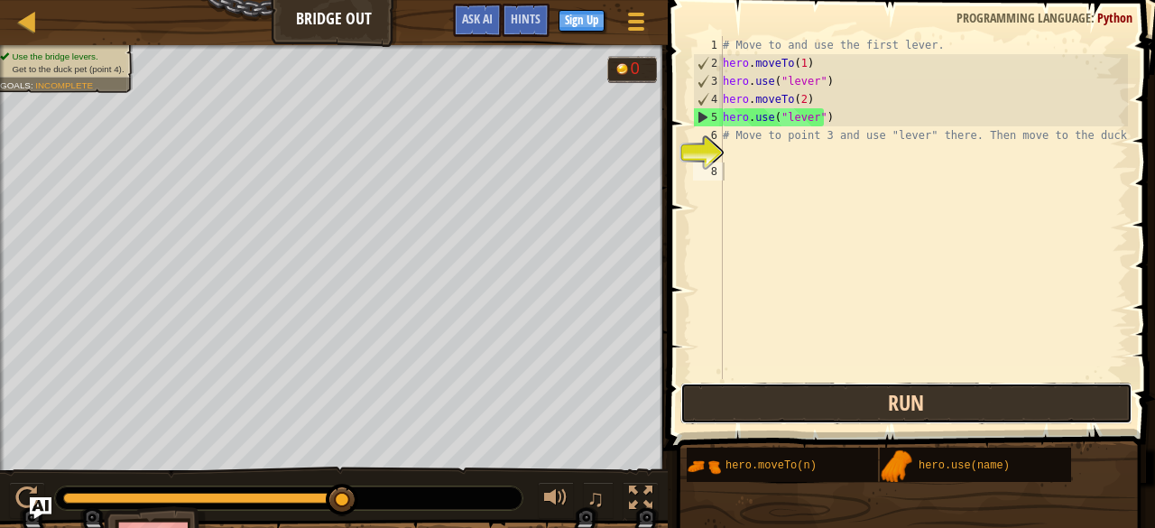
click at [708, 403] on button "Run" at bounding box center [906, 404] width 452 height 42
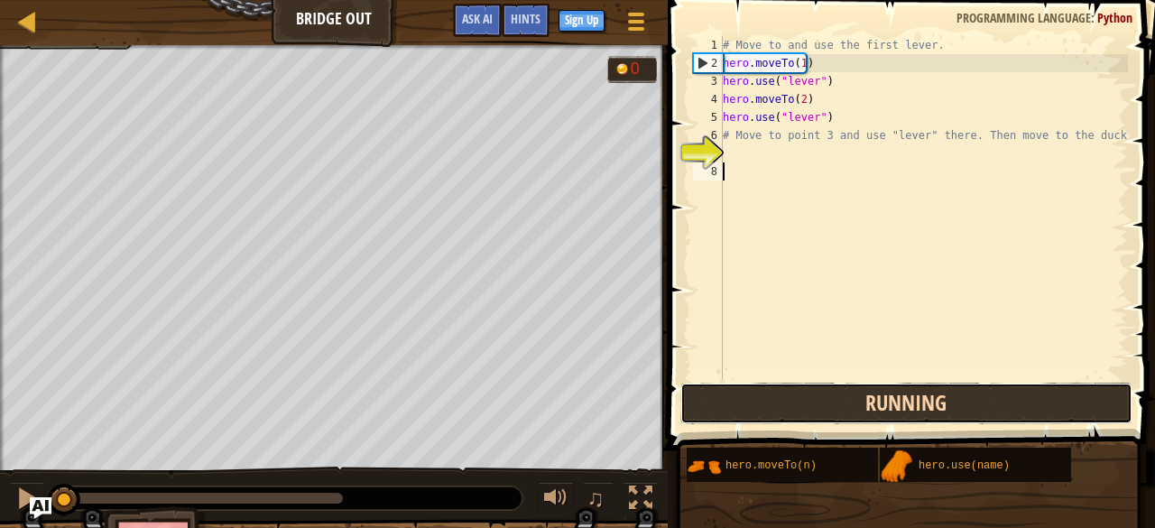
click at [736, 391] on button "Running" at bounding box center [906, 404] width 452 height 42
click at [803, 414] on button "Run" at bounding box center [906, 404] width 452 height 42
click at [809, 400] on button "Running" at bounding box center [906, 404] width 452 height 42
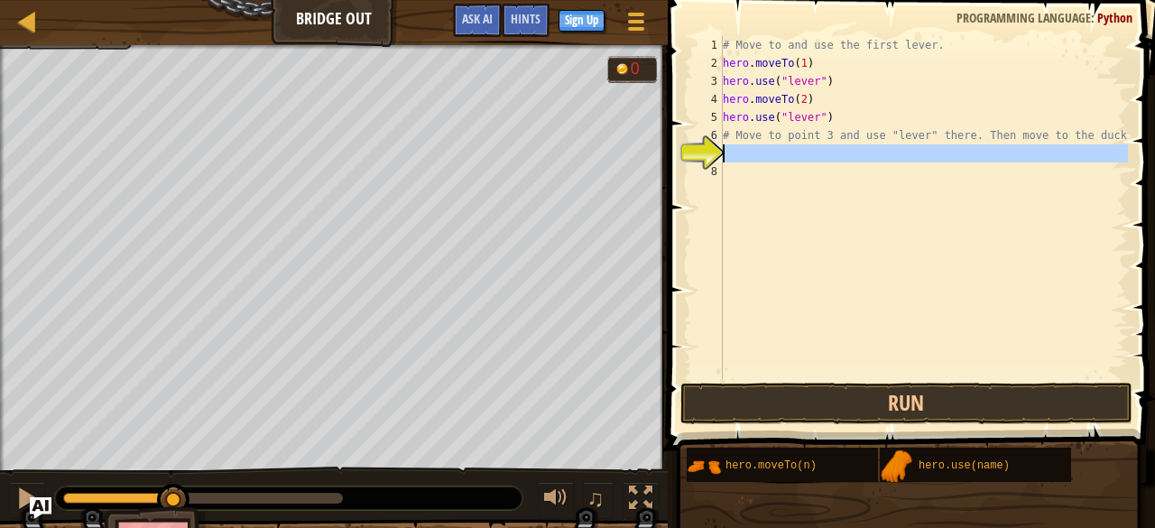
click at [698, 155] on div "7" at bounding box center [708, 153] width 30 height 18
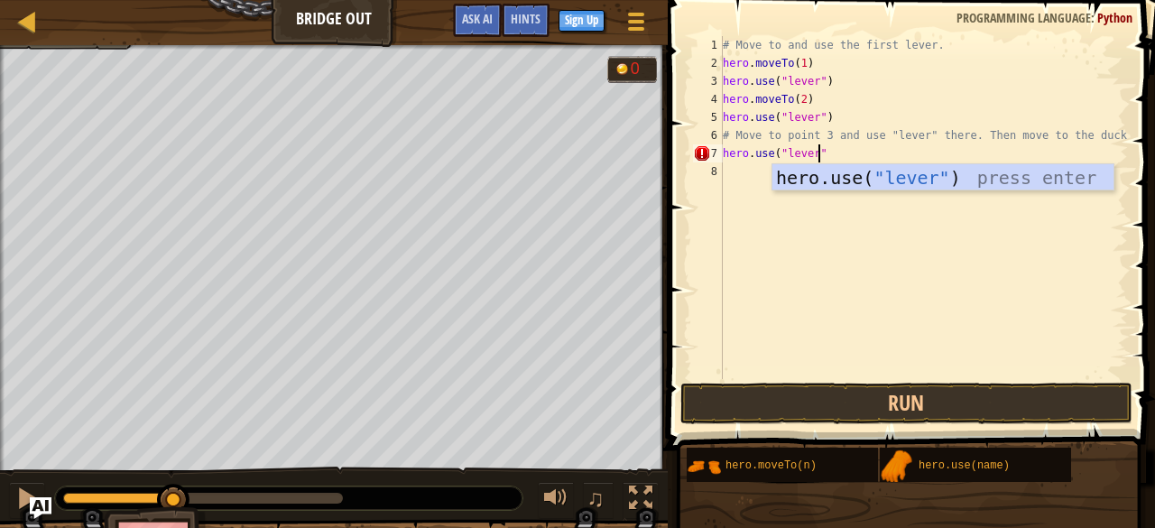
scroll to position [8, 7]
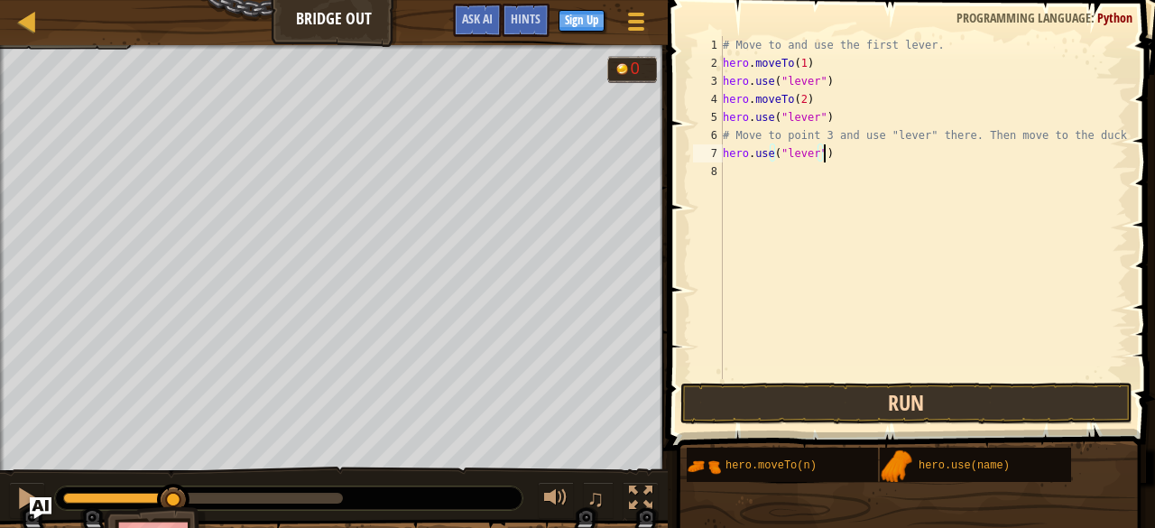
type textarea "hero.use("lever")"
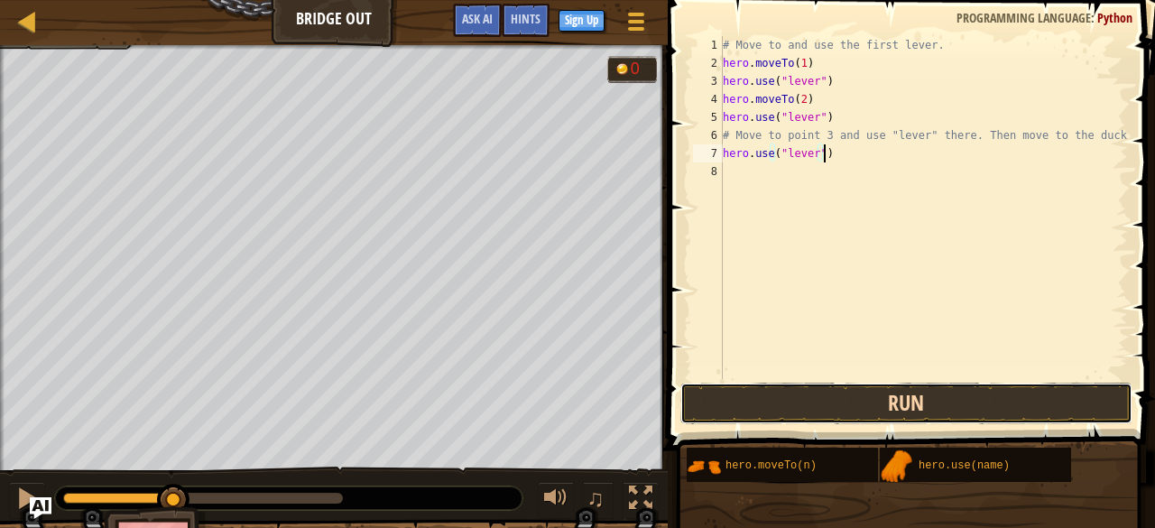
click at [861, 399] on button "Run" at bounding box center [906, 404] width 452 height 42
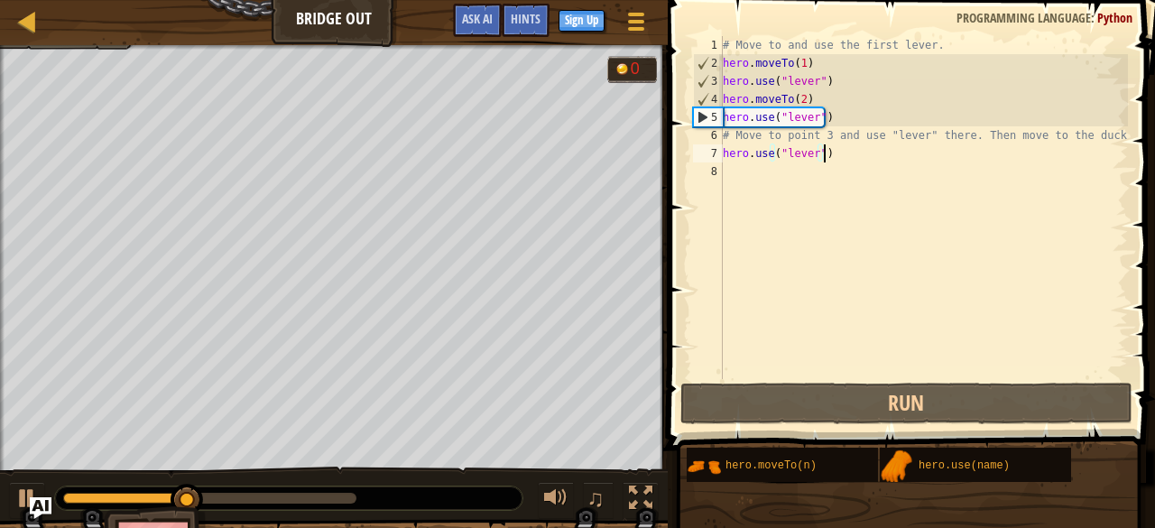
click at [722, 174] on div "8" at bounding box center [708, 171] width 30 height 18
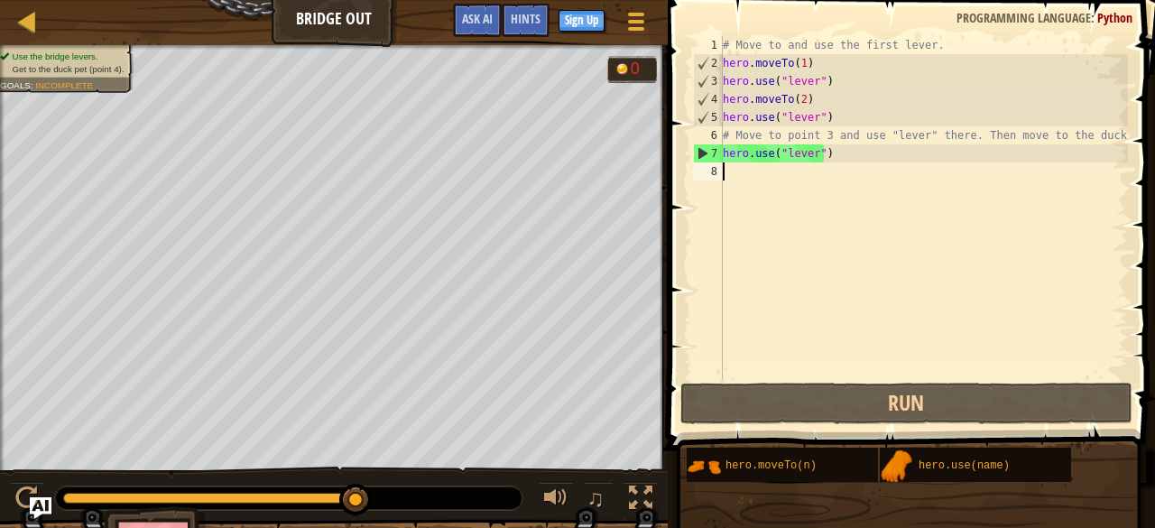
click at [734, 190] on div "# Move to and use the first lever. hero . moveTo ( 1 ) hero . use ( "lever" ) h…" at bounding box center [923, 225] width 409 height 379
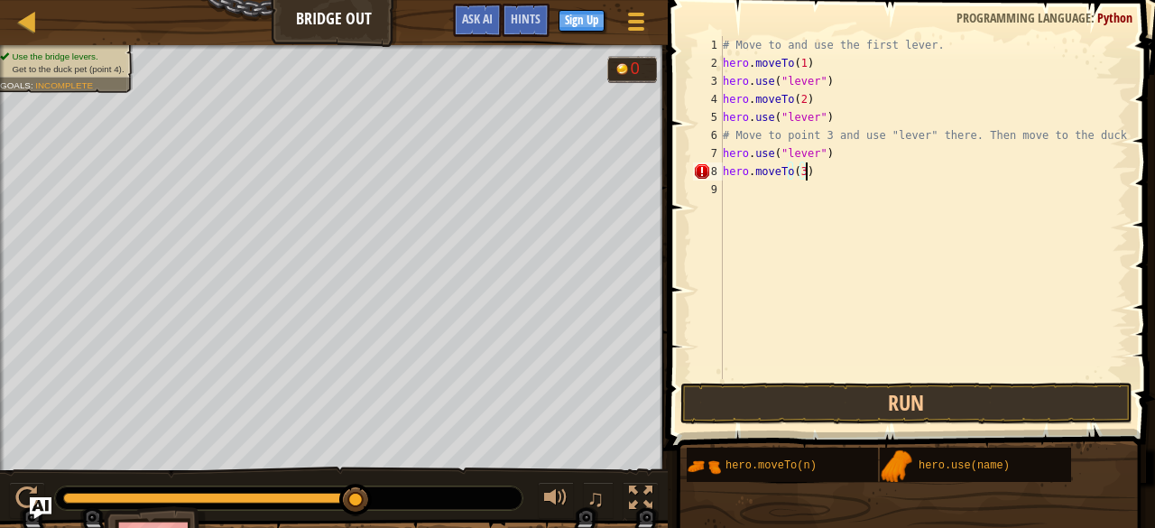
scroll to position [8, 5]
type textarea "hero.moveTo(3)"
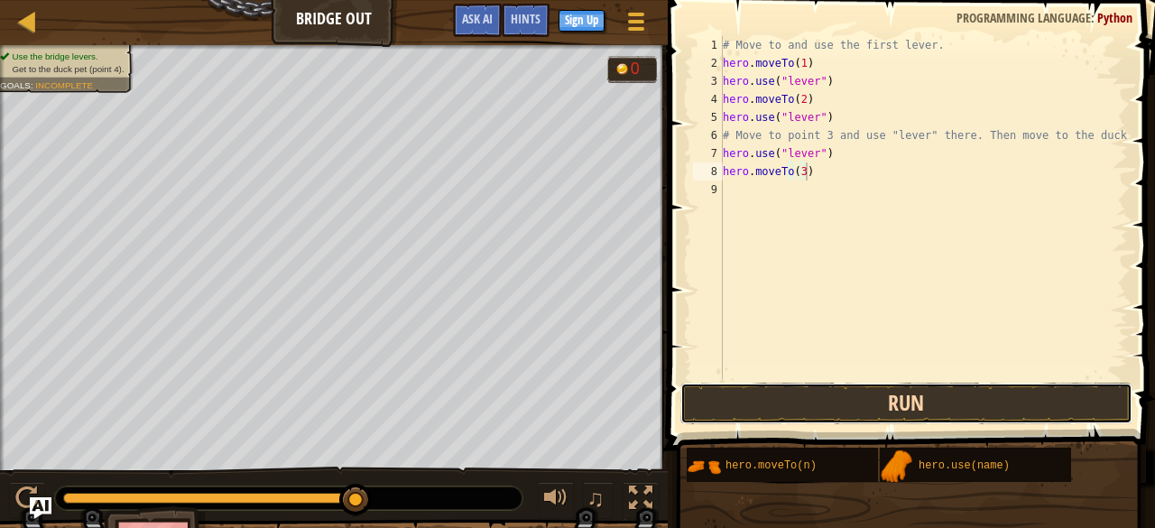
click at [801, 412] on button "Run" at bounding box center [906, 404] width 452 height 42
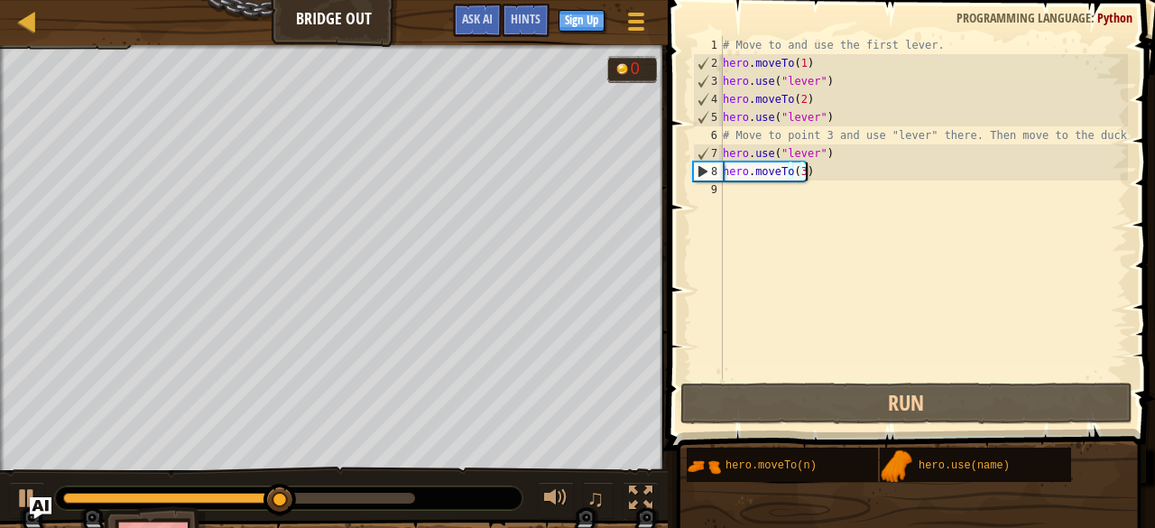
click at [727, 190] on div "# Move to and use the first lever. hero . moveTo ( 1 ) hero . use ( "lever" ) h…" at bounding box center [923, 225] width 409 height 379
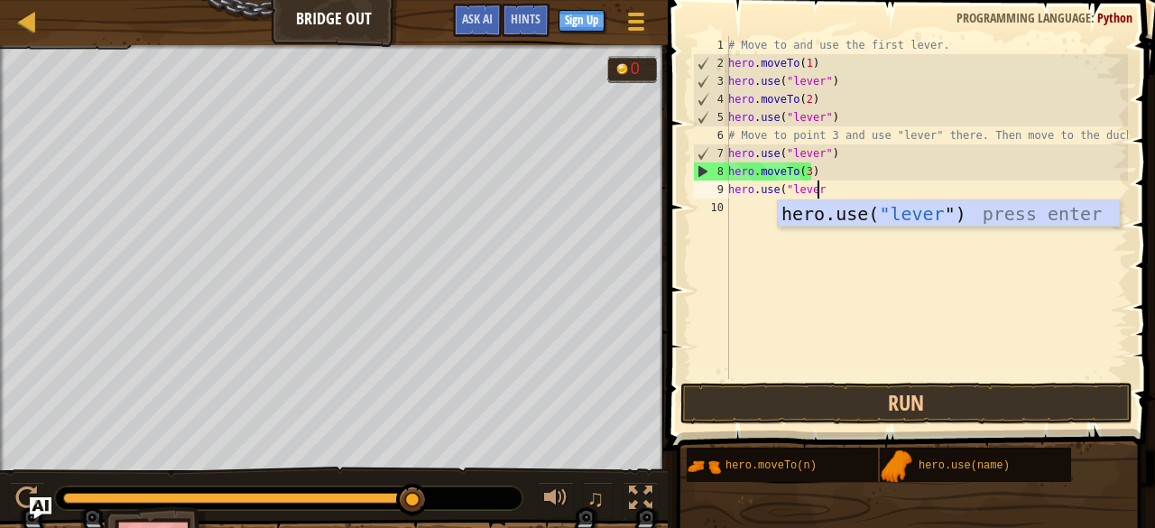
scroll to position [8, 7]
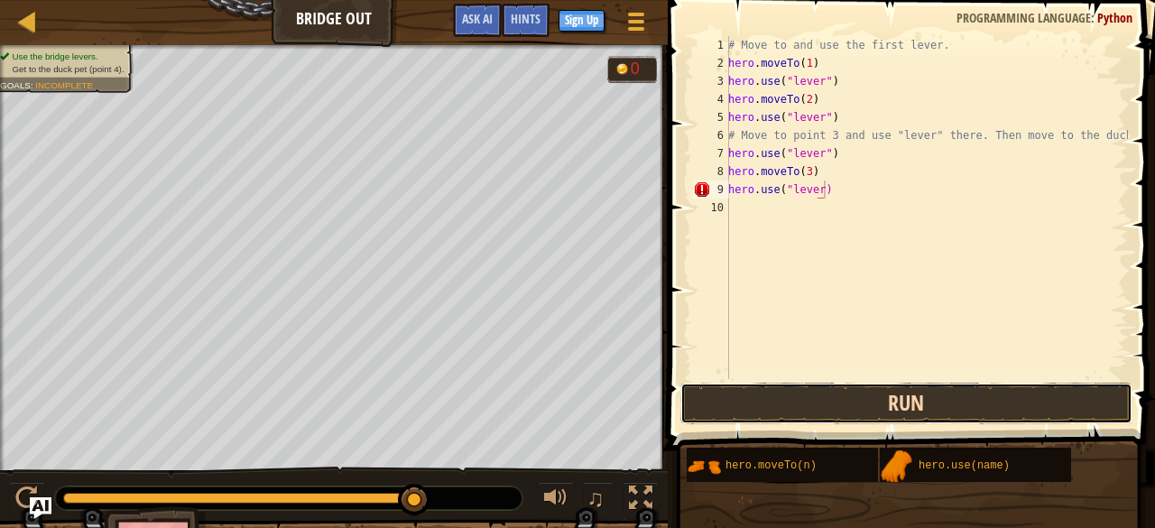
click at [763, 394] on button "Run" at bounding box center [906, 404] width 452 height 42
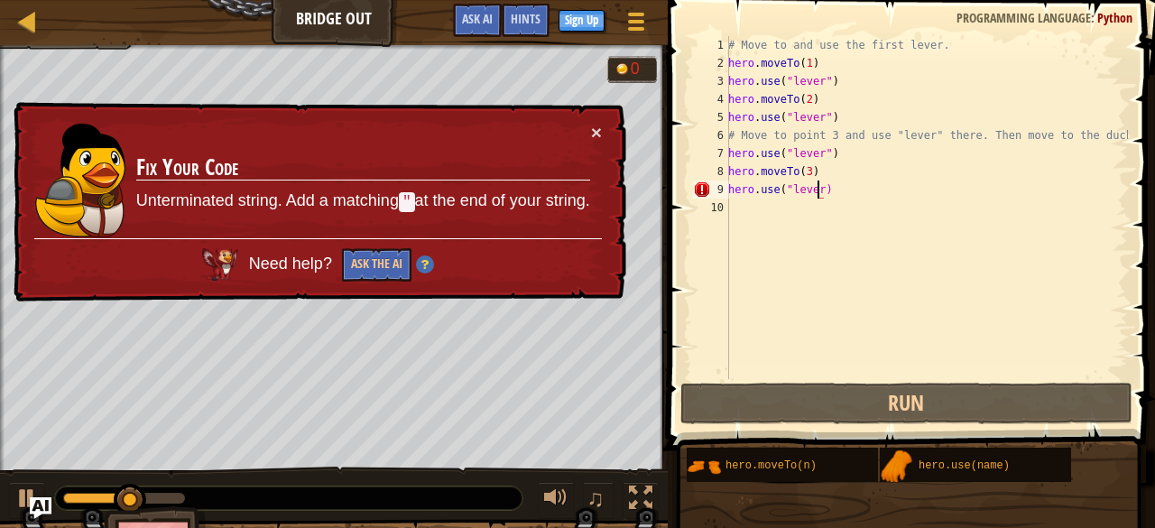
click at [818, 195] on div "# Move to and use the first lever. hero . moveTo ( 1 ) hero . use ( "lever" ) h…" at bounding box center [926, 225] width 403 height 379
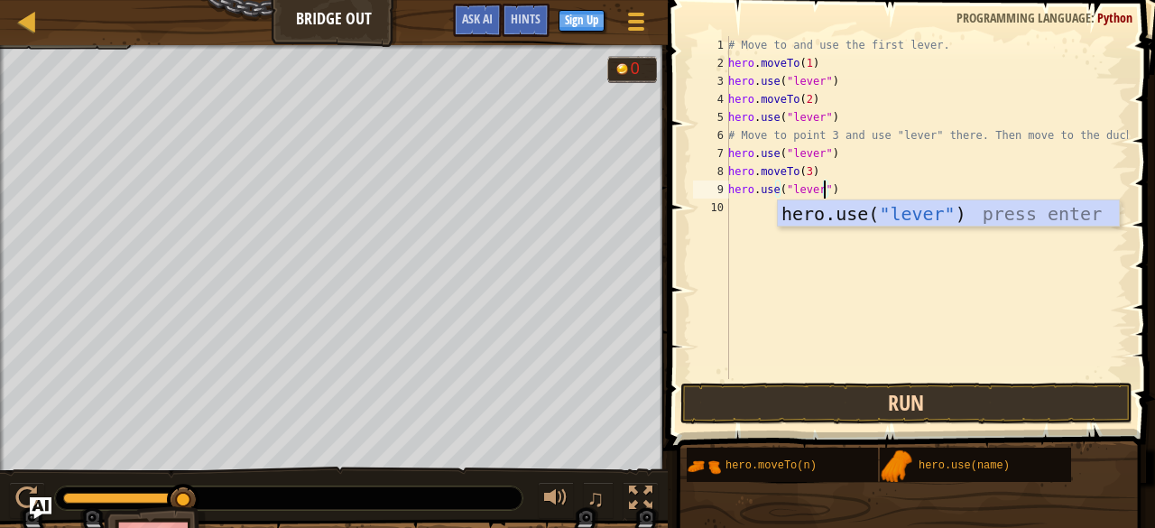
type textarea "hero.use("lever")"
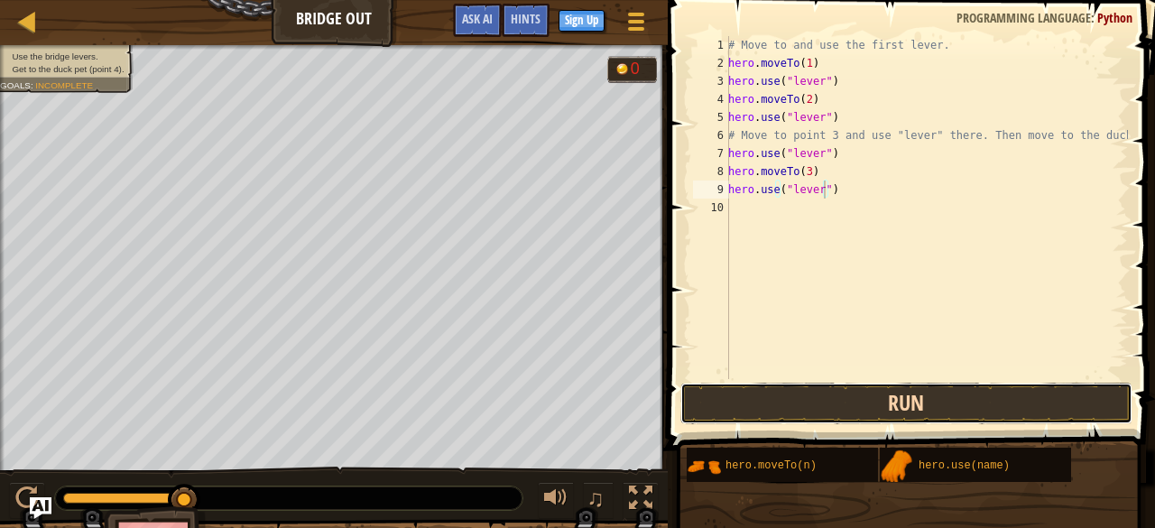
click at [832, 409] on button "Run" at bounding box center [906, 404] width 452 height 42
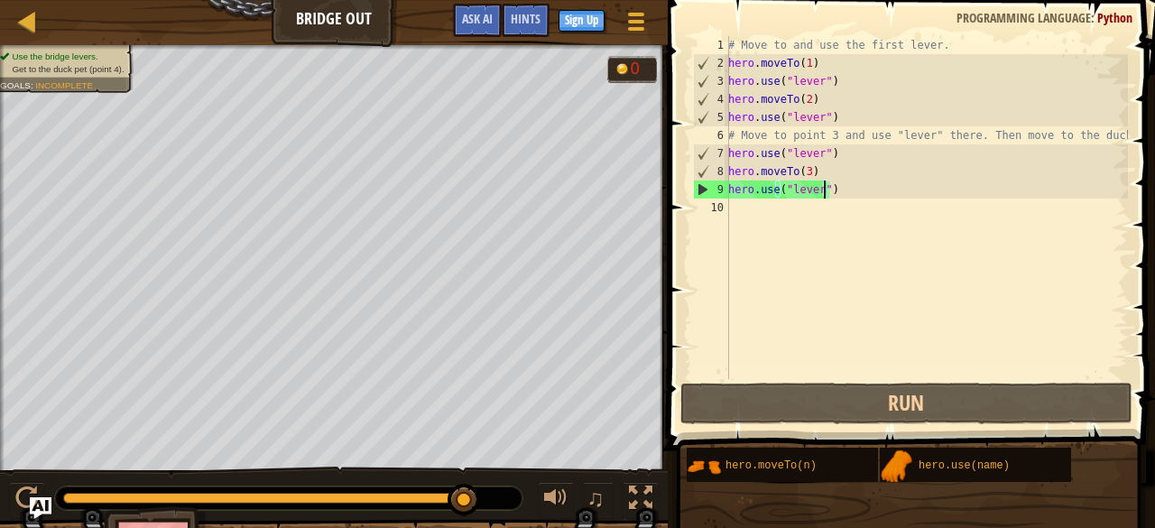
click at [727, 210] on div "10" at bounding box center [711, 208] width 36 height 18
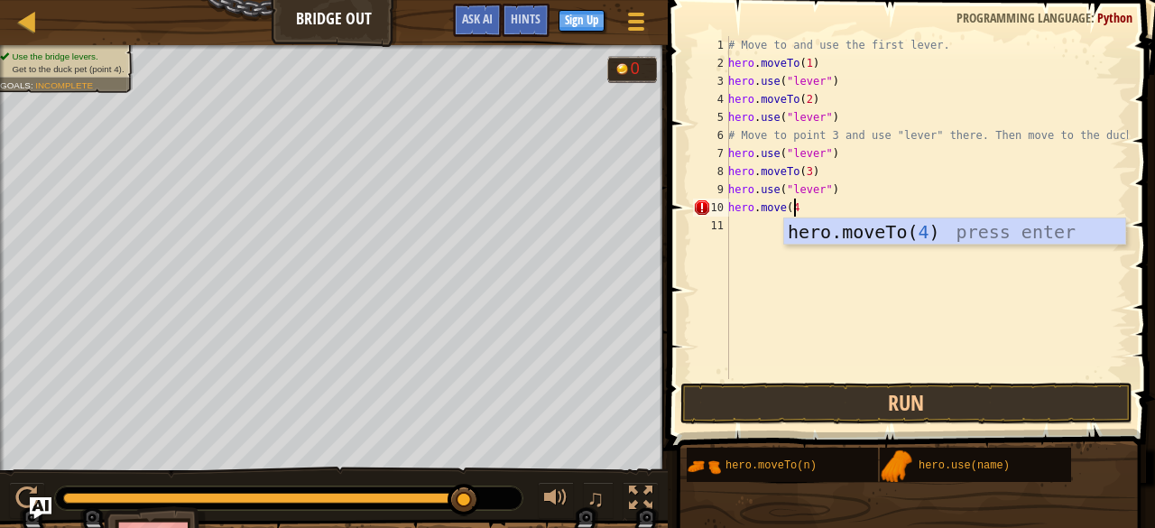
scroll to position [8, 5]
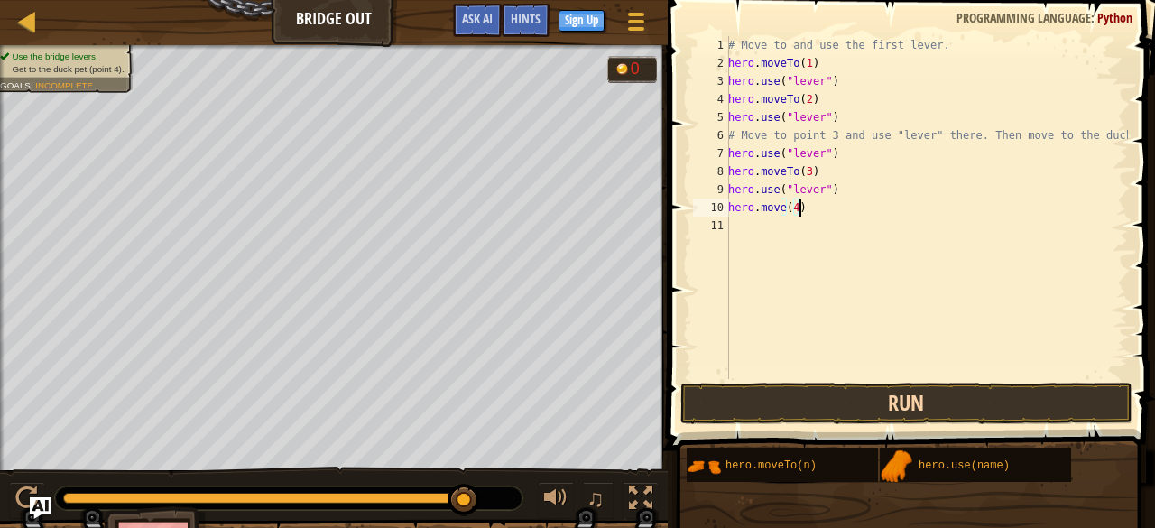
type textarea "hero.move(4)"
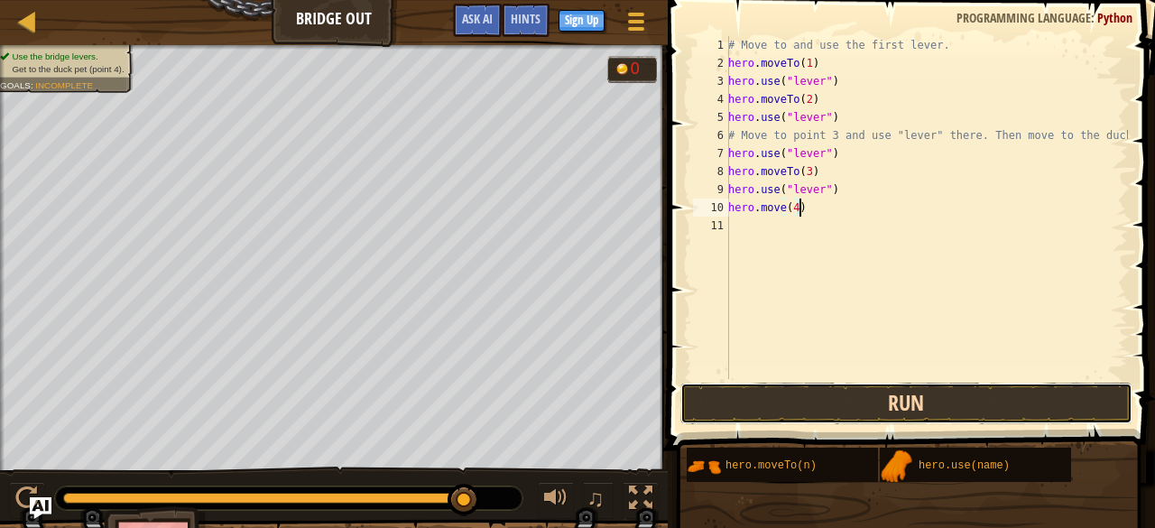
click at [796, 413] on button "Run" at bounding box center [906, 404] width 452 height 42
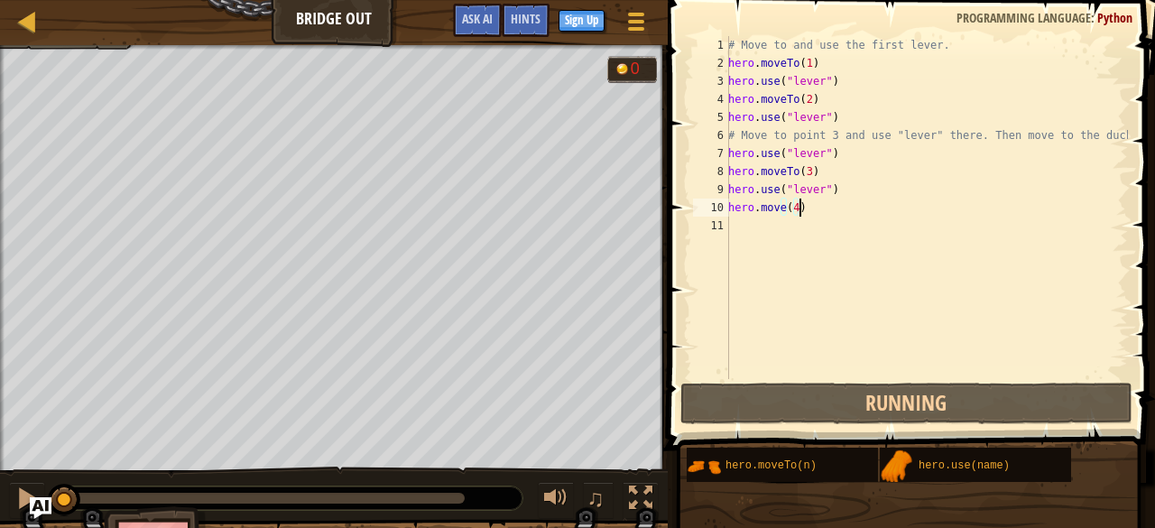
click at [736, 230] on div "# Move to and use the first lever. hero . moveTo ( 1 ) hero . use ( "lever" ) h…" at bounding box center [926, 225] width 403 height 379
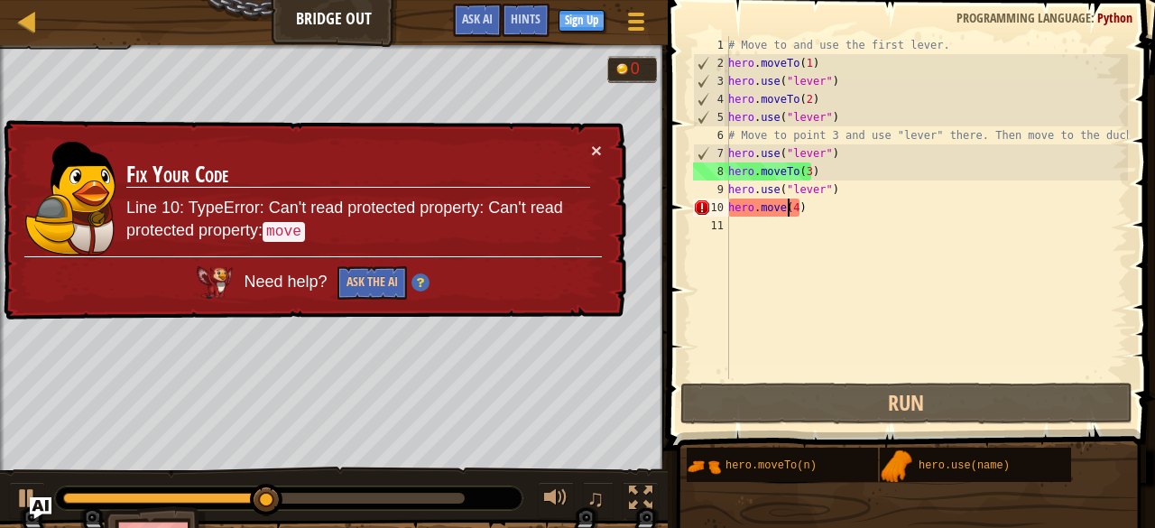
click at [785, 209] on div "# Move to and use the first lever. hero . moveTo ( 1 ) hero . use ( "lever" ) h…" at bounding box center [926, 225] width 403 height 379
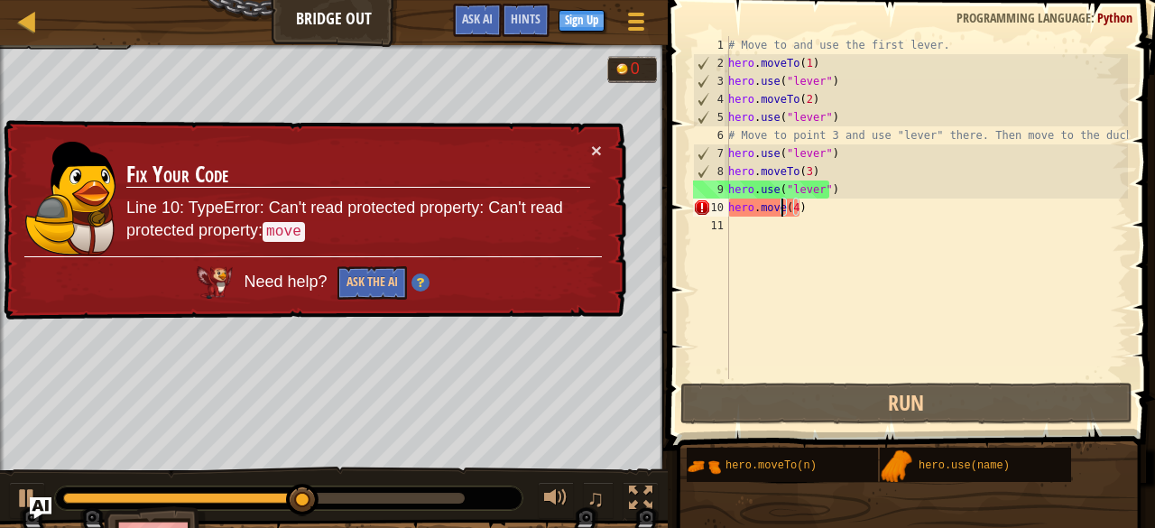
click at [783, 203] on div "# Move to and use the first lever. hero . moveTo ( 1 ) hero . use ( "lever" ) h…" at bounding box center [926, 225] width 403 height 379
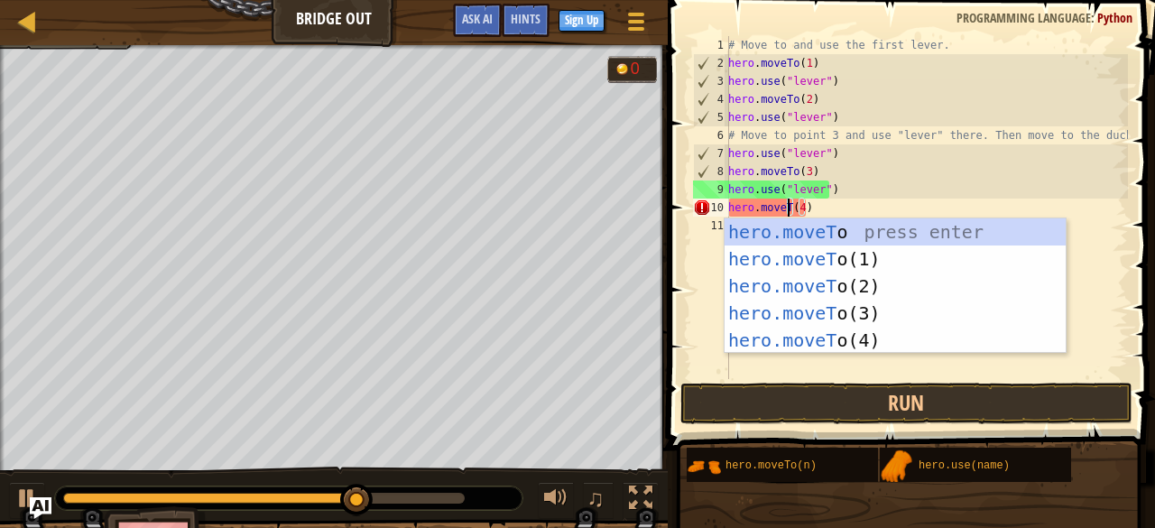
scroll to position [8, 5]
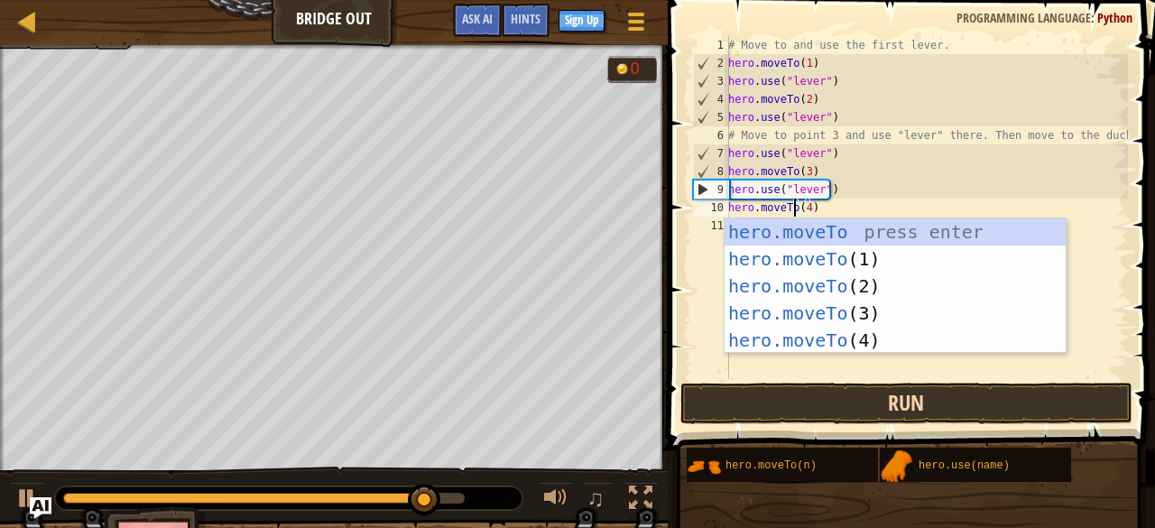
type textarea "hero.moveTo(4)"
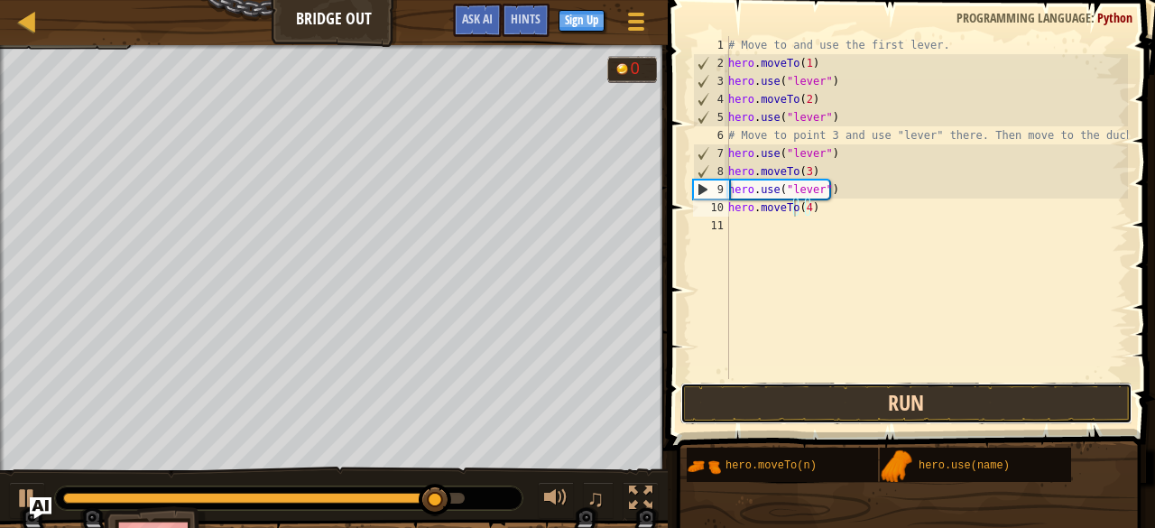
click at [792, 402] on button "Run" at bounding box center [906, 404] width 452 height 42
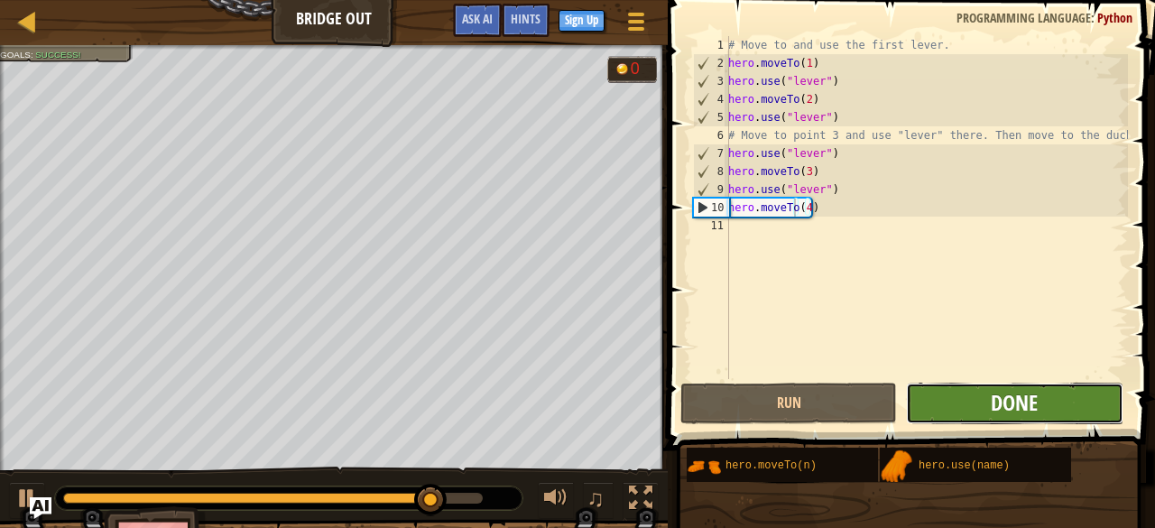
click at [1005, 400] on span "Done" at bounding box center [1014, 402] width 47 height 29
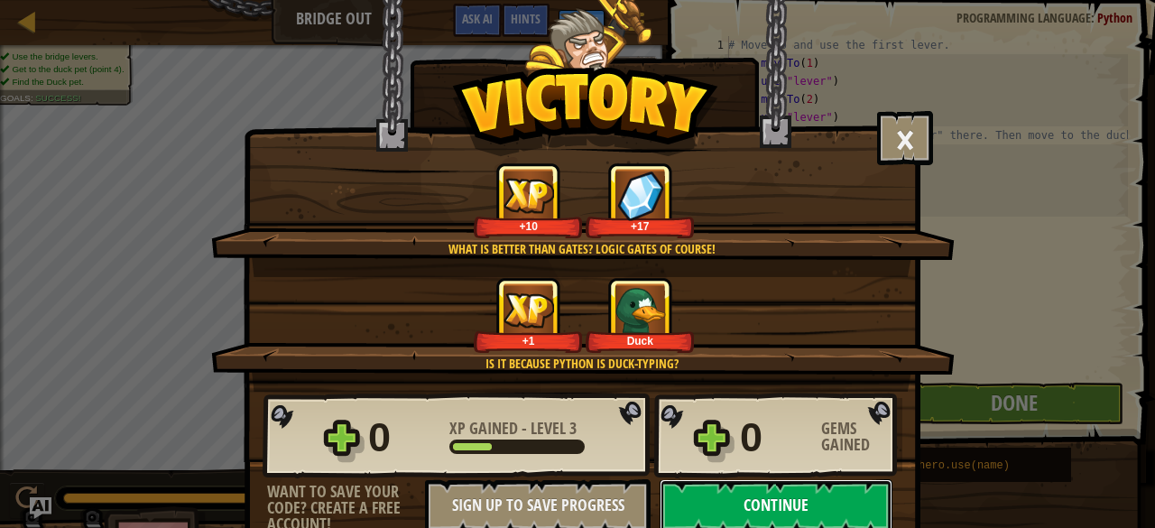
click at [765, 490] on button "Continue" at bounding box center [776, 506] width 233 height 54
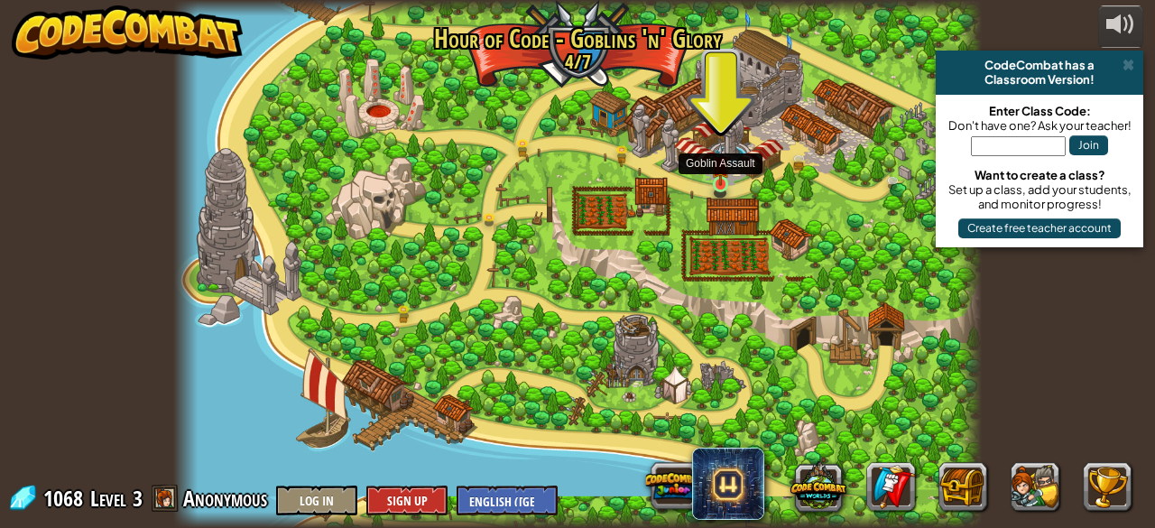
click at [717, 180] on img at bounding box center [720, 164] width 18 height 42
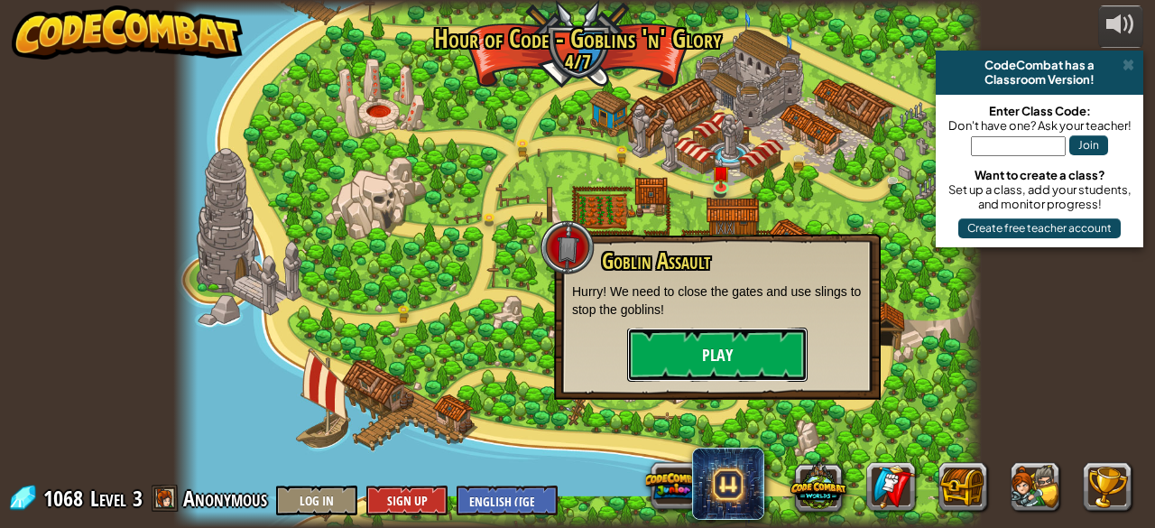
click at [704, 361] on button "Play" at bounding box center [717, 355] width 180 height 54
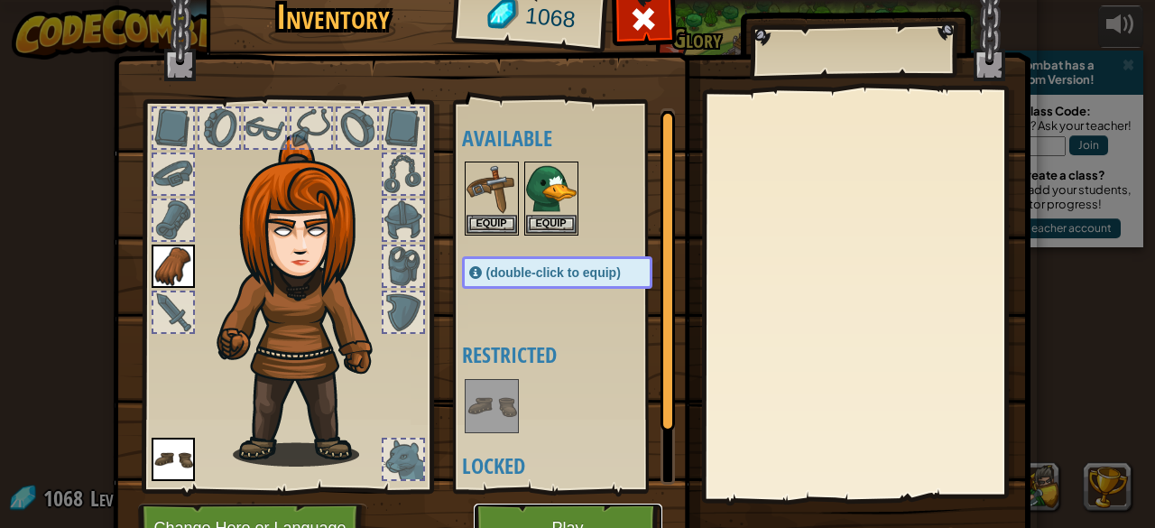
click at [541, 513] on button "Play" at bounding box center [568, 529] width 189 height 50
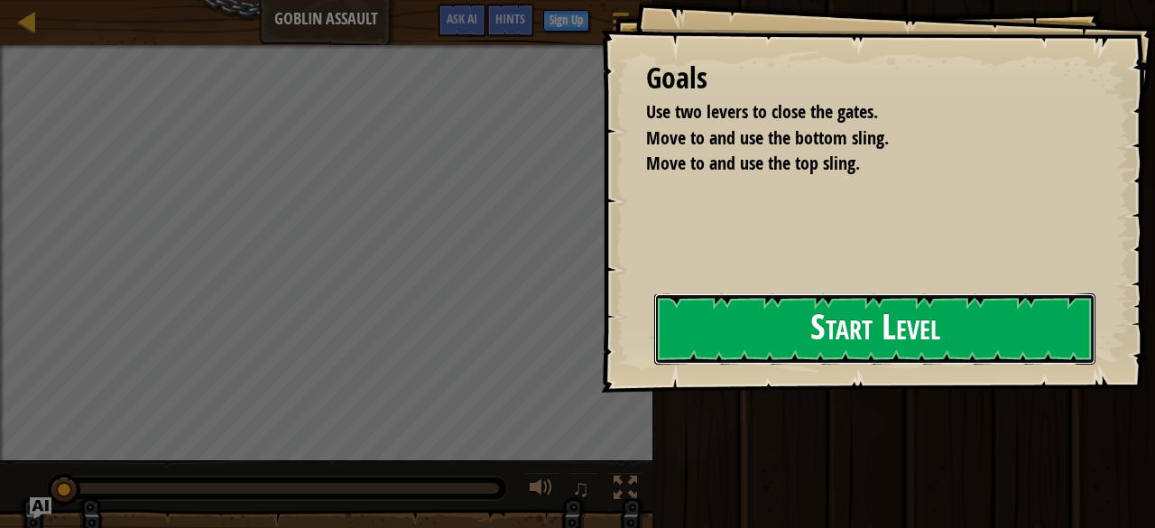
click at [721, 352] on button "Start Level" at bounding box center [874, 328] width 441 height 71
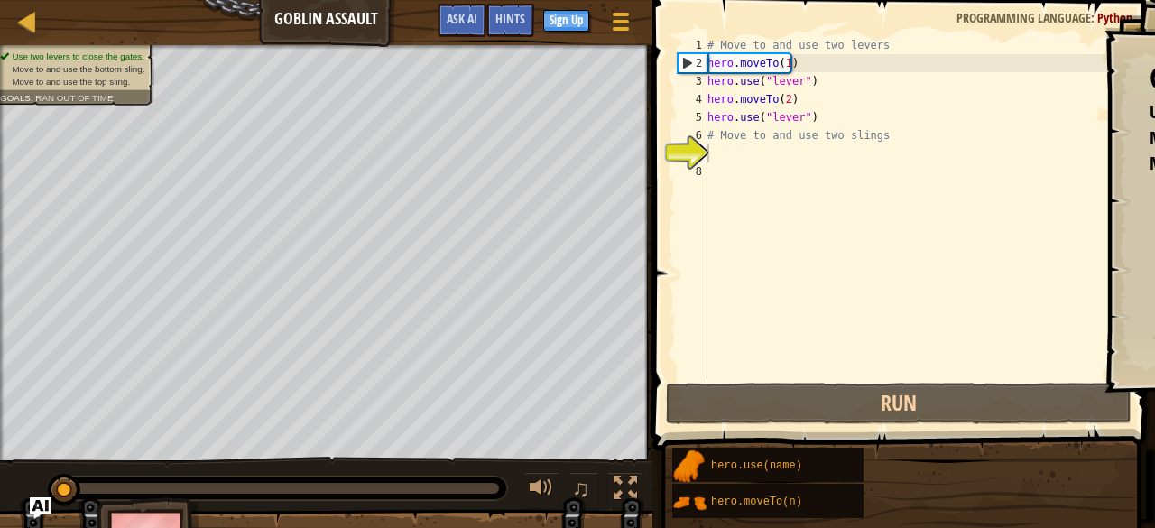
click at [721, 352] on div "# Move to and use two levers hero . moveTo ( 1 ) hero . use ( "lever" ) hero . …" at bounding box center [916, 225] width 424 height 379
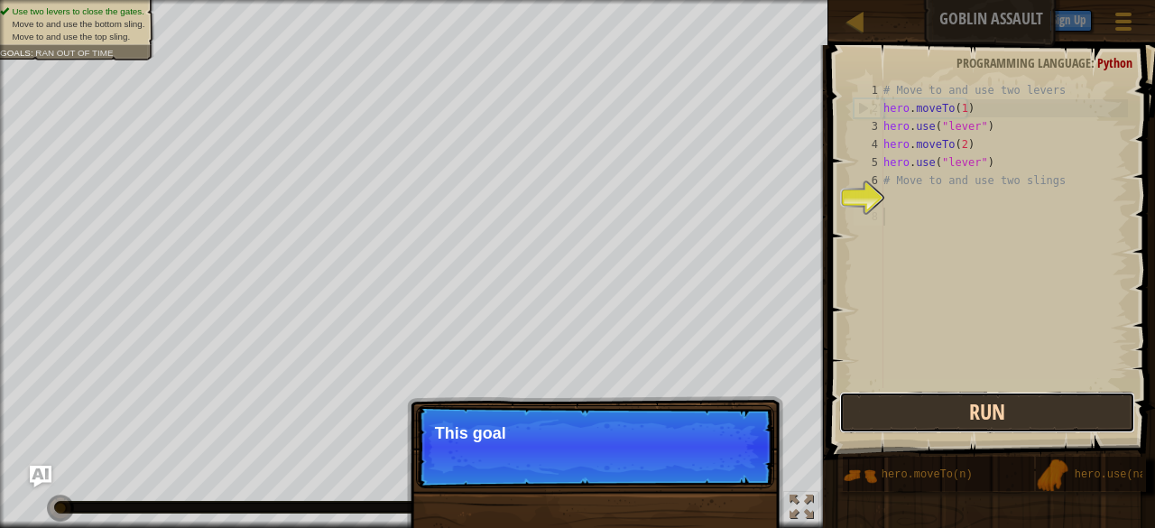
click at [1007, 407] on button "Run" at bounding box center [987, 413] width 296 height 42
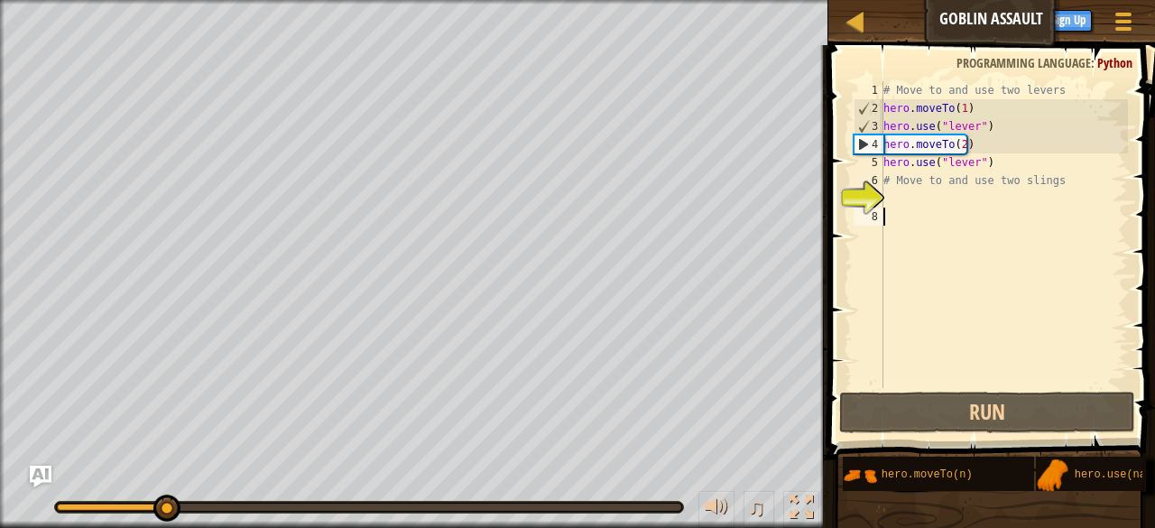
click at [706, 500] on div "Use two levers to close the gates. Move to and use the bottom sling. Move to an…" at bounding box center [577, 264] width 1155 height 528
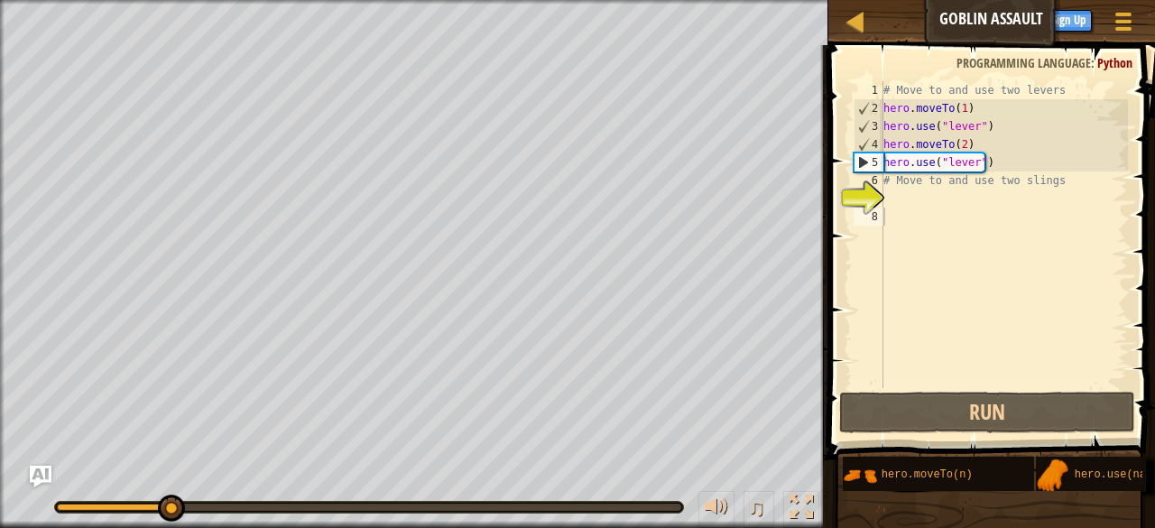
scroll to position [8, 0]
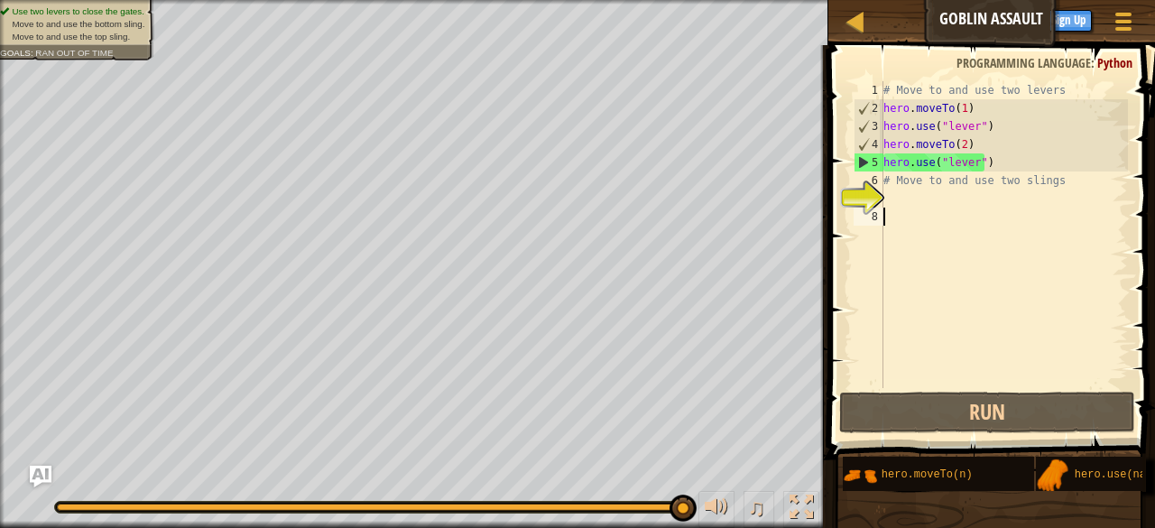
click at [956, 310] on div "# Move to and use two levers hero . moveTo ( 1 ) hero . use ( "lever" ) hero . …" at bounding box center [1004, 252] width 248 height 343
